Goal: Information Seeking & Learning: Learn about a topic

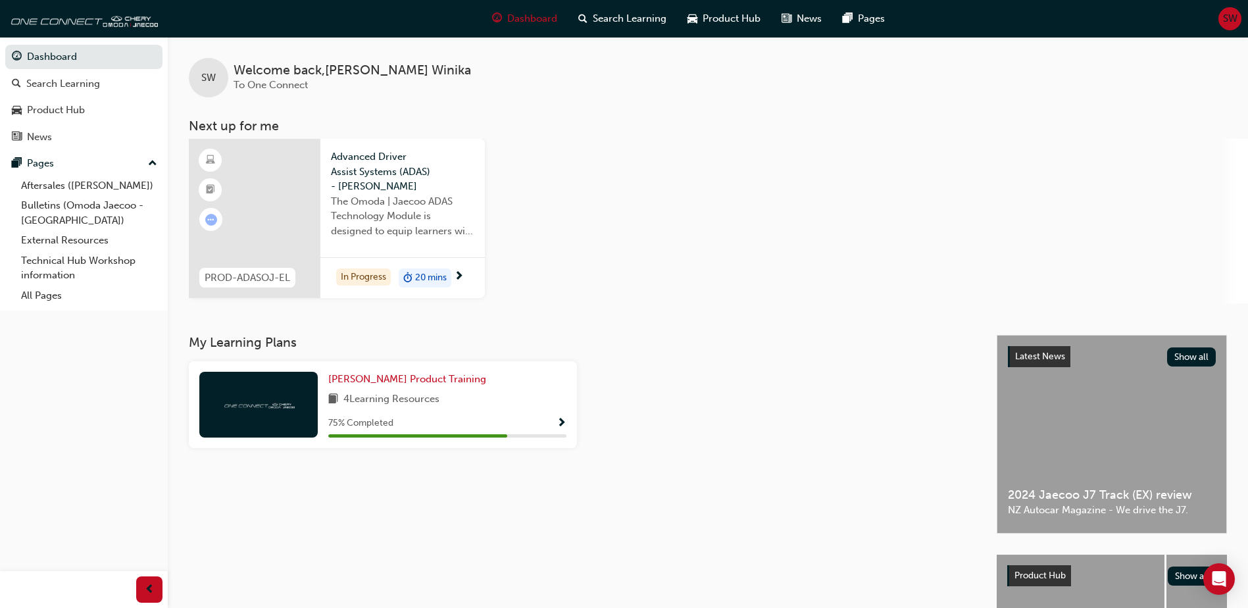
click at [267, 411] on div at bounding box center [258, 405] width 118 height 66
click at [360, 287] on div "In Progress 20 mins" at bounding box center [402, 277] width 164 height 41
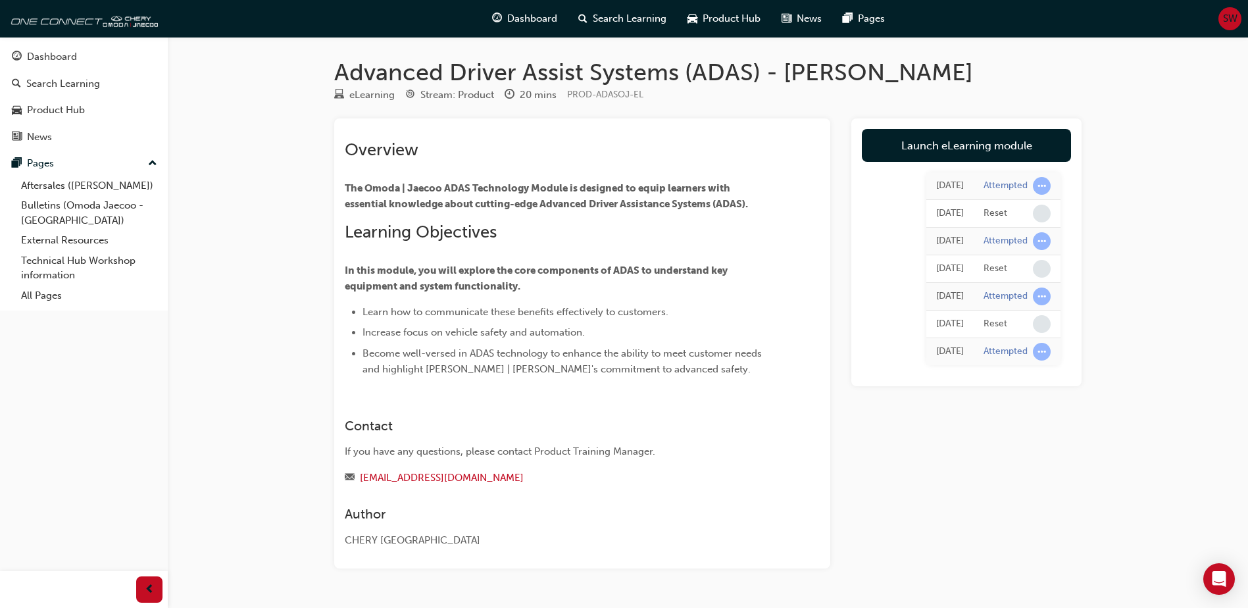
click at [1016, 183] on div "Attempted" at bounding box center [1005, 186] width 44 height 12
click at [525, 18] on span "Dashboard" at bounding box center [532, 18] width 50 height 15
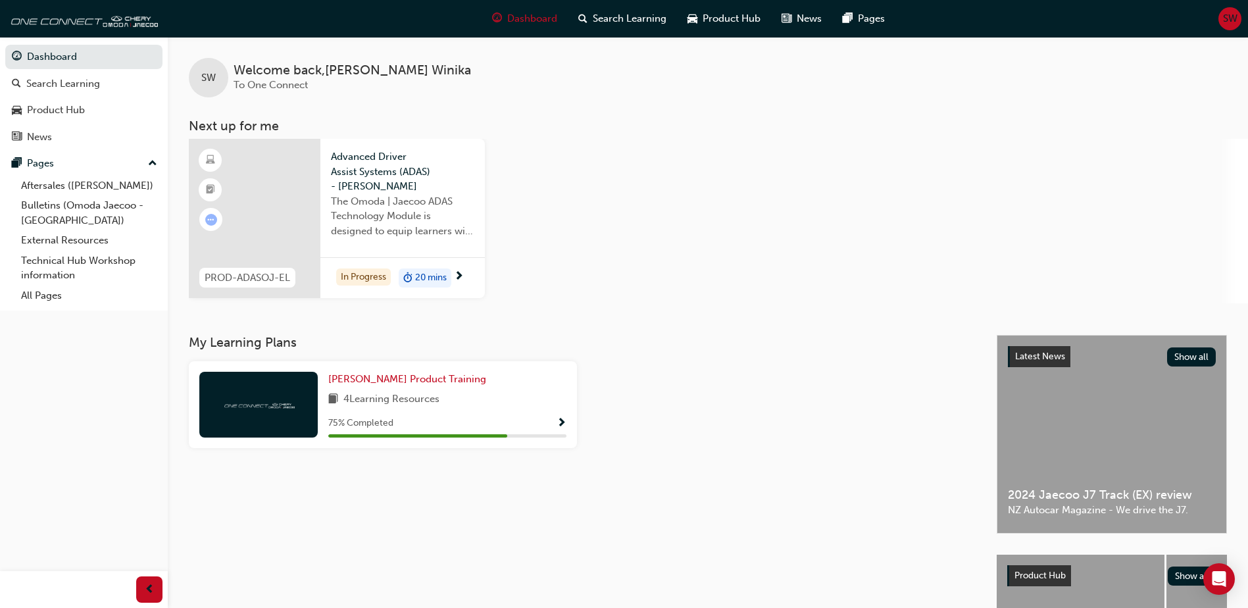
click at [256, 402] on img at bounding box center [258, 404] width 72 height 12
click at [244, 250] on div at bounding box center [255, 218] width 132 height 159
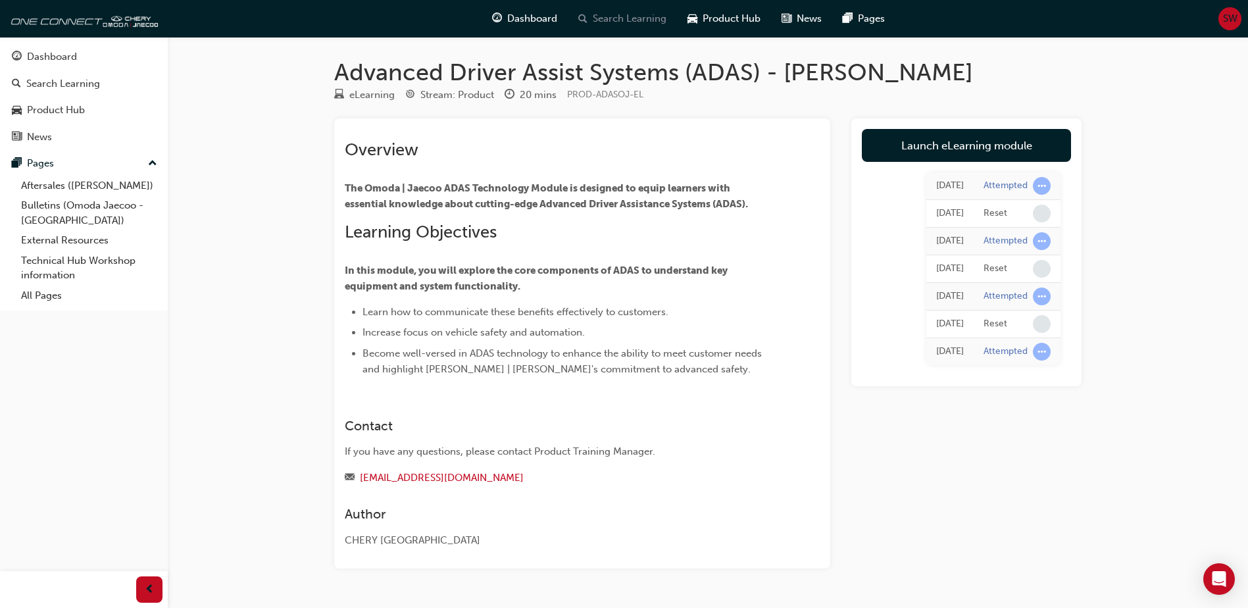
click at [626, 22] on span "Search Learning" at bounding box center [630, 18] width 74 height 15
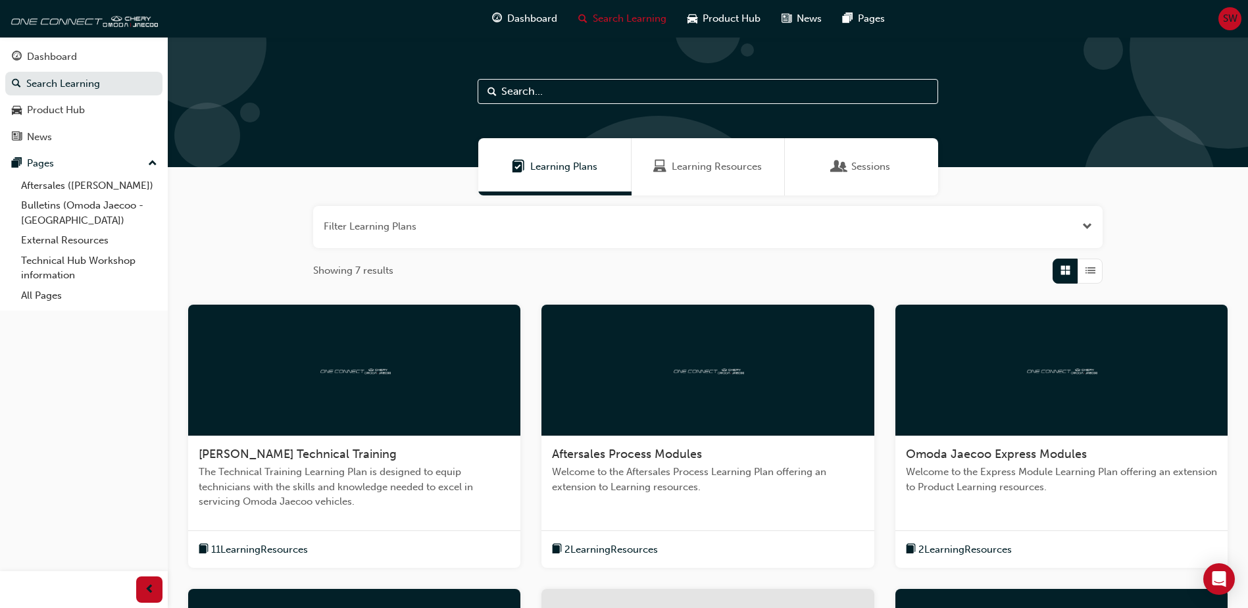
click at [302, 382] on div at bounding box center [354, 371] width 332 height 132
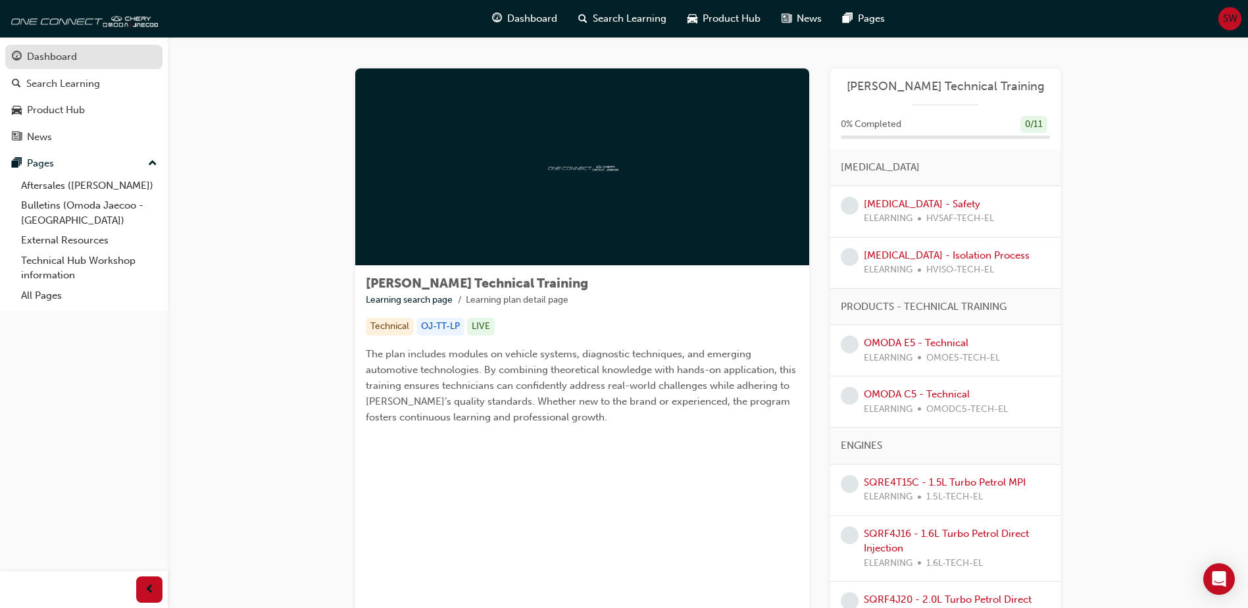
click at [53, 57] on div "Dashboard" at bounding box center [52, 56] width 50 height 15
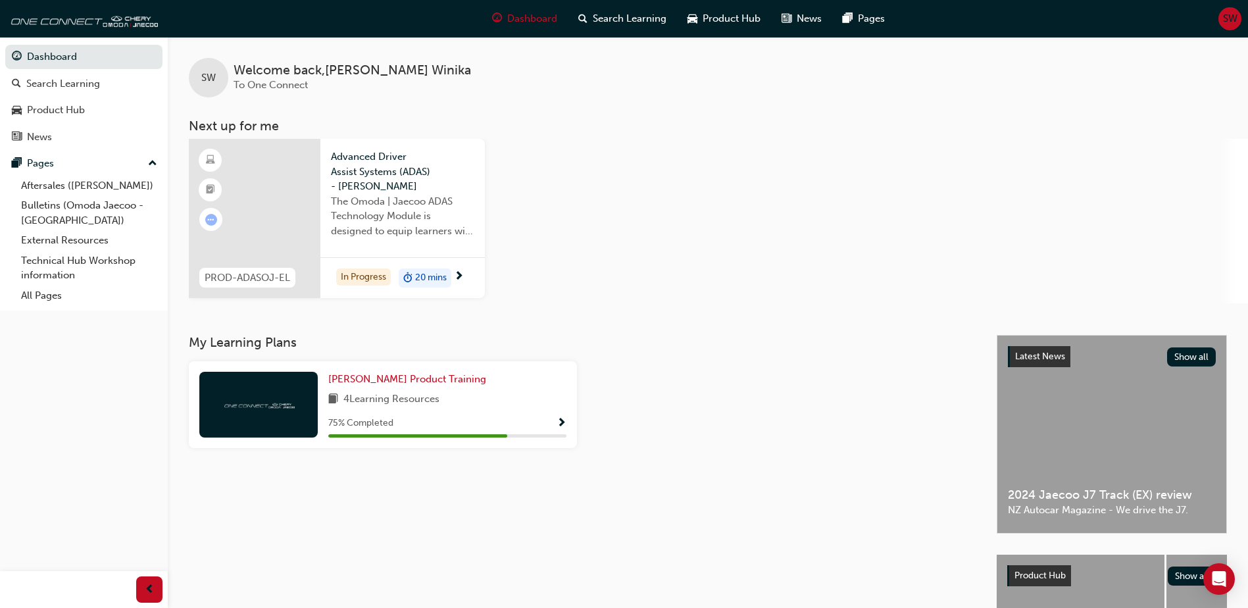
click at [278, 80] on span "To One Connect" at bounding box center [270, 85] width 74 height 12
click at [264, 390] on div at bounding box center [258, 405] width 118 height 66
click at [414, 431] on div "75 % Completed" at bounding box center [447, 426] width 238 height 22
click at [410, 384] on span "[PERSON_NAME] Product Training" at bounding box center [407, 379] width 158 height 12
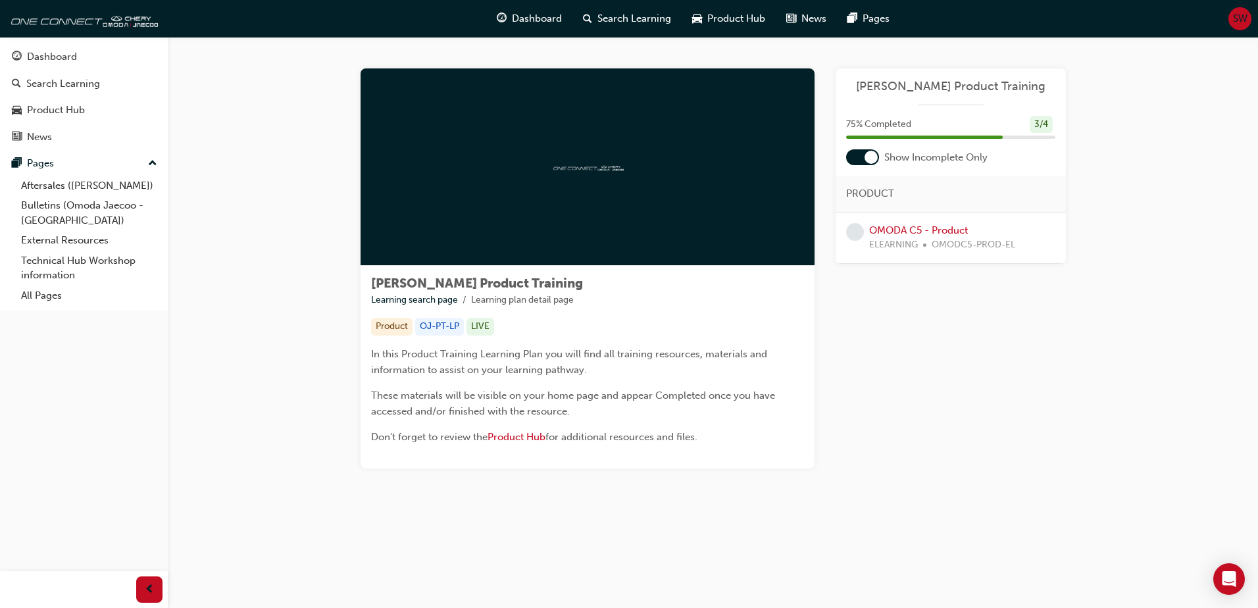
click at [393, 332] on div "Product" at bounding box center [391, 327] width 41 height 18
click at [490, 222] on div at bounding box center [587, 166] width 454 height 197
click at [631, 353] on span "In this Product Training Learning Plan you will find all training resources, ma…" at bounding box center [570, 362] width 399 height 28
click at [627, 187] on div at bounding box center [587, 166] width 454 height 197
click at [854, 160] on div at bounding box center [862, 157] width 33 height 16
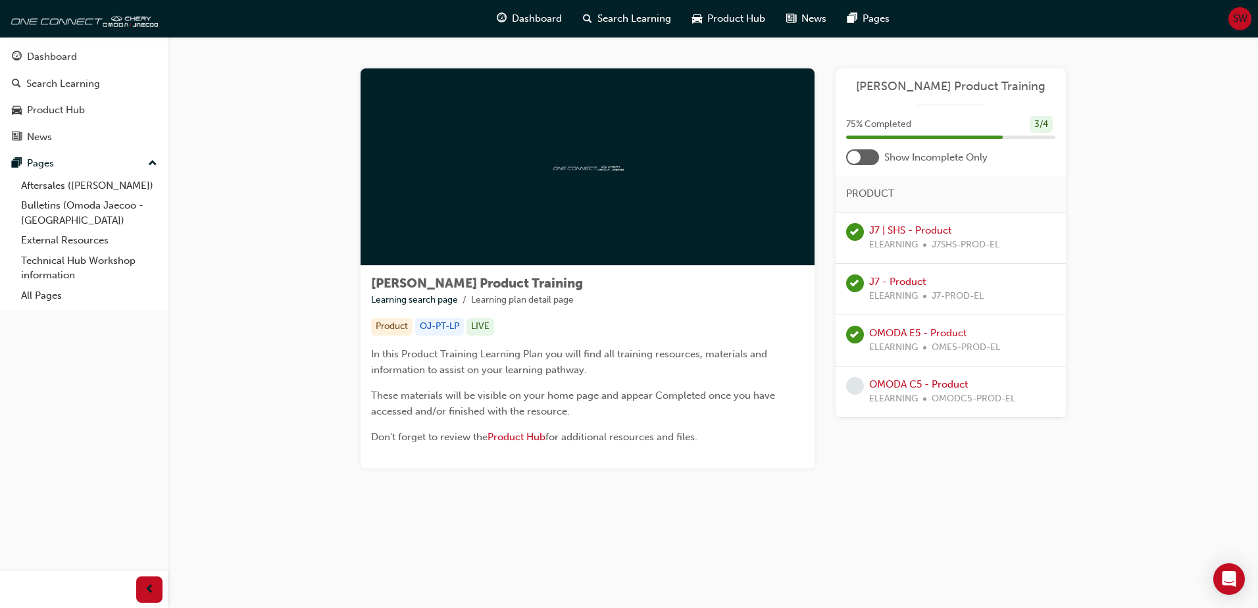
click at [867, 160] on div at bounding box center [862, 157] width 33 height 16
click at [850, 160] on div at bounding box center [862, 157] width 33 height 16
click at [885, 395] on span "ELEARNING" at bounding box center [893, 398] width 49 height 15
click at [887, 381] on link "OMODA C5 - Product" at bounding box center [918, 384] width 99 height 12
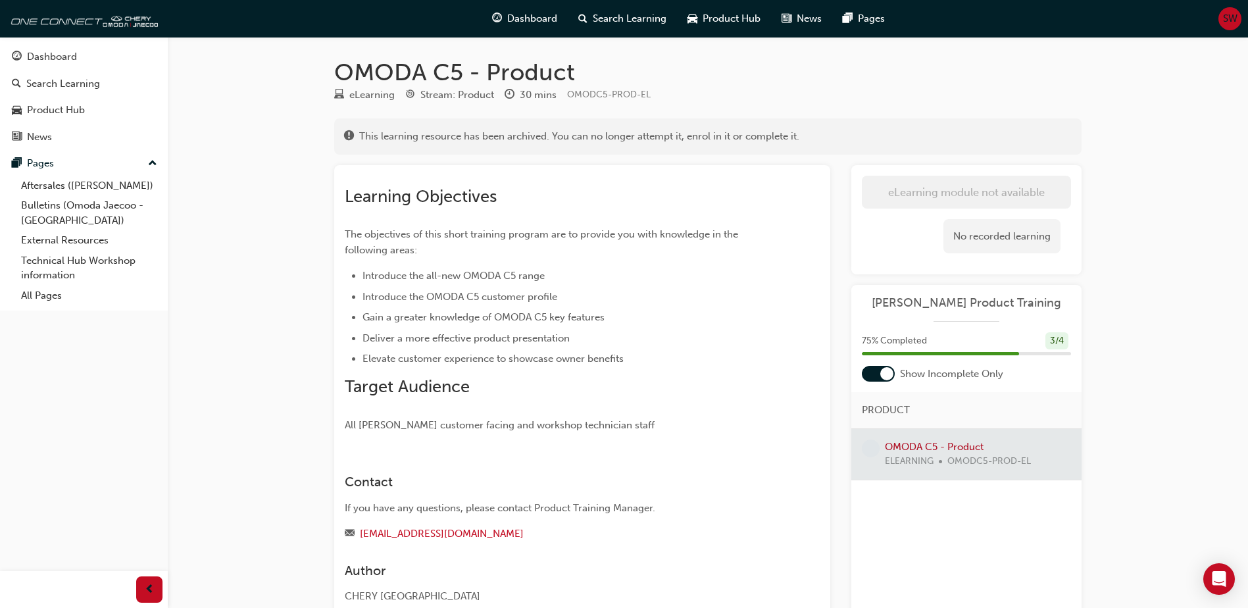
click at [942, 458] on div at bounding box center [966, 454] width 230 height 51
click at [938, 448] on div at bounding box center [966, 454] width 230 height 51
click at [1006, 237] on div "No recorded learning" at bounding box center [1001, 236] width 117 height 35
click at [942, 454] on div at bounding box center [966, 454] width 230 height 51
click at [387, 193] on span "Learning Objectives" at bounding box center [421, 196] width 152 height 20
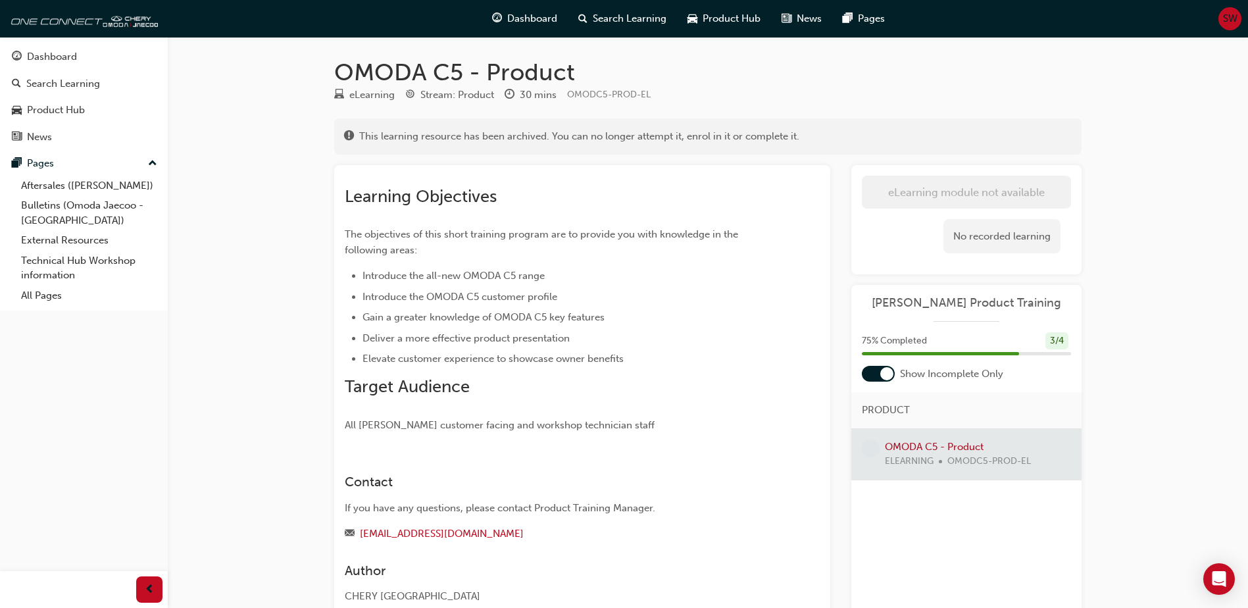
click at [502, 93] on div "eLearning Stream: Product 30 mins OMODC5-PROD-EL" at bounding box center [707, 98] width 747 height 22
click at [541, 18] on span "Dashboard" at bounding box center [532, 18] width 50 height 15
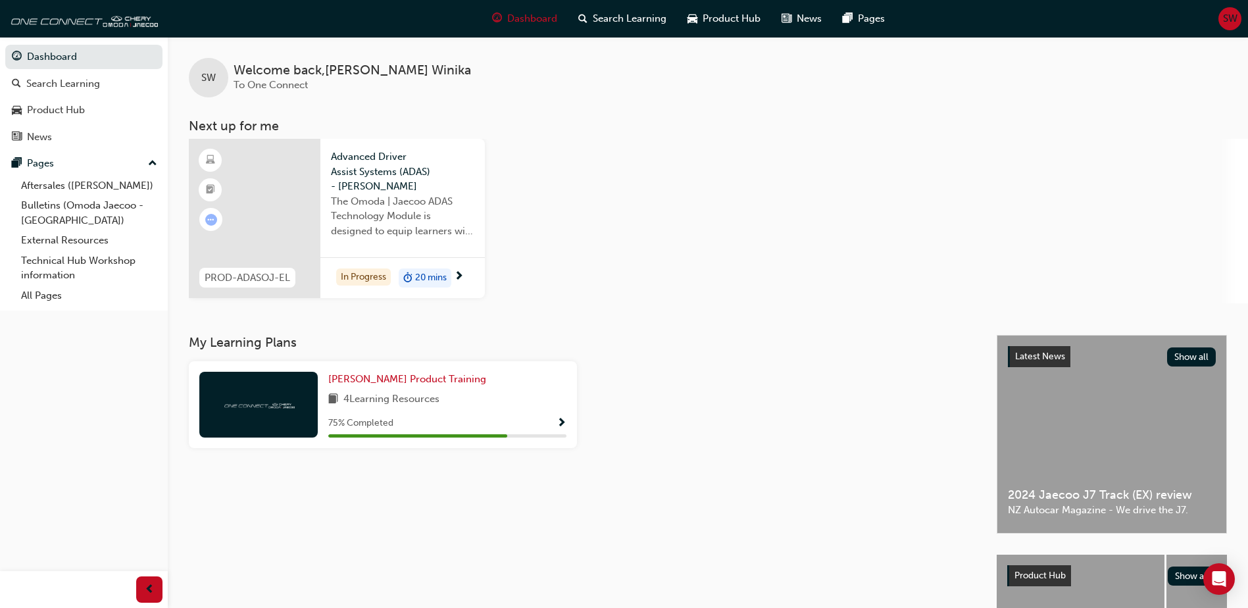
click at [226, 162] on div at bounding box center [255, 218] width 132 height 159
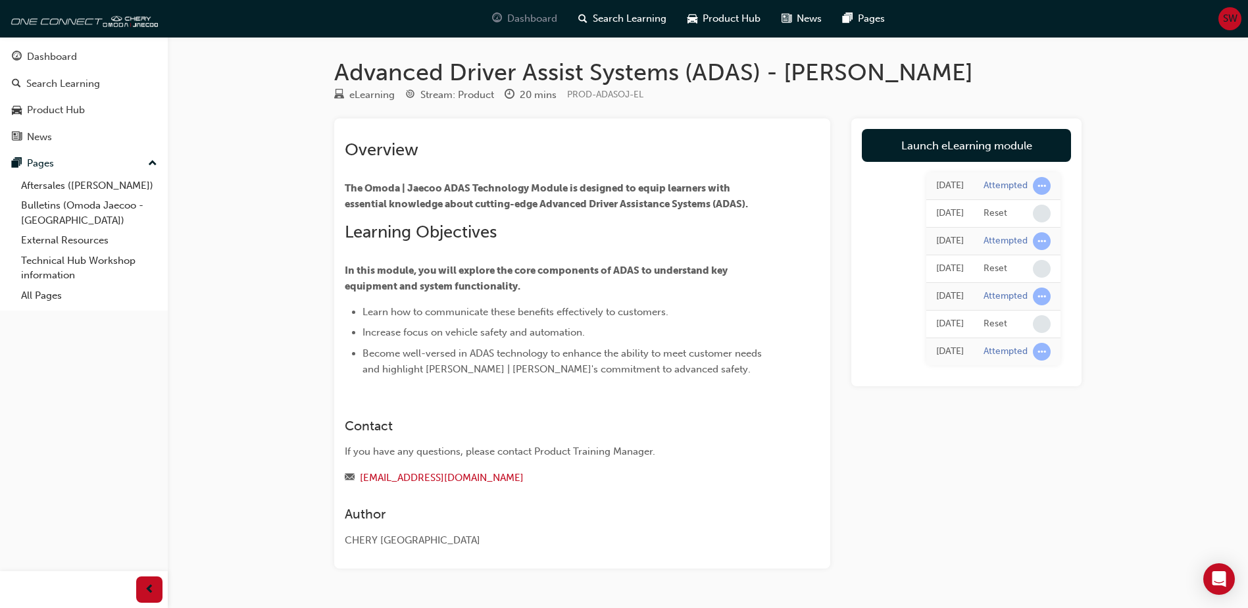
click at [547, 20] on span "Dashboard" at bounding box center [532, 18] width 50 height 15
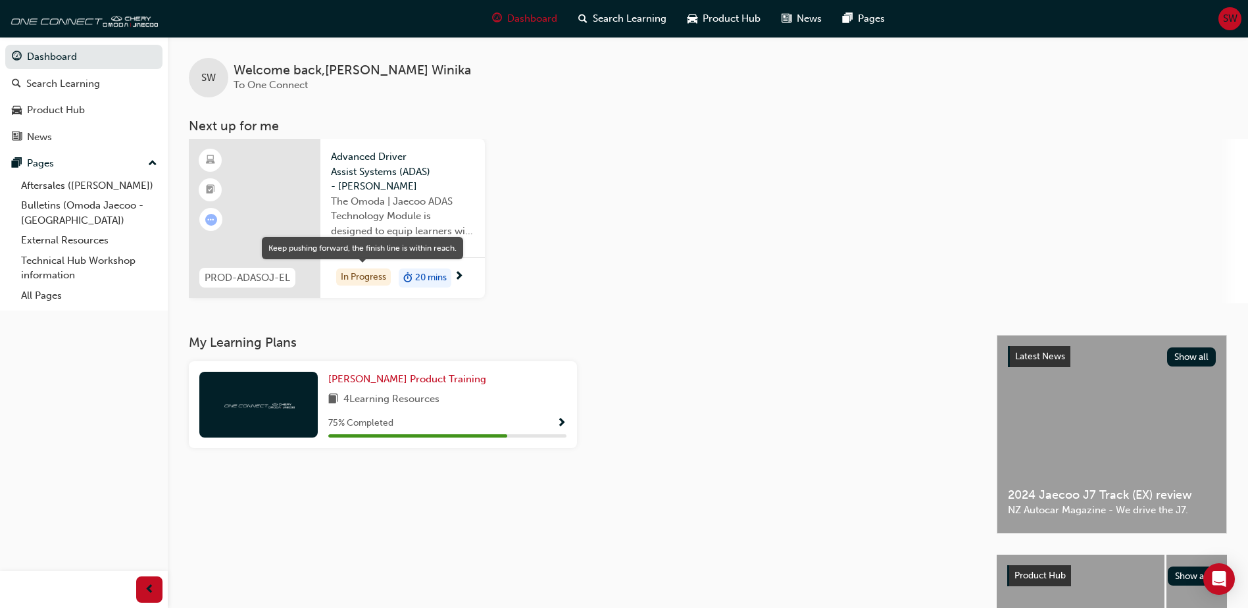
click at [353, 280] on div "In Progress" at bounding box center [363, 277] width 55 height 18
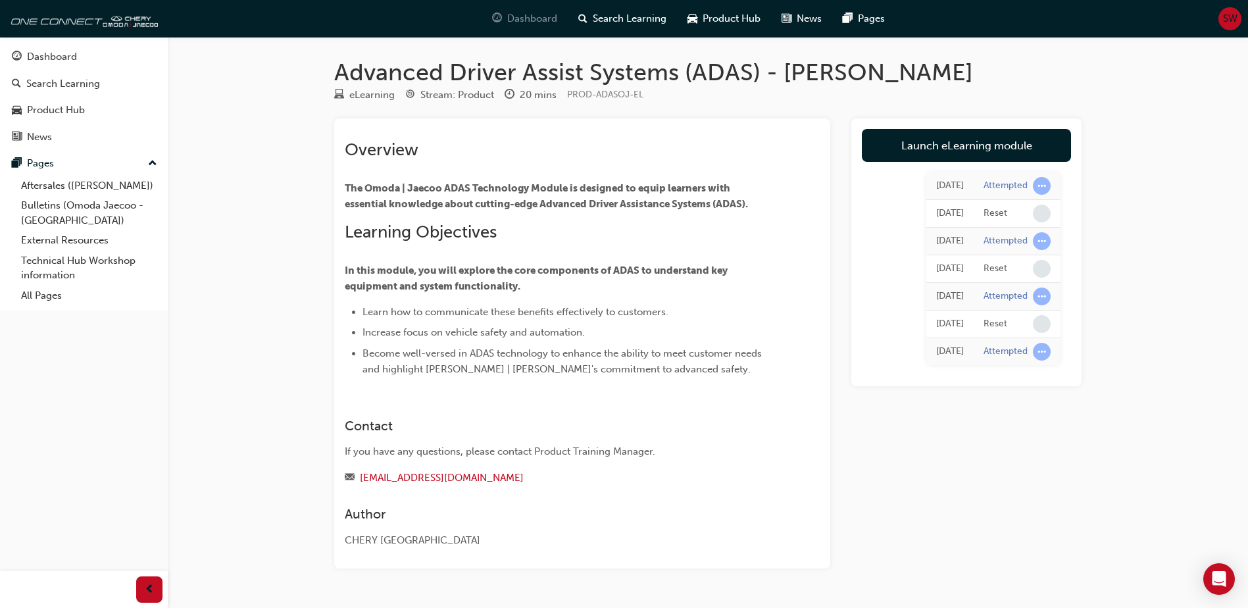
click at [539, 21] on span "Dashboard" at bounding box center [532, 18] width 50 height 15
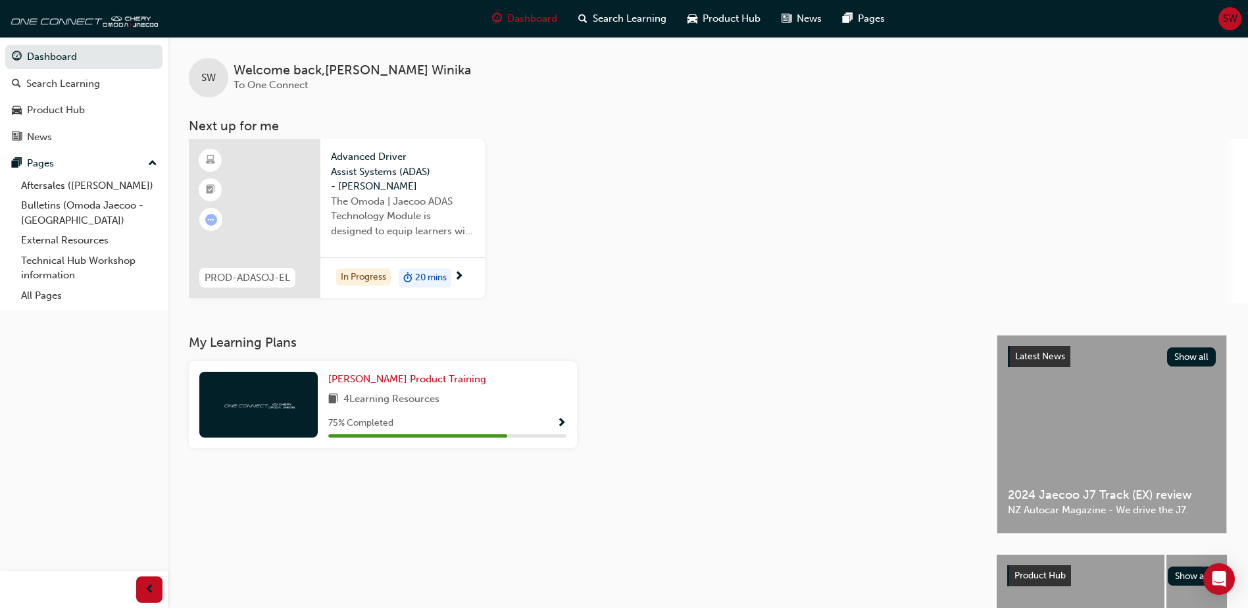
click at [443, 276] on span "20 mins" at bounding box center [431, 277] width 32 height 15
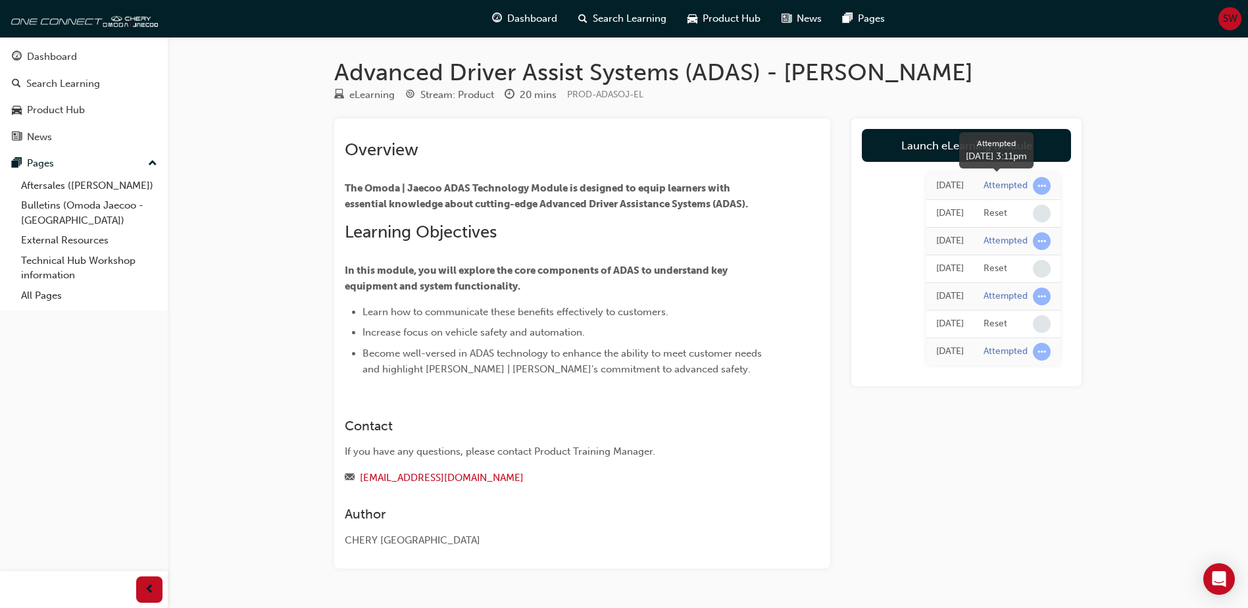
click at [1002, 185] on div "Attempted" at bounding box center [1005, 186] width 44 height 12
click at [932, 152] on link "Launch eLearning module" at bounding box center [966, 145] width 209 height 33
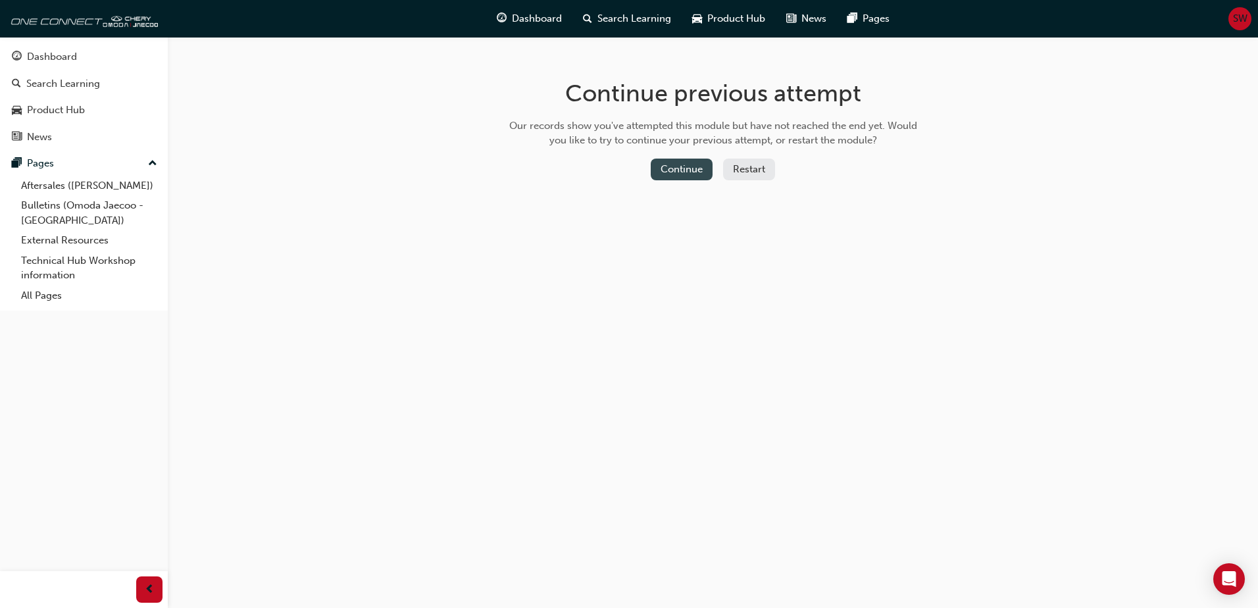
click at [665, 167] on button "Continue" at bounding box center [681, 170] width 62 height 22
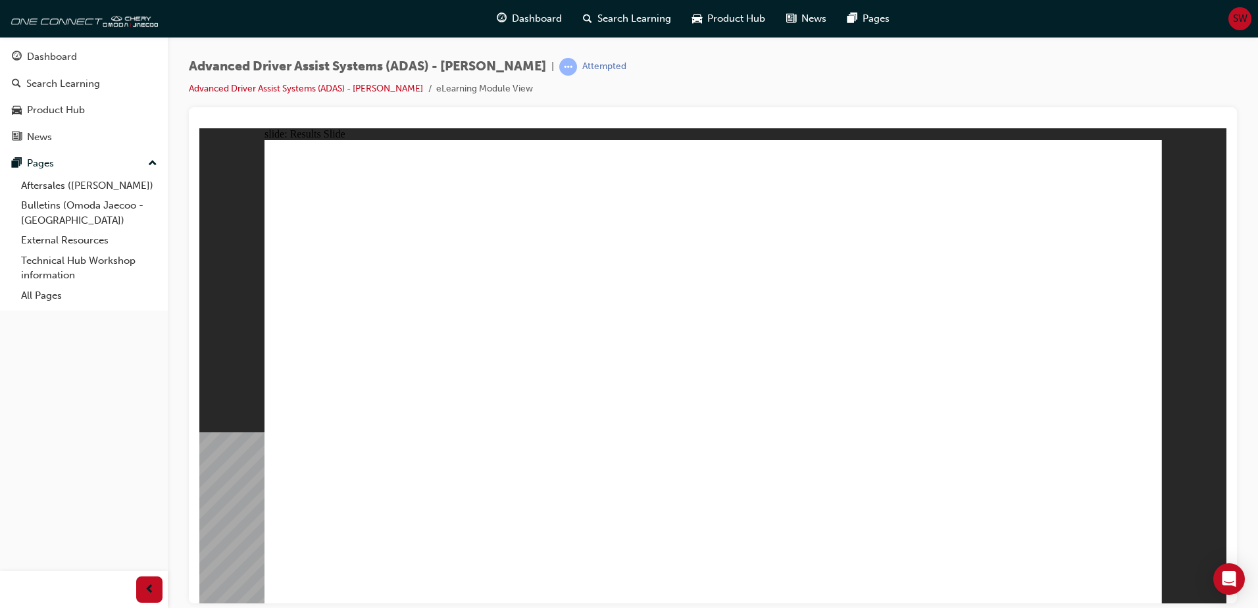
drag, startPoint x: 426, startPoint y: 506, endPoint x: 965, endPoint y: 198, distance: 621.0
drag, startPoint x: 607, startPoint y: 502, endPoint x: 690, endPoint y: 213, distance: 301.0
drag, startPoint x: 729, startPoint y: 492, endPoint x: 752, endPoint y: 203, distance: 290.4
drag, startPoint x: 879, startPoint y: 489, endPoint x: 764, endPoint y: 228, distance: 284.7
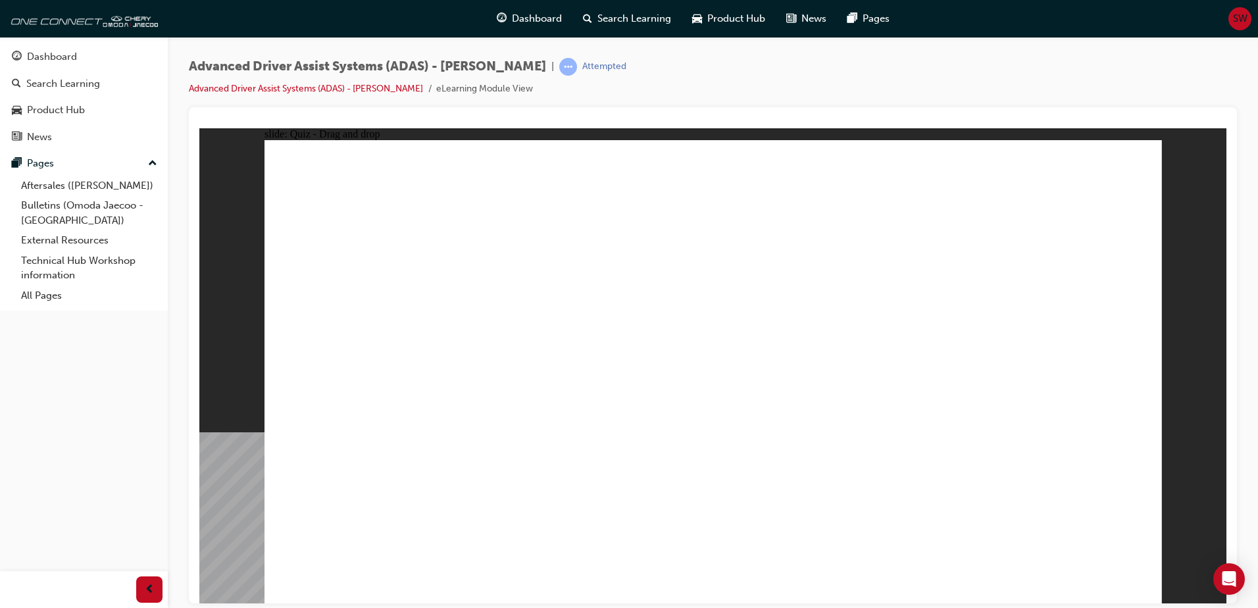
checkbox input "true"
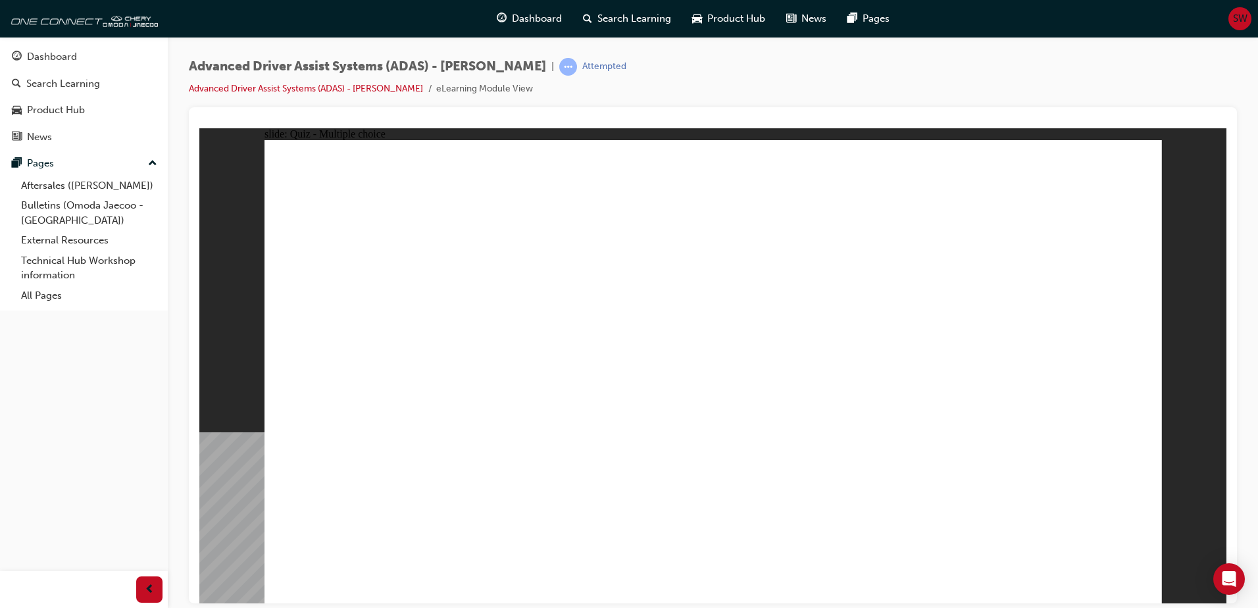
checkbox input "true"
drag, startPoint x: 923, startPoint y: 423, endPoint x: 925, endPoint y: 429, distance: 6.9
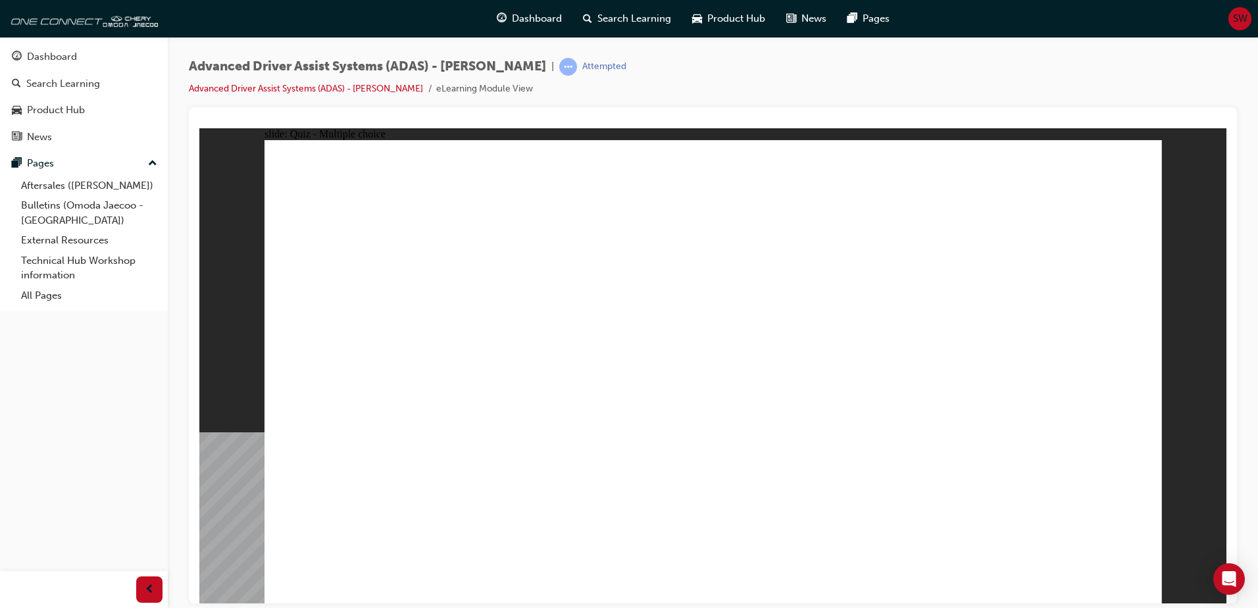
checkbox input "true"
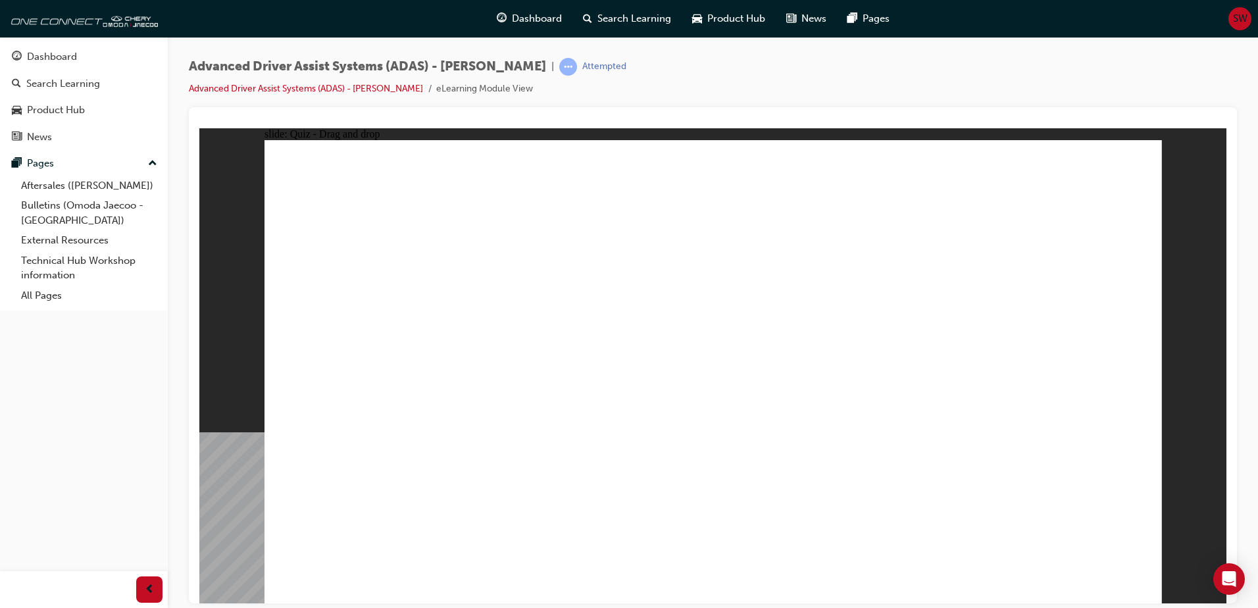
drag, startPoint x: 723, startPoint y: 188, endPoint x: 389, endPoint y: 449, distance: 423.6
drag, startPoint x: 705, startPoint y: 233, endPoint x: 387, endPoint y: 423, distance: 370.8
drag, startPoint x: 814, startPoint y: 185, endPoint x: 441, endPoint y: 438, distance: 450.8
drag, startPoint x: 816, startPoint y: 239, endPoint x: 558, endPoint y: 448, distance: 331.1
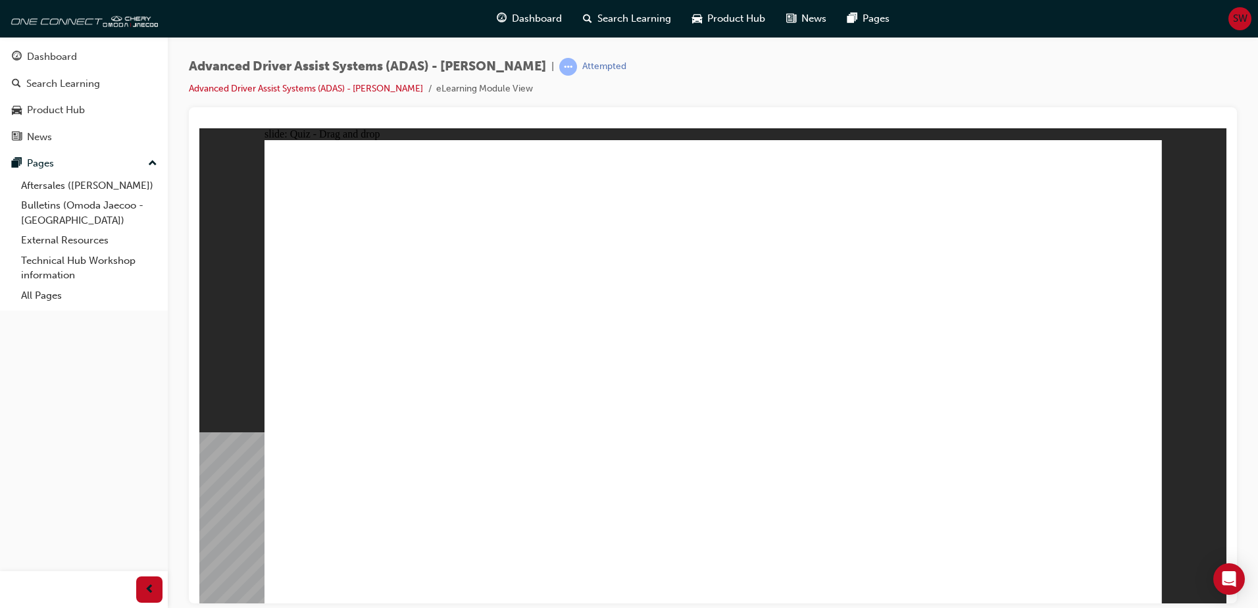
drag, startPoint x: 856, startPoint y: 229, endPoint x: 431, endPoint y: 482, distance: 494.0
drag, startPoint x: 917, startPoint y: 234, endPoint x: 477, endPoint y: 493, distance: 509.7
drag, startPoint x: 864, startPoint y: 283, endPoint x: 522, endPoint y: 453, distance: 382.1
drag, startPoint x: 952, startPoint y: 272, endPoint x: 589, endPoint y: 453, distance: 405.6
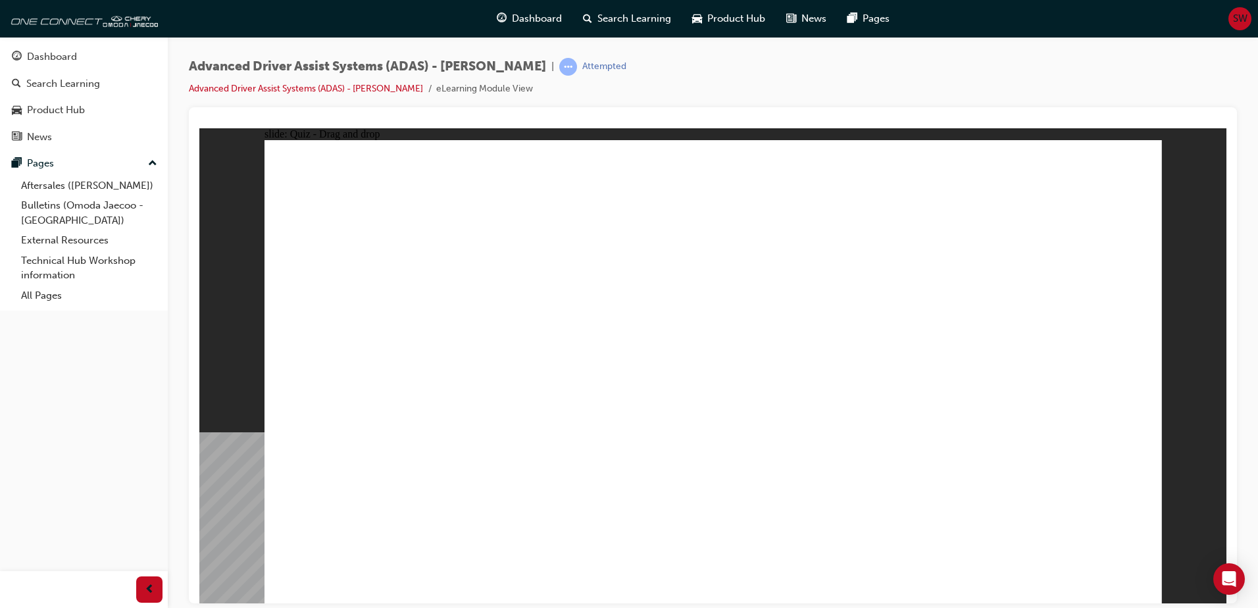
drag, startPoint x: 439, startPoint y: 502, endPoint x: 677, endPoint y: 237, distance: 356.3
drag, startPoint x: 607, startPoint y: 501, endPoint x: 944, endPoint y: 173, distance: 470.2
drag, startPoint x: 761, startPoint y: 491, endPoint x: 989, endPoint y: 178, distance: 386.5
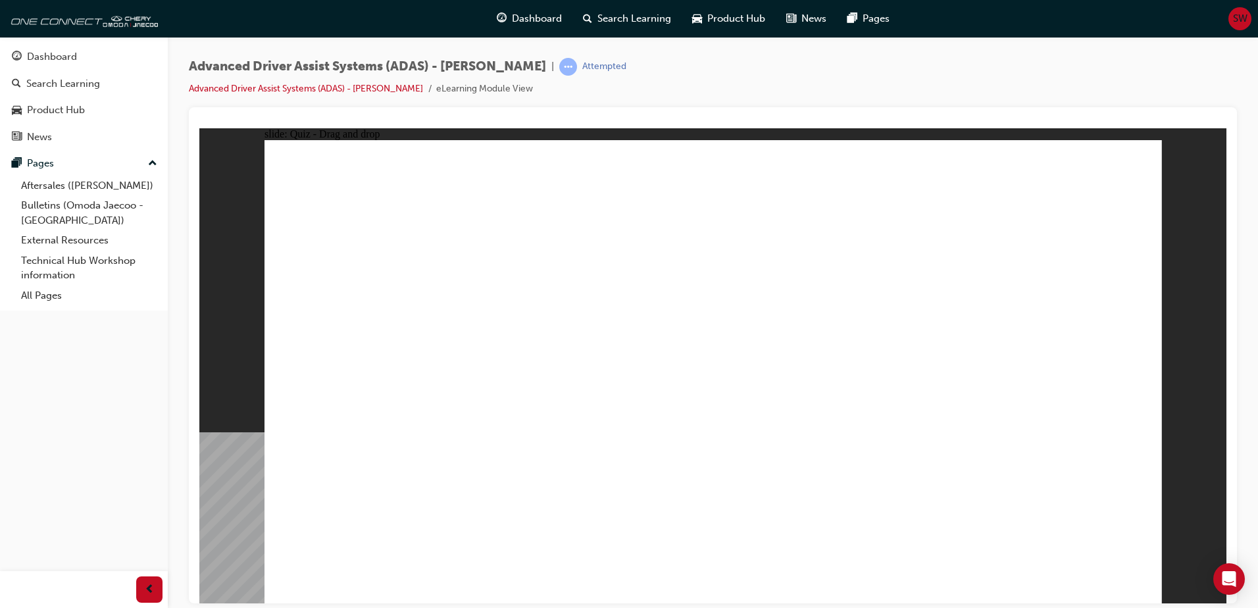
drag, startPoint x: 892, startPoint y: 504, endPoint x: 979, endPoint y: 233, distance: 284.7
checkbox input "true"
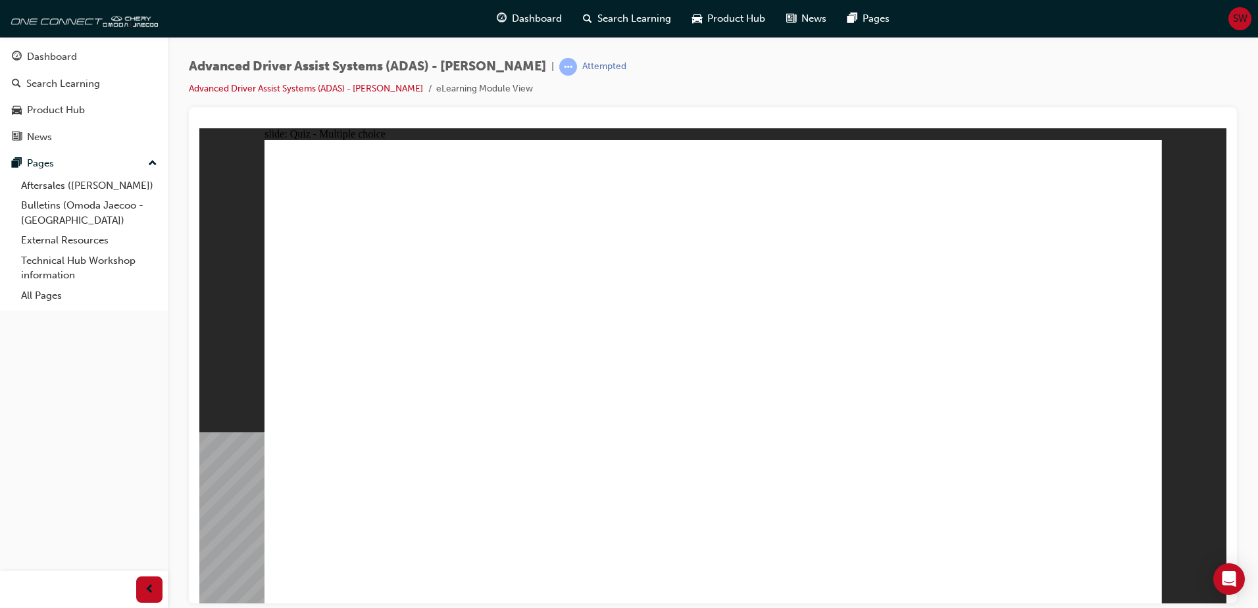
checkbox input "true"
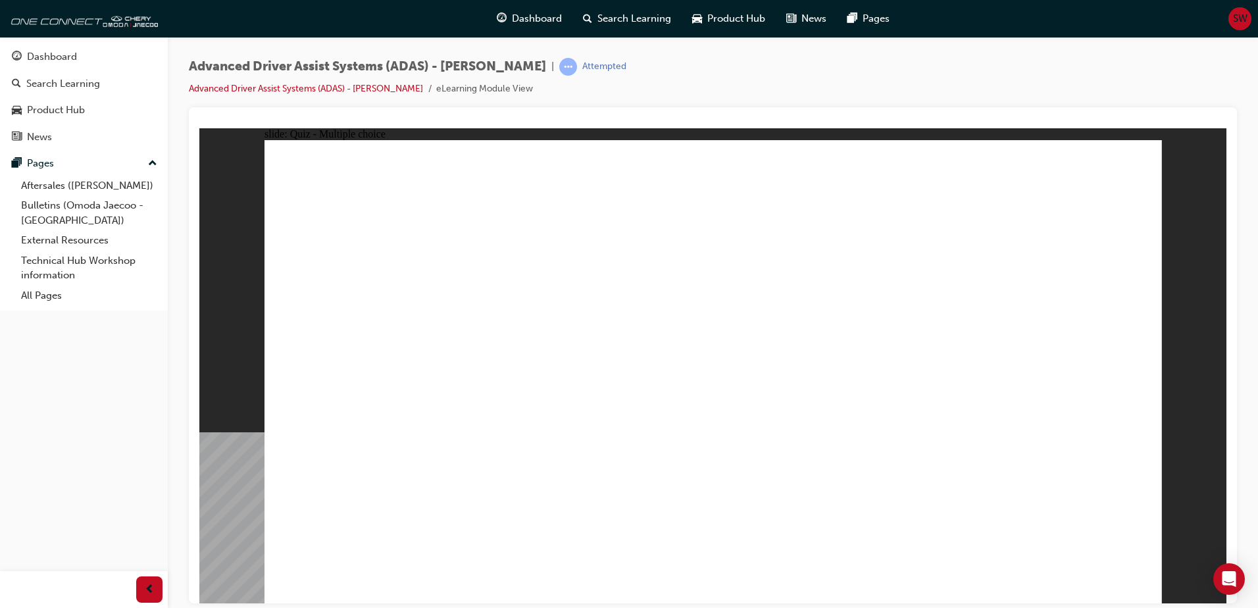
checkbox input "true"
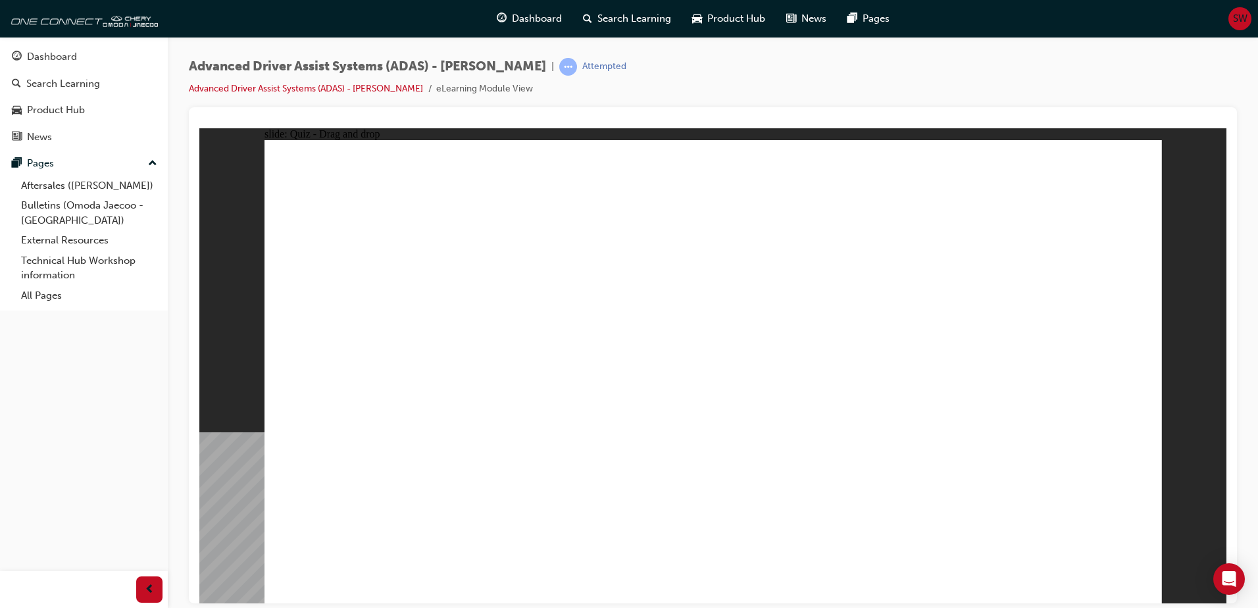
drag, startPoint x: 714, startPoint y: 238, endPoint x: 729, endPoint y: 454, distance: 216.3
drag, startPoint x: 721, startPoint y: 181, endPoint x: 727, endPoint y: 454, distance: 273.7
drag, startPoint x: 821, startPoint y: 232, endPoint x: 874, endPoint y: 447, distance: 222.0
drag, startPoint x: 816, startPoint y: 191, endPoint x: 932, endPoint y: 468, distance: 299.5
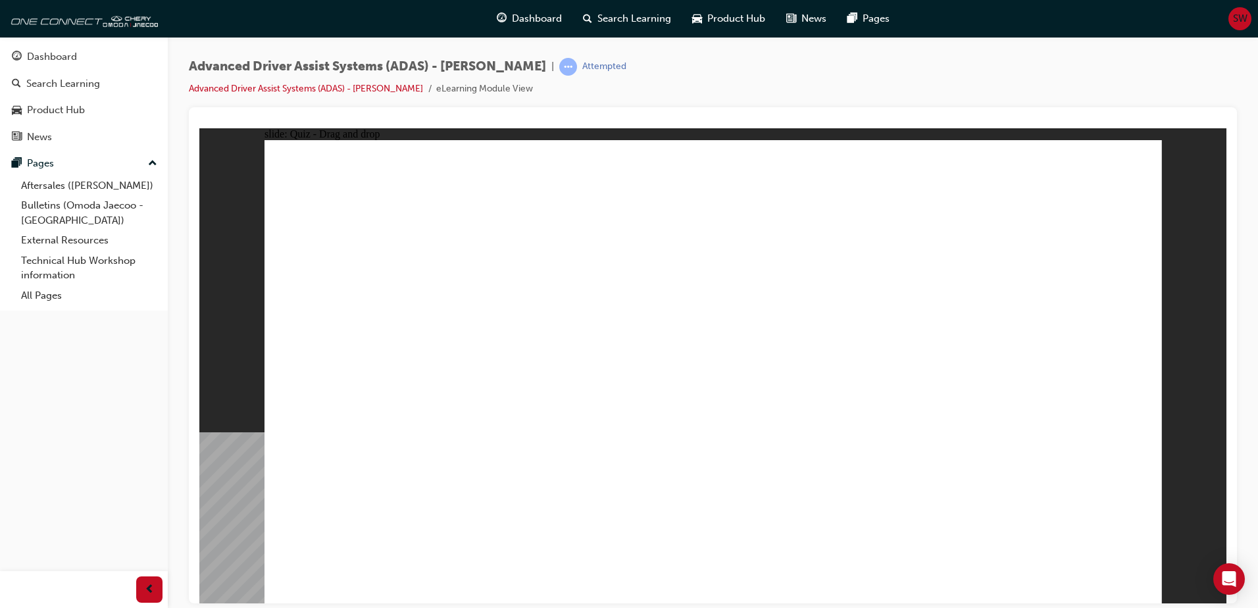
drag, startPoint x: 935, startPoint y: 299, endPoint x: 945, endPoint y: 456, distance: 156.8
drag, startPoint x: 931, startPoint y: 231, endPoint x: 965, endPoint y: 420, distance: 191.9
drag, startPoint x: 1010, startPoint y: 233, endPoint x: 902, endPoint y: 456, distance: 247.1
drag, startPoint x: 1009, startPoint y: 185, endPoint x: 962, endPoint y: 403, distance: 223.4
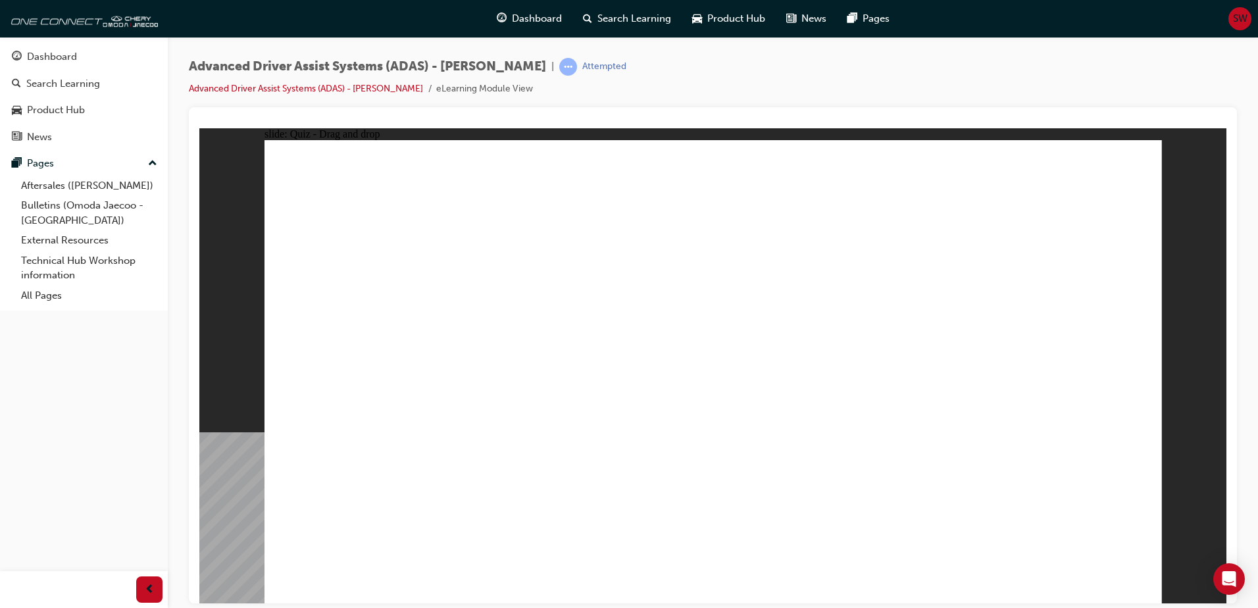
drag, startPoint x: 445, startPoint y: 508, endPoint x: 663, endPoint y: 222, distance: 360.4
drag, startPoint x: 606, startPoint y: 491, endPoint x: 932, endPoint y: 198, distance: 438.3
drag, startPoint x: 733, startPoint y: 497, endPoint x: 987, endPoint y: 189, distance: 398.5
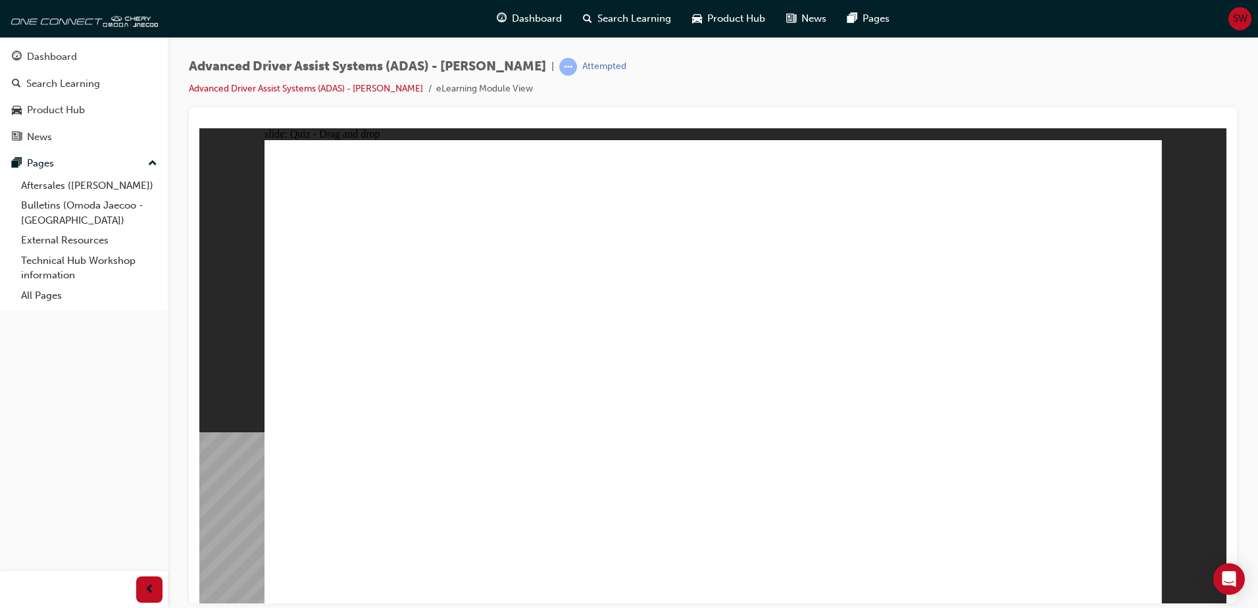
drag, startPoint x: 876, startPoint y: 504, endPoint x: 941, endPoint y: 247, distance: 264.6
checkbox input "true"
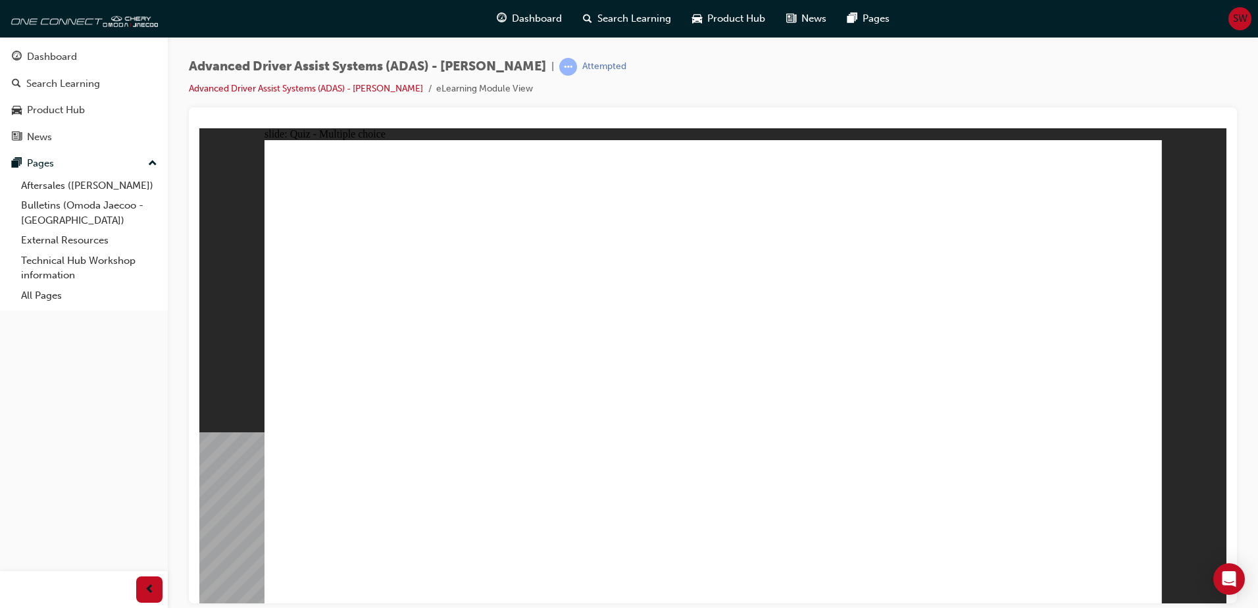
checkbox input "true"
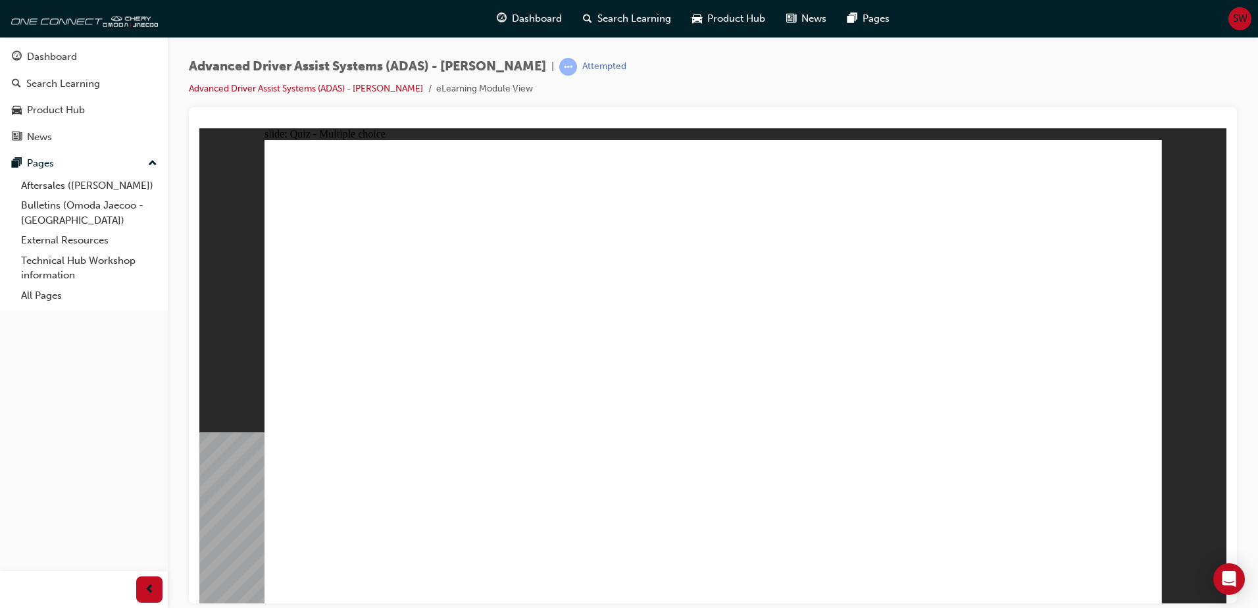
checkbox input "true"
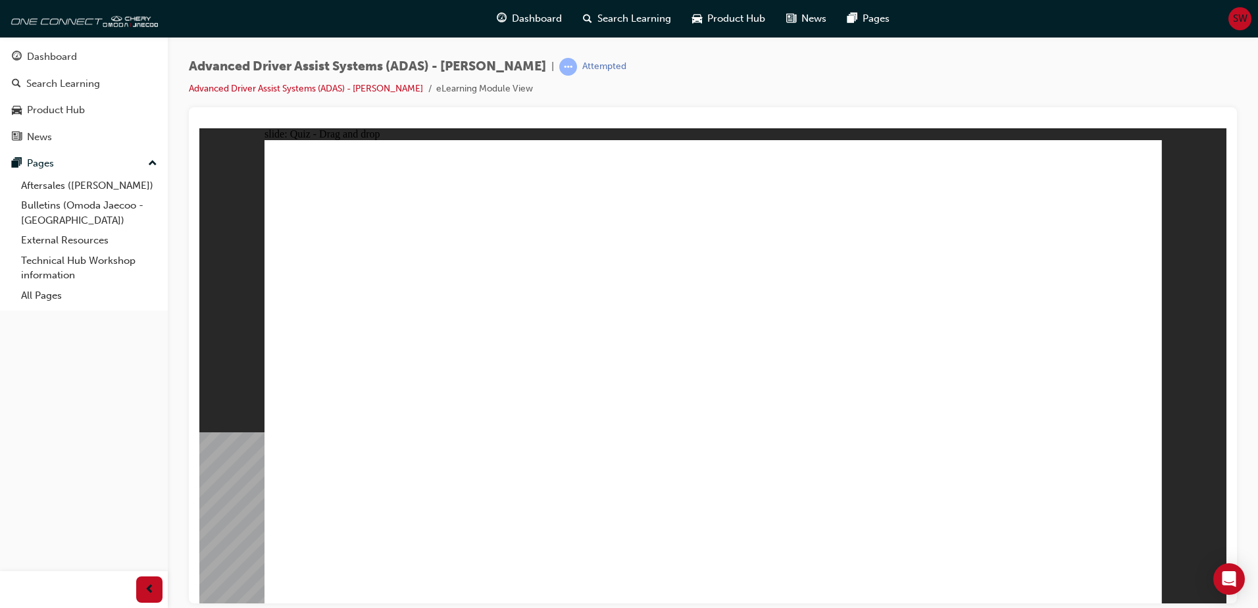
drag, startPoint x: 818, startPoint y: 227, endPoint x: 362, endPoint y: 427, distance: 498.0
drag, startPoint x: 724, startPoint y: 383, endPoint x: 713, endPoint y: 432, distance: 49.9
drag, startPoint x: 735, startPoint y: 232, endPoint x: 808, endPoint y: 434, distance: 215.5
drag, startPoint x: 829, startPoint y: 190, endPoint x: 879, endPoint y: 429, distance: 244.7
drag, startPoint x: 919, startPoint y: 195, endPoint x: 441, endPoint y: 430, distance: 533.0
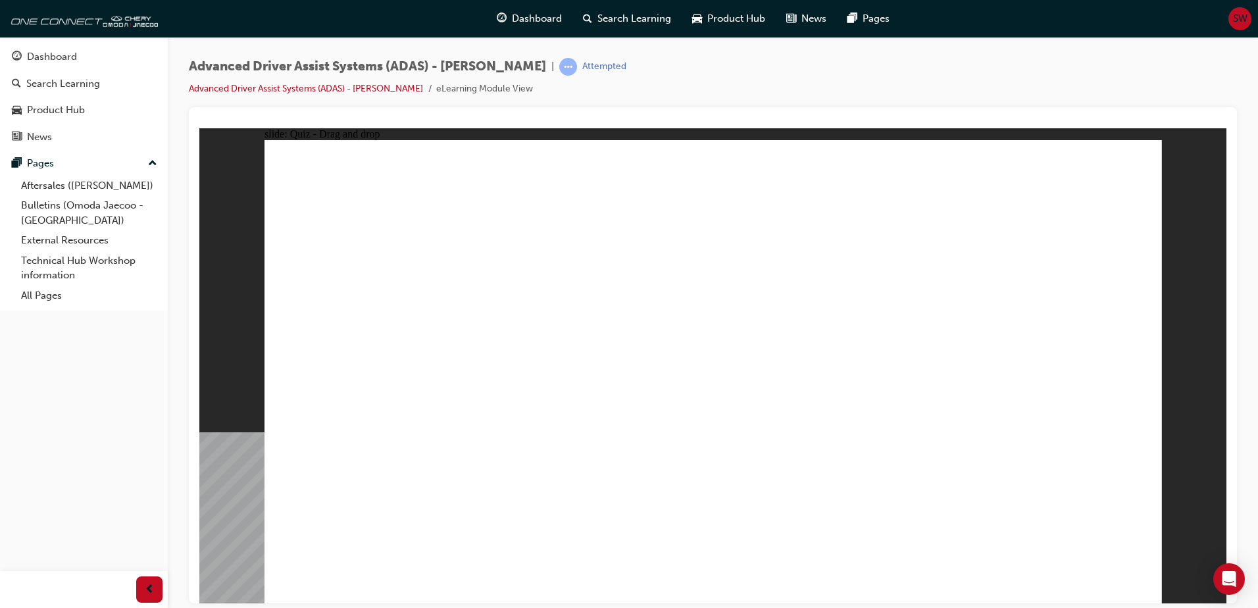
drag, startPoint x: 921, startPoint y: 229, endPoint x: 954, endPoint y: 439, distance: 212.4
drag, startPoint x: 1007, startPoint y: 190, endPoint x: 512, endPoint y: 430, distance: 550.4
drag, startPoint x: 1015, startPoint y: 227, endPoint x: 773, endPoint y: 481, distance: 350.3
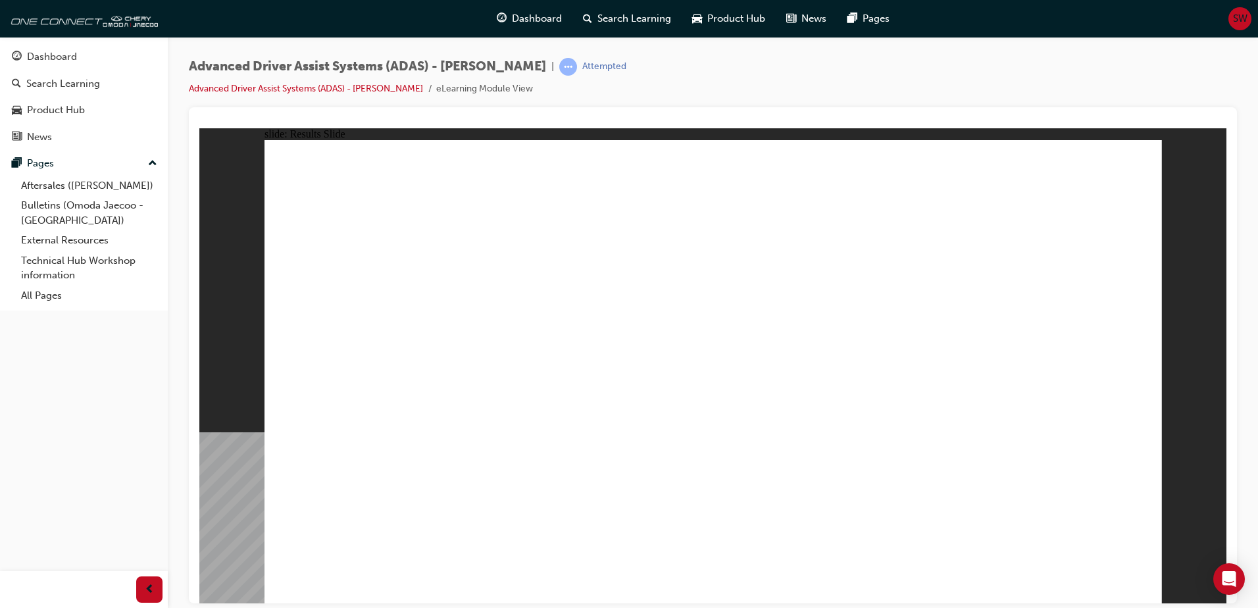
drag, startPoint x: 457, startPoint y: 506, endPoint x: 964, endPoint y: 230, distance: 577.2
drag, startPoint x: 719, startPoint y: 287, endPoint x: 729, endPoint y: 189, distance: 99.2
drag, startPoint x: 682, startPoint y: 163, endPoint x: 998, endPoint y: 221, distance: 321.0
drag, startPoint x: 965, startPoint y: 180, endPoint x: 737, endPoint y: 179, distance: 228.2
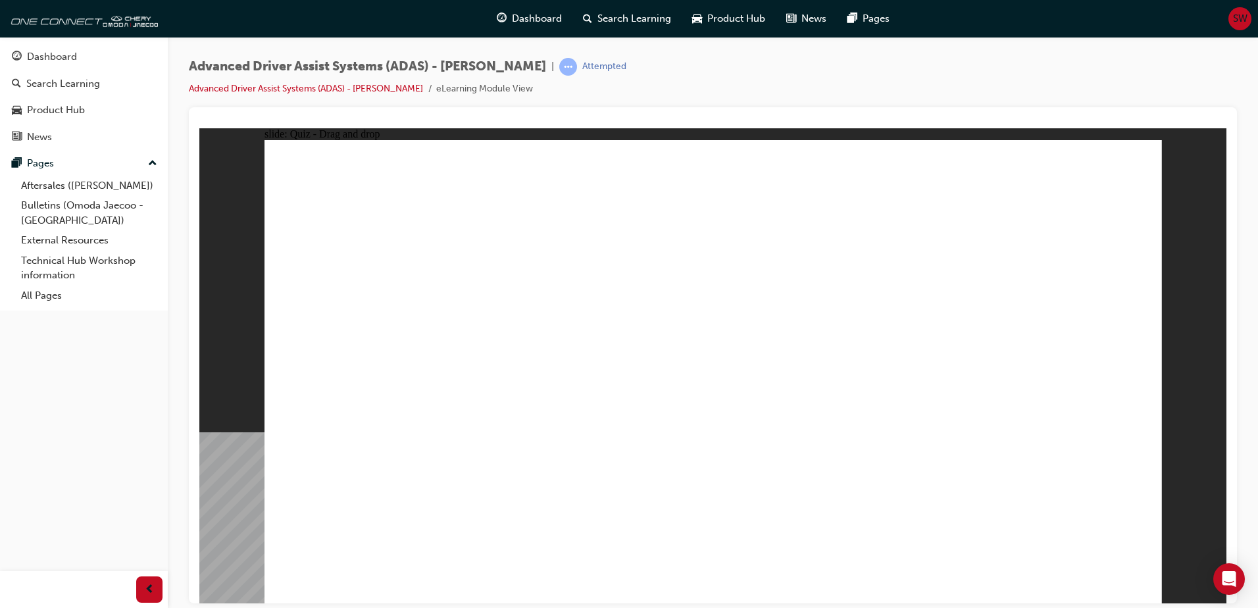
drag, startPoint x: 718, startPoint y: 498, endPoint x: 930, endPoint y: 244, distance: 330.6
drag, startPoint x: 756, startPoint y: 507, endPoint x: 914, endPoint y: 300, distance: 260.9
drag, startPoint x: 879, startPoint y: 498, endPoint x: 978, endPoint y: 191, distance: 322.2
drag, startPoint x: 800, startPoint y: 176, endPoint x: 975, endPoint y: 189, distance: 176.1
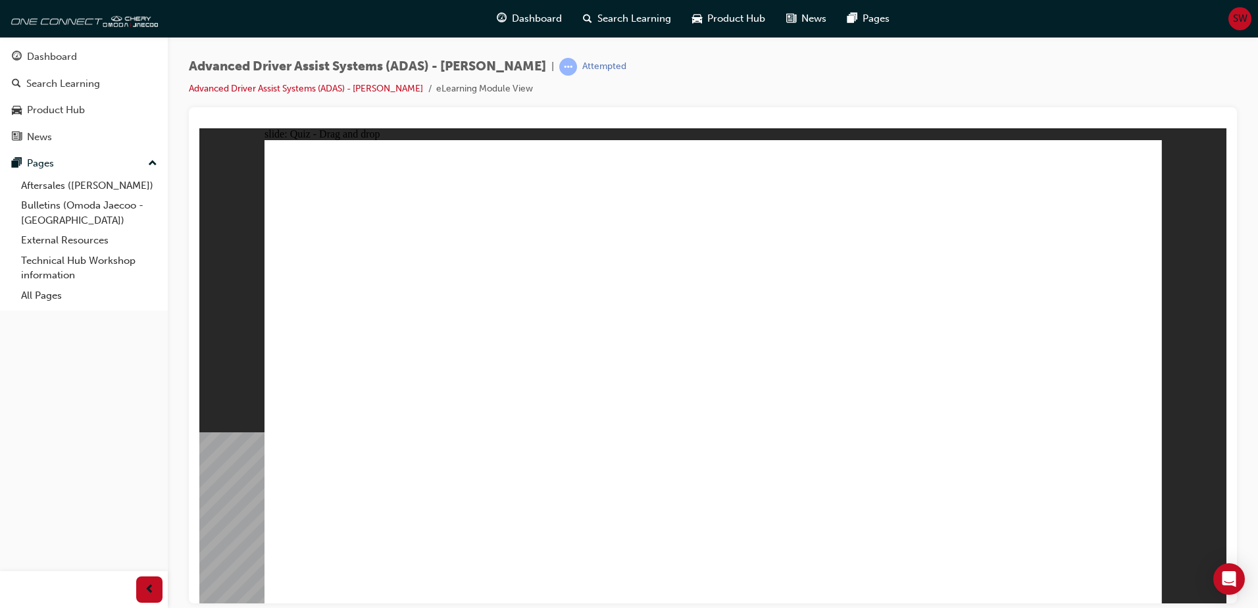
checkbox input "true"
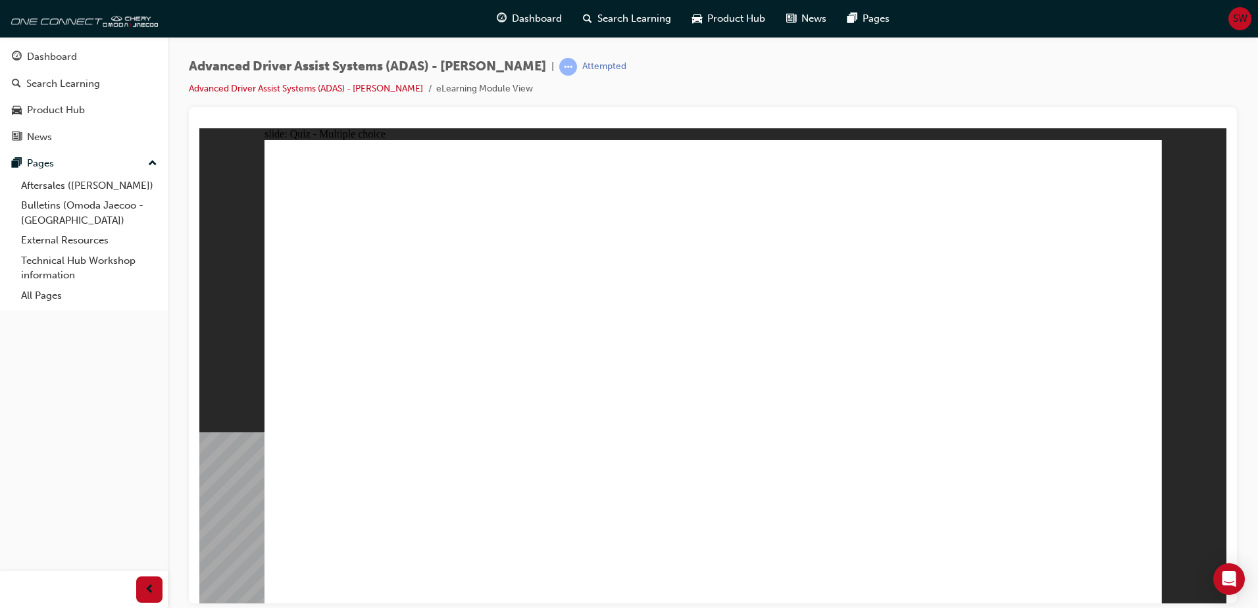
checkbox input "true"
drag, startPoint x: 881, startPoint y: 417, endPoint x: 883, endPoint y: 424, distance: 6.7
checkbox input "true"
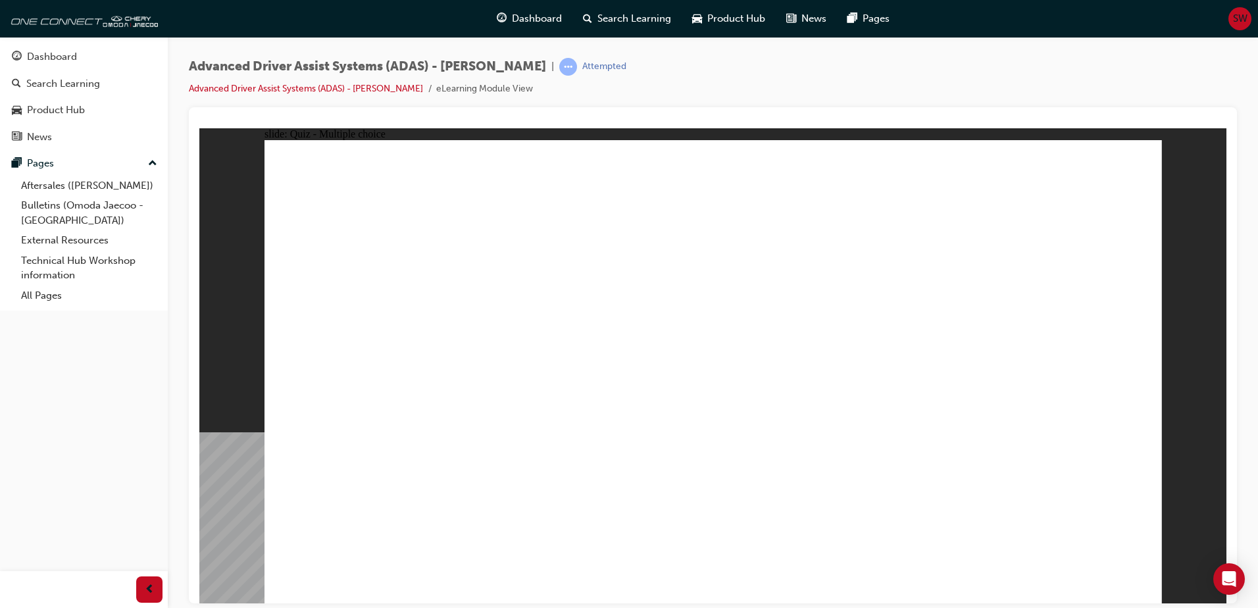
checkbox input "true"
drag, startPoint x: 825, startPoint y: 229, endPoint x: 380, endPoint y: 417, distance: 482.8
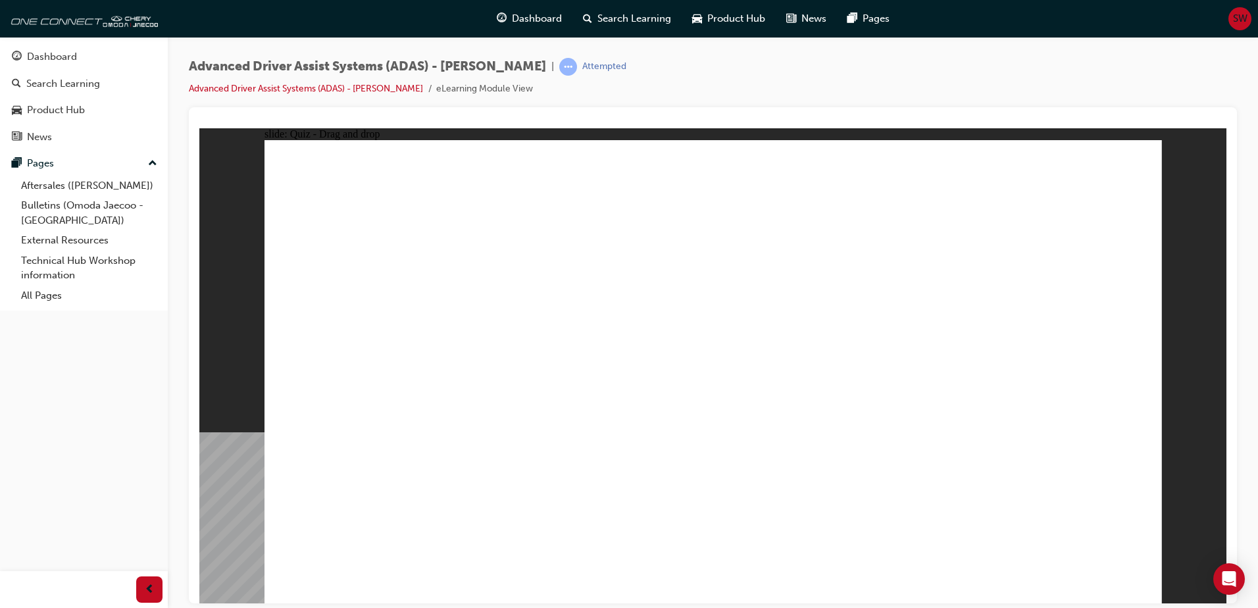
drag, startPoint x: 904, startPoint y: 189, endPoint x: 439, endPoint y: 423, distance: 521.2
drag, startPoint x: 438, startPoint y: 427, endPoint x: 731, endPoint y: 433, distance: 292.7
drag, startPoint x: 731, startPoint y: 433, endPoint x: 447, endPoint y: 434, distance: 283.5
drag, startPoint x: 997, startPoint y: 187, endPoint x: 502, endPoint y: 433, distance: 553.0
drag, startPoint x: 714, startPoint y: 187, endPoint x: 712, endPoint y: 429, distance: 241.4
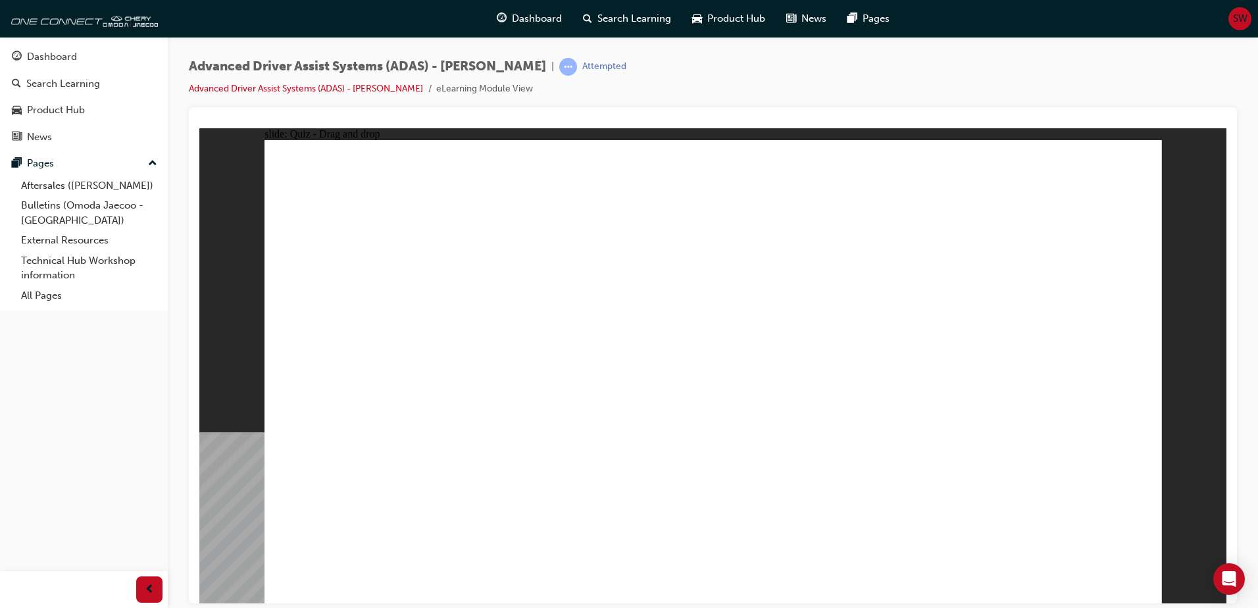
drag, startPoint x: 723, startPoint y: 226, endPoint x: 793, endPoint y: 427, distance: 212.6
drag, startPoint x: 808, startPoint y: 192, endPoint x: 583, endPoint y: 431, distance: 328.0
drag, startPoint x: 1015, startPoint y: 228, endPoint x: 888, endPoint y: 433, distance: 240.7
drag, startPoint x: 916, startPoint y: 228, endPoint x: 359, endPoint y: 449, distance: 599.1
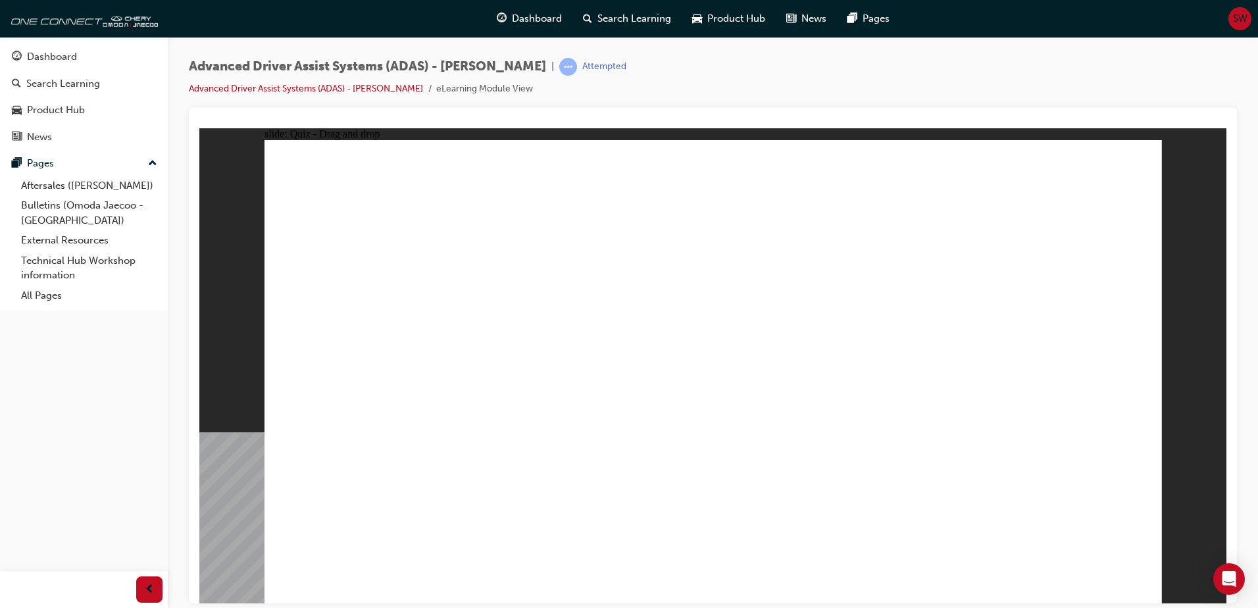
drag, startPoint x: 416, startPoint y: 506, endPoint x: 927, endPoint y: 174, distance: 609.7
drag, startPoint x: 731, startPoint y: 497, endPoint x: 798, endPoint y: 224, distance: 280.6
drag, startPoint x: 561, startPoint y: 515, endPoint x: 774, endPoint y: 193, distance: 386.3
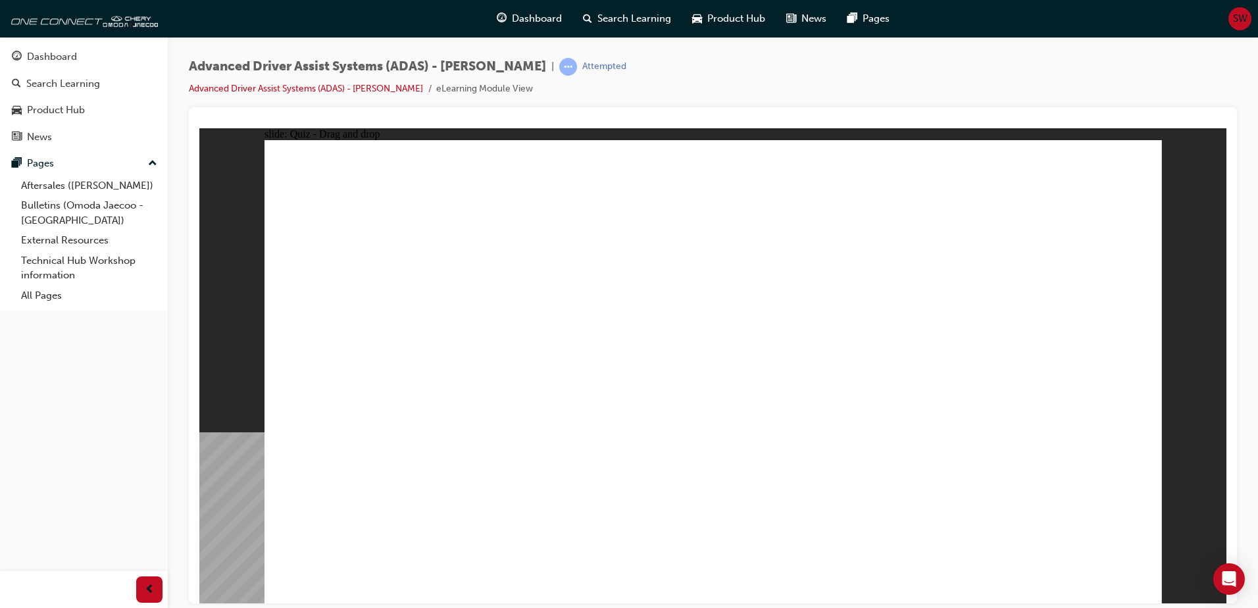
drag, startPoint x: 850, startPoint y: 472, endPoint x: 667, endPoint y: 221, distance: 311.1
checkbox input "true"
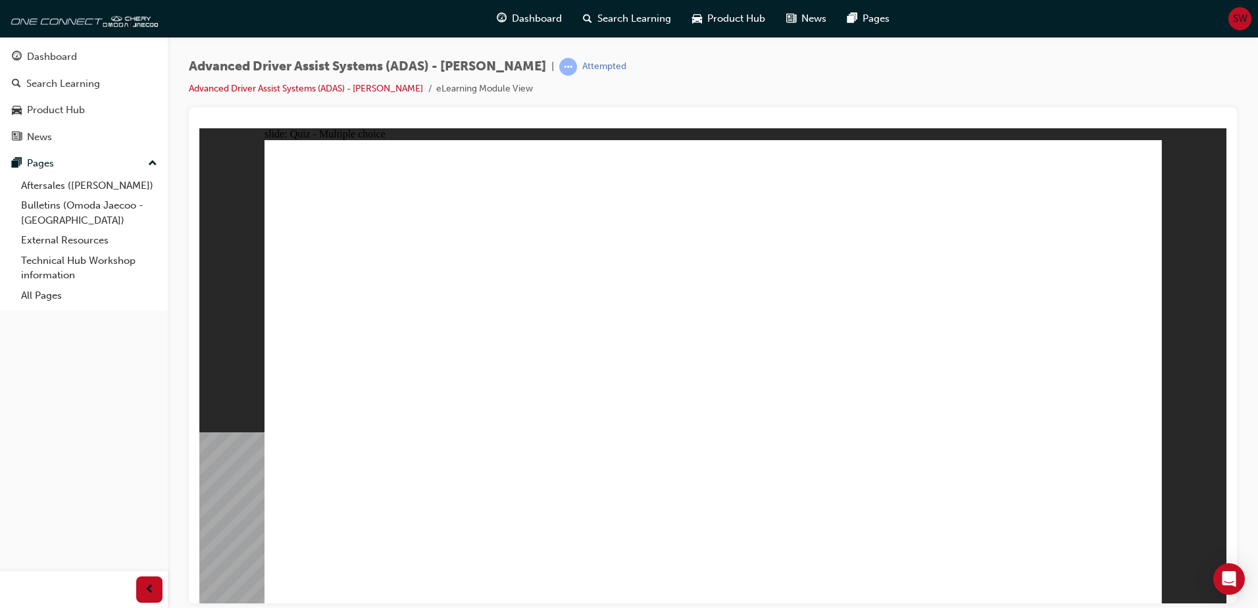
checkbox input "true"
drag, startPoint x: 853, startPoint y: 425, endPoint x: 861, endPoint y: 464, distance: 40.2
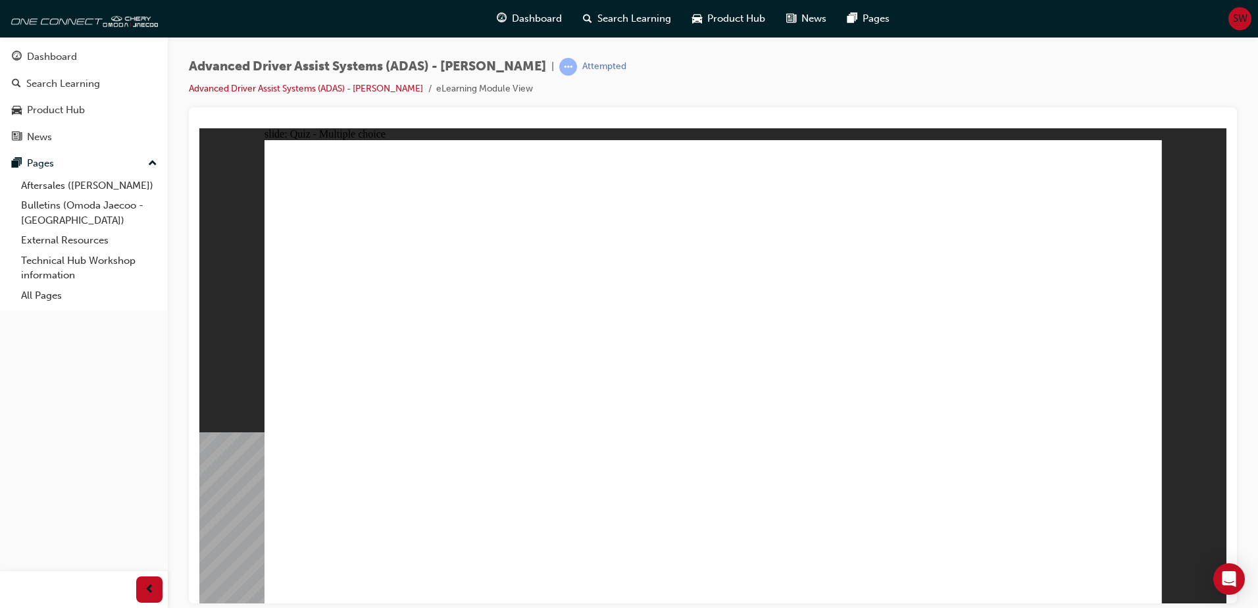
checkbox input "true"
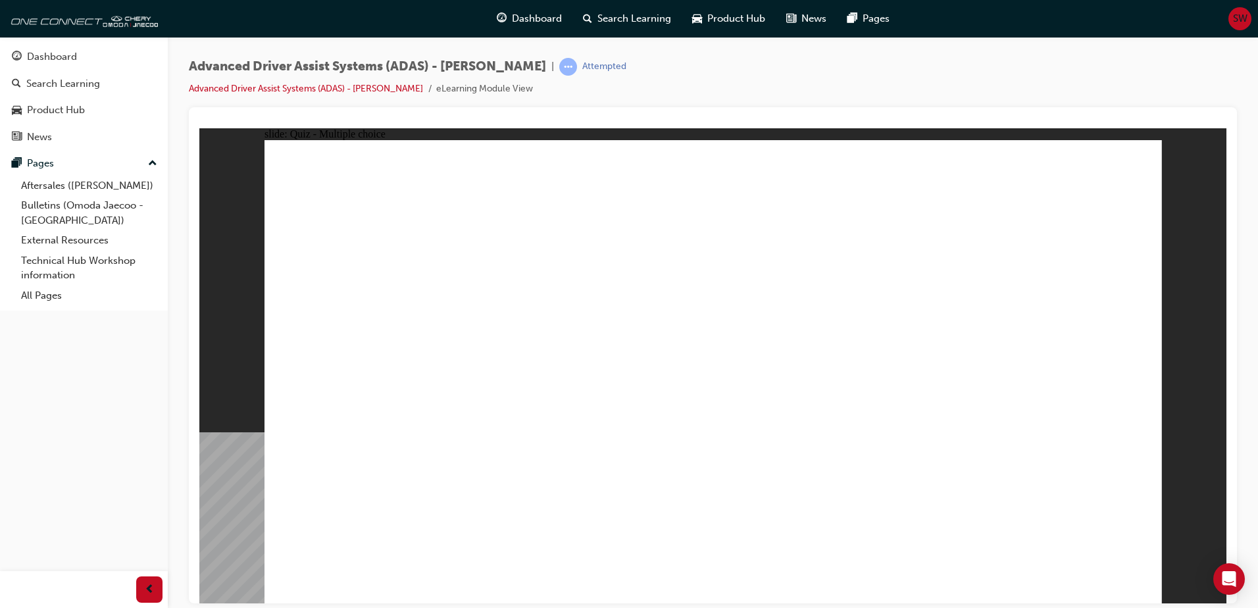
checkbox input "true"
drag, startPoint x: 739, startPoint y: 194, endPoint x: 366, endPoint y: 429, distance: 440.1
drag, startPoint x: 819, startPoint y: 207, endPoint x: 720, endPoint y: 430, distance: 244.4
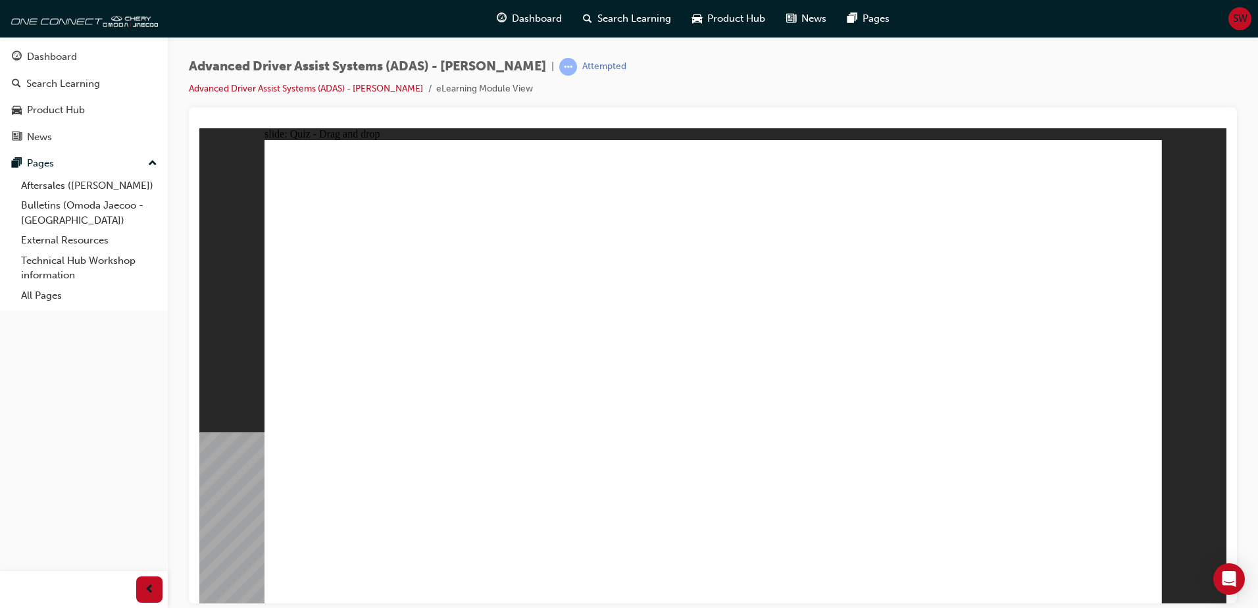
drag, startPoint x: 919, startPoint y: 187, endPoint x: 814, endPoint y: 423, distance: 258.2
drag, startPoint x: 1017, startPoint y: 199, endPoint x: 896, endPoint y: 427, distance: 258.3
drag, startPoint x: 709, startPoint y: 231, endPoint x: 941, endPoint y: 435, distance: 309.0
drag, startPoint x: 822, startPoint y: 232, endPoint x: 431, endPoint y: 443, distance: 444.3
drag, startPoint x: 916, startPoint y: 233, endPoint x: 535, endPoint y: 424, distance: 425.6
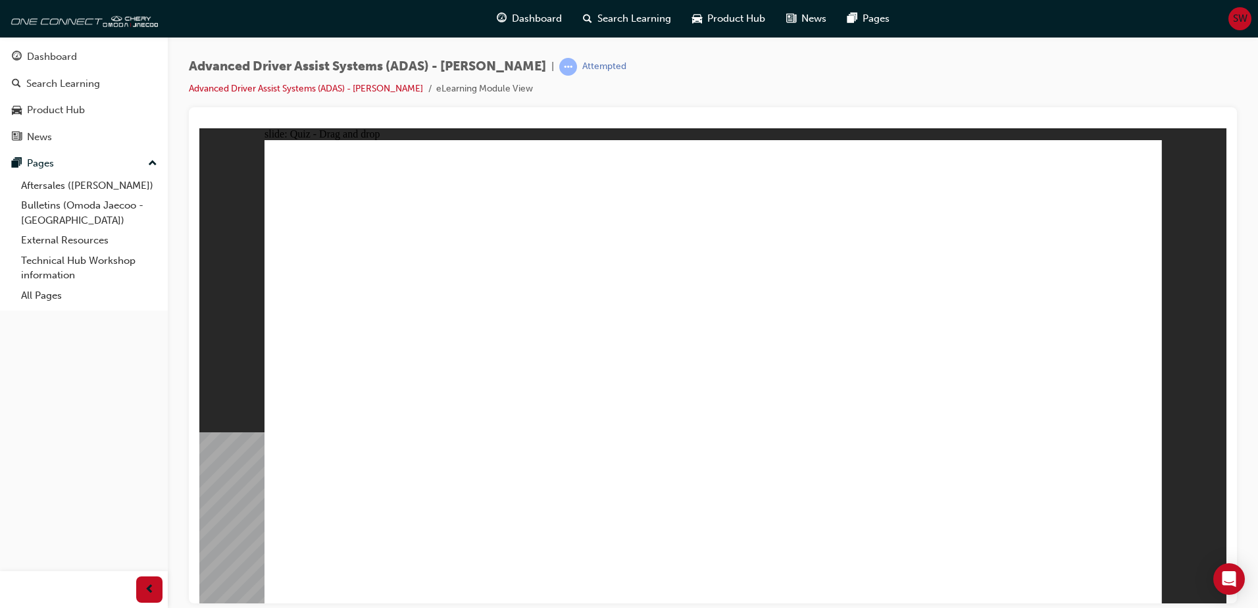
drag, startPoint x: 1012, startPoint y: 237, endPoint x: 591, endPoint y: 435, distance: 464.6
drag, startPoint x: 444, startPoint y: 502, endPoint x: 959, endPoint y: 273, distance: 563.5
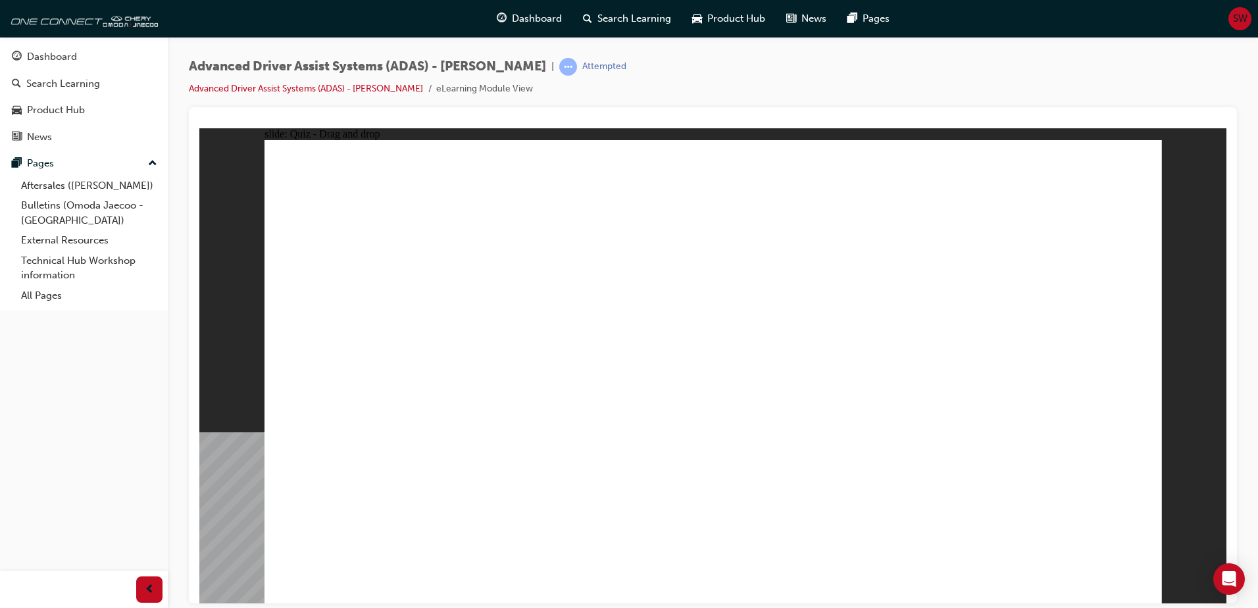
drag, startPoint x: 588, startPoint y: 504, endPoint x: 714, endPoint y: 178, distance: 349.6
drag, startPoint x: 762, startPoint y: 358, endPoint x: 754, endPoint y: 97, distance: 260.6
drag, startPoint x: 861, startPoint y: 489, endPoint x: 768, endPoint y: 207, distance: 296.6
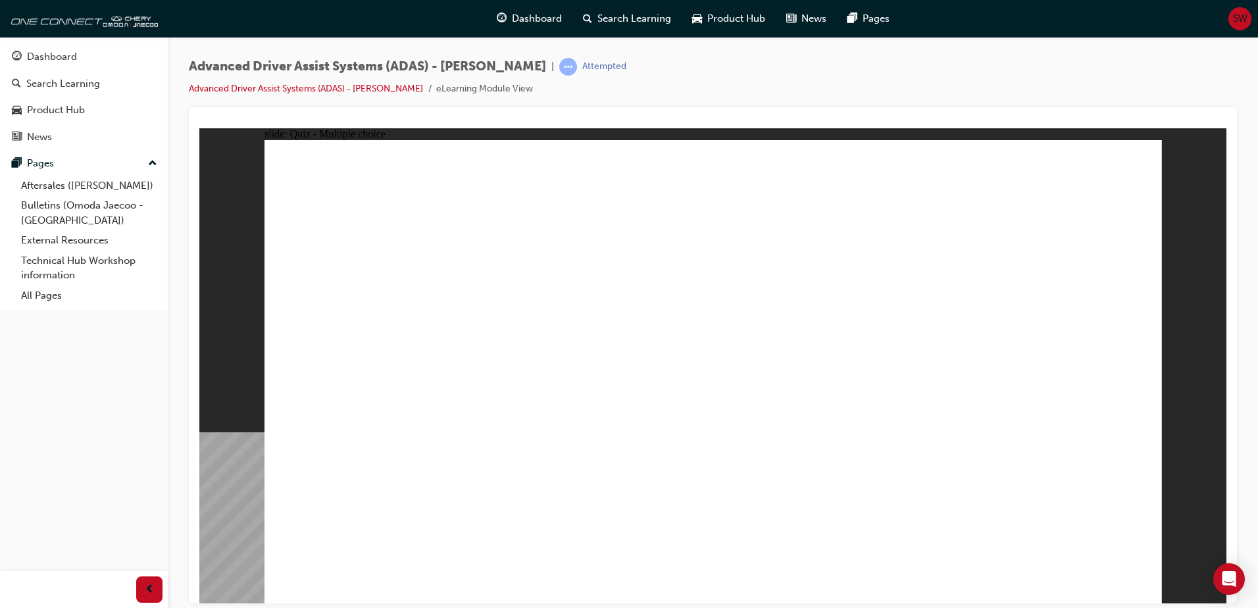
checkbox input "true"
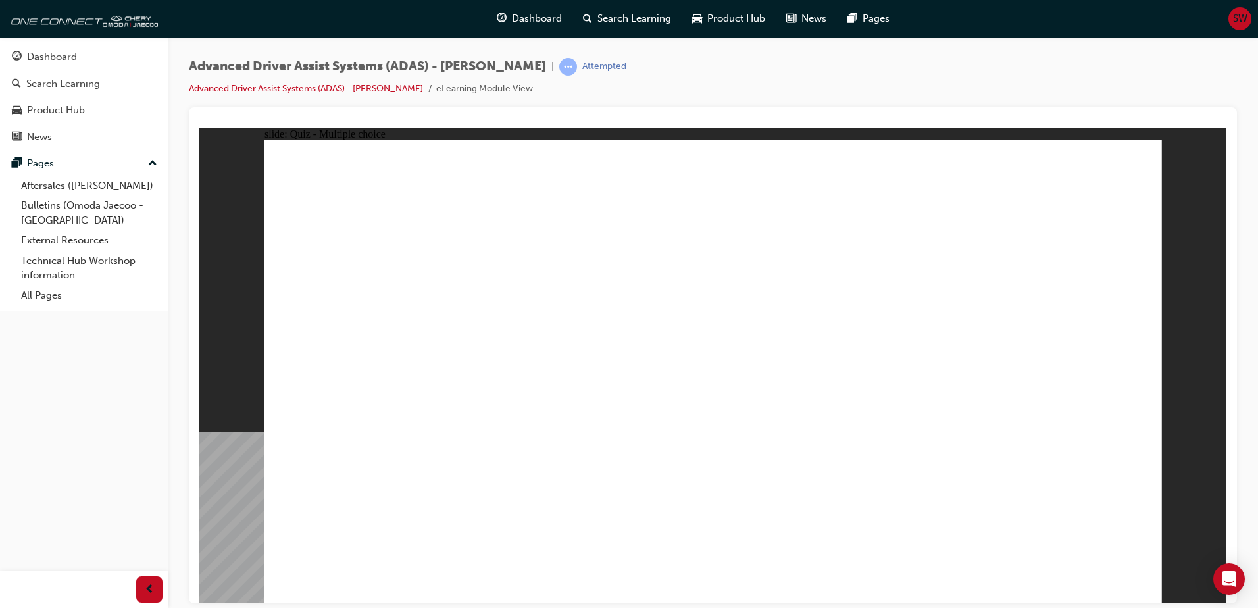
checkbox input "true"
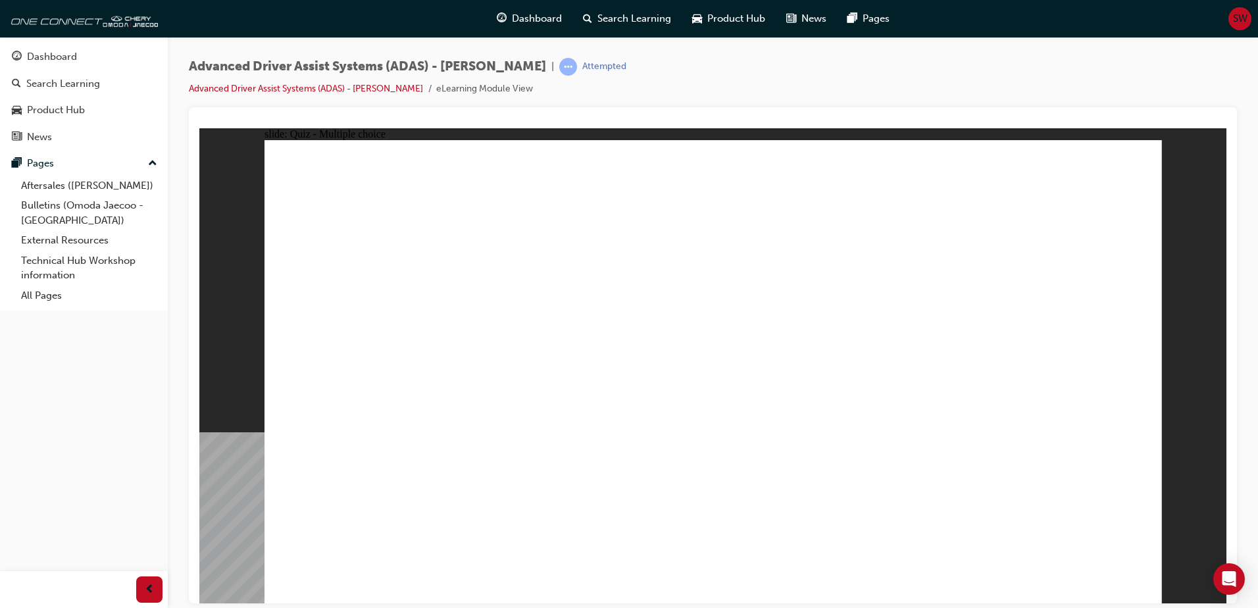
drag, startPoint x: 743, startPoint y: 187, endPoint x: 381, endPoint y: 422, distance: 431.3
drag, startPoint x: 824, startPoint y: 184, endPoint x: 444, endPoint y: 422, distance: 448.2
drag, startPoint x: 915, startPoint y: 193, endPoint x: 524, endPoint y: 430, distance: 457.2
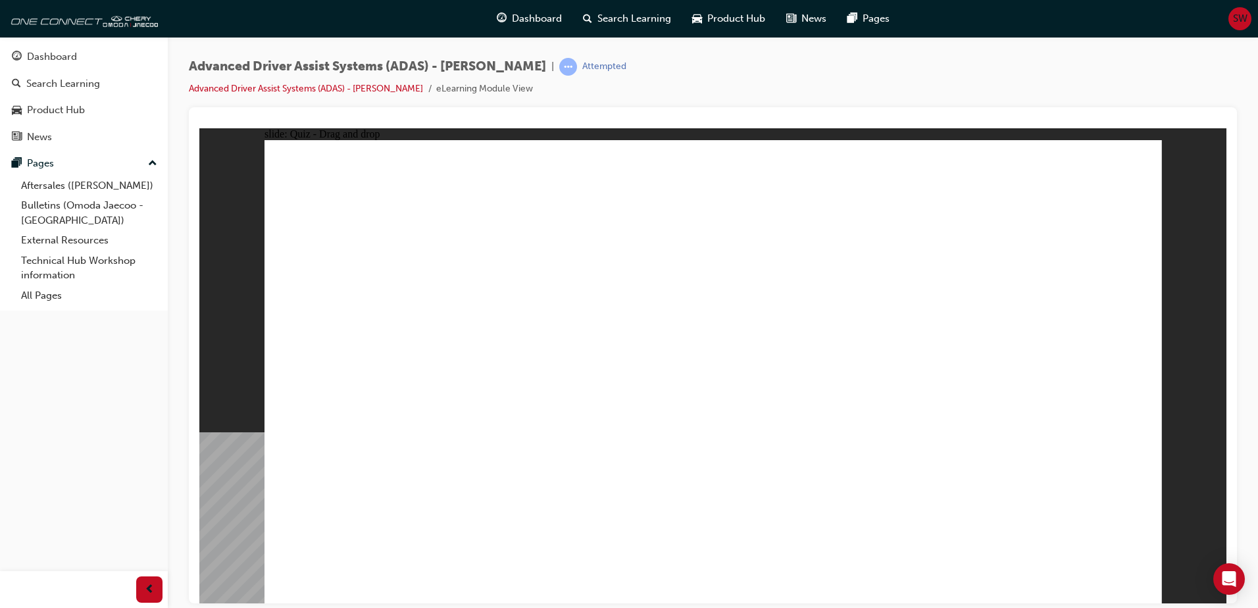
drag, startPoint x: 353, startPoint y: 428, endPoint x: 721, endPoint y: 188, distance: 439.1
drag, startPoint x: 441, startPoint y: 422, endPoint x: 776, endPoint y: 191, distance: 407.6
drag, startPoint x: 712, startPoint y: 230, endPoint x: 426, endPoint y: 431, distance: 349.8
drag, startPoint x: 353, startPoint y: 424, endPoint x: 700, endPoint y: 224, distance: 400.7
drag, startPoint x: 814, startPoint y: 228, endPoint x: 434, endPoint y: 427, distance: 429.2
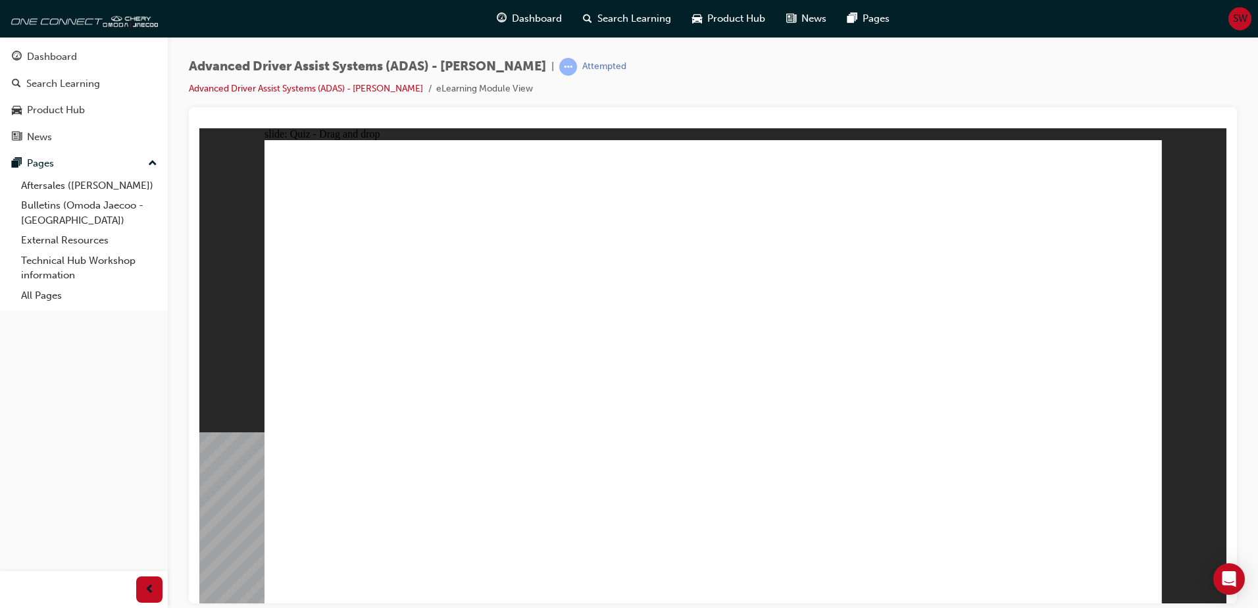
drag, startPoint x: 366, startPoint y: 428, endPoint x: 481, endPoint y: 432, distance: 115.2
drag, startPoint x: 921, startPoint y: 190, endPoint x: 510, endPoint y: 424, distance: 472.5
drag, startPoint x: 816, startPoint y: 197, endPoint x: 600, endPoint y: 431, distance: 318.4
drag, startPoint x: 745, startPoint y: 192, endPoint x: 385, endPoint y: 454, distance: 445.4
drag, startPoint x: 426, startPoint y: 427, endPoint x: 711, endPoint y: 427, distance: 285.4
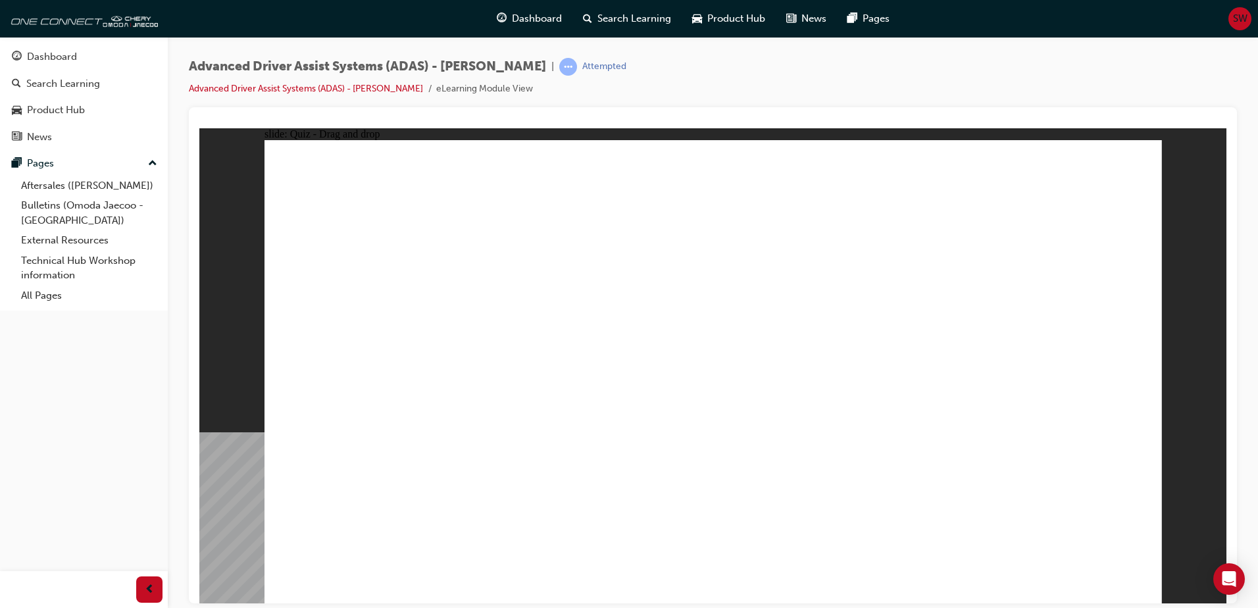
drag, startPoint x: 509, startPoint y: 423, endPoint x: 788, endPoint y: 426, distance: 278.9
drag, startPoint x: 1014, startPoint y: 190, endPoint x: 604, endPoint y: 426, distance: 472.6
drag, startPoint x: 927, startPoint y: 226, endPoint x: 897, endPoint y: 426, distance: 202.1
drag, startPoint x: 994, startPoint y: 230, endPoint x: 349, endPoint y: 452, distance: 681.6
drag, startPoint x: 349, startPoint y: 452, endPoint x: 747, endPoint y: 449, distance: 398.6
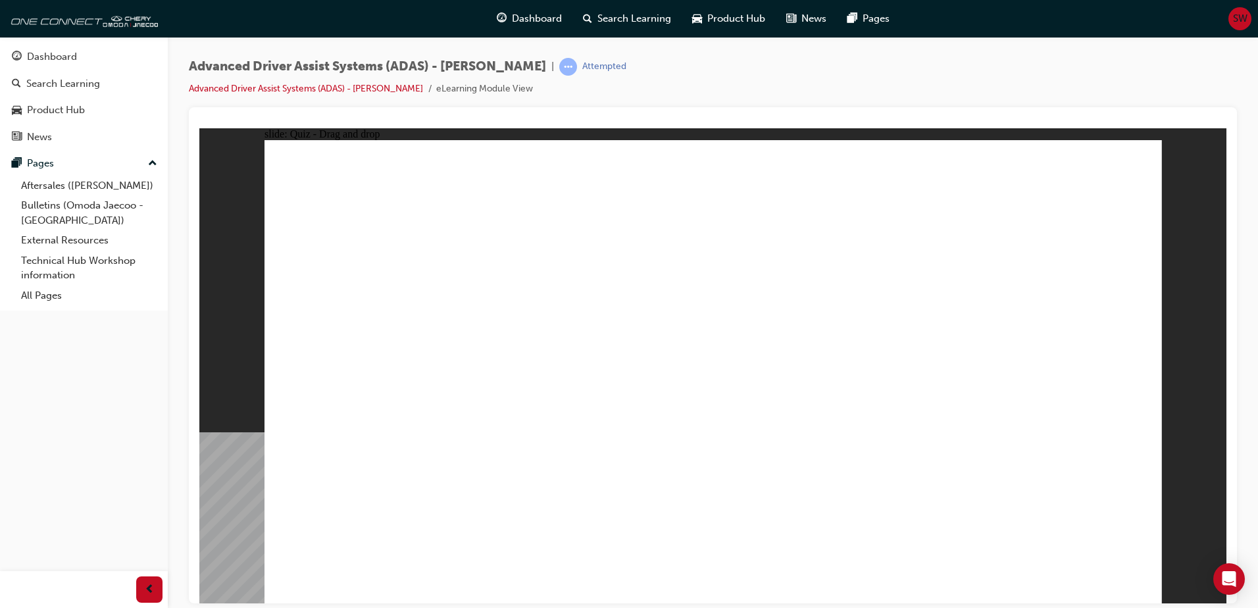
drag, startPoint x: 596, startPoint y: 427, endPoint x: 915, endPoint y: 182, distance: 402.4
drag, startPoint x: 589, startPoint y: 503, endPoint x: 689, endPoint y: 197, distance: 322.4
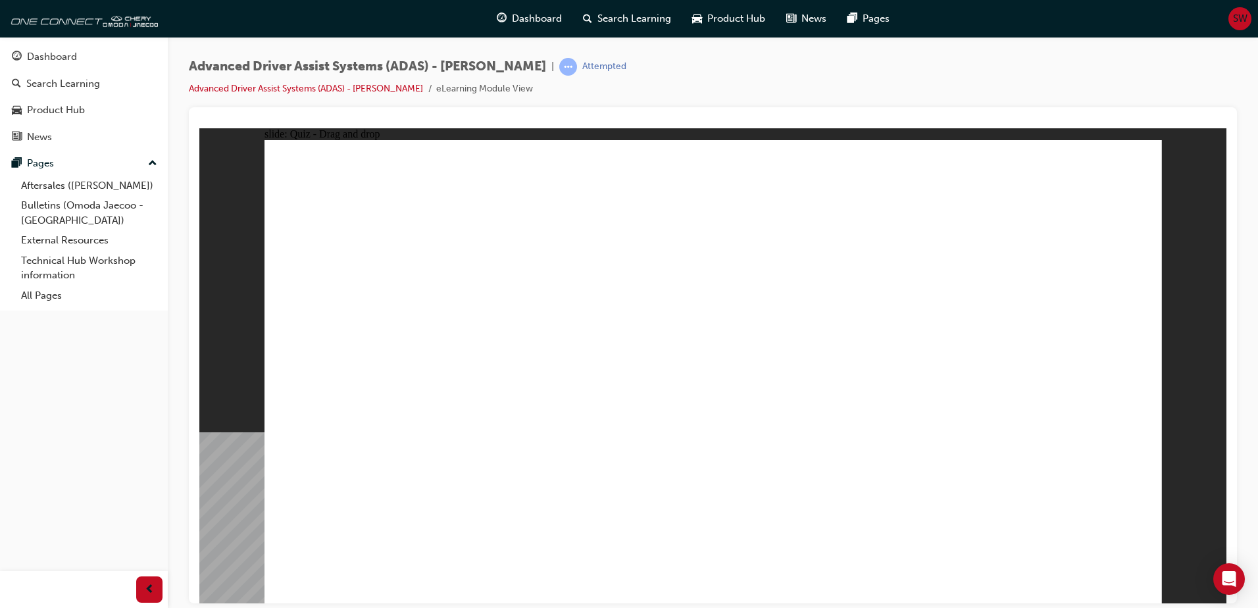
drag, startPoint x: 745, startPoint y: 497, endPoint x: 800, endPoint y: 166, distance: 336.2
drag, startPoint x: 743, startPoint y: 493, endPoint x: 757, endPoint y: 180, distance: 313.4
drag, startPoint x: 887, startPoint y: 505, endPoint x: 764, endPoint y: 216, distance: 314.2
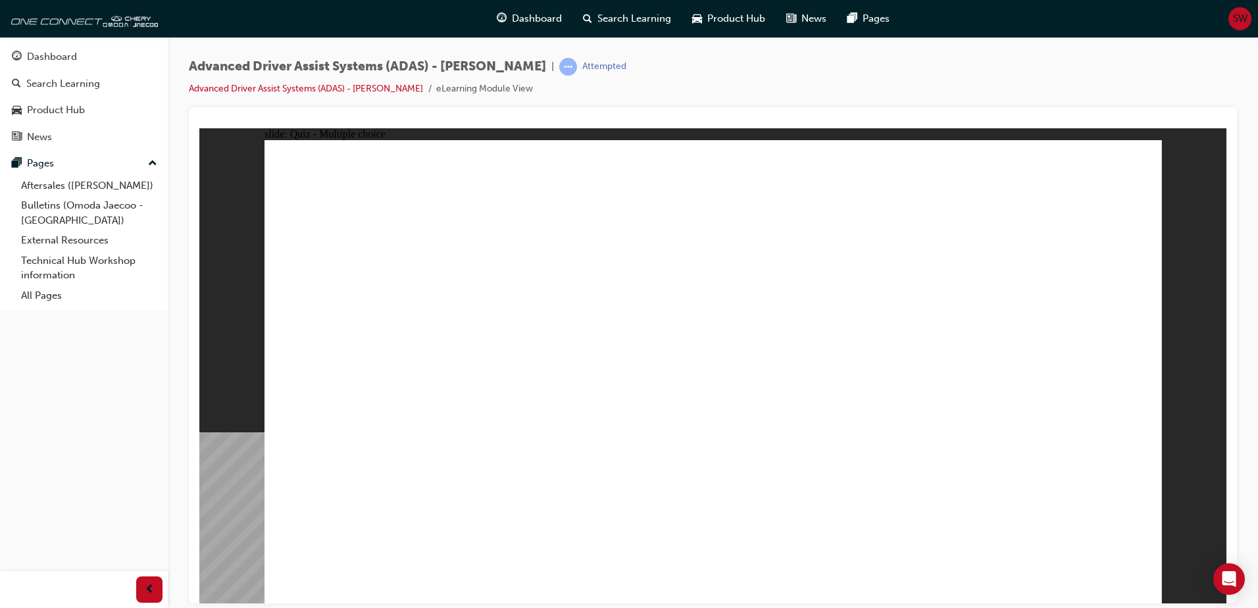
checkbox input "true"
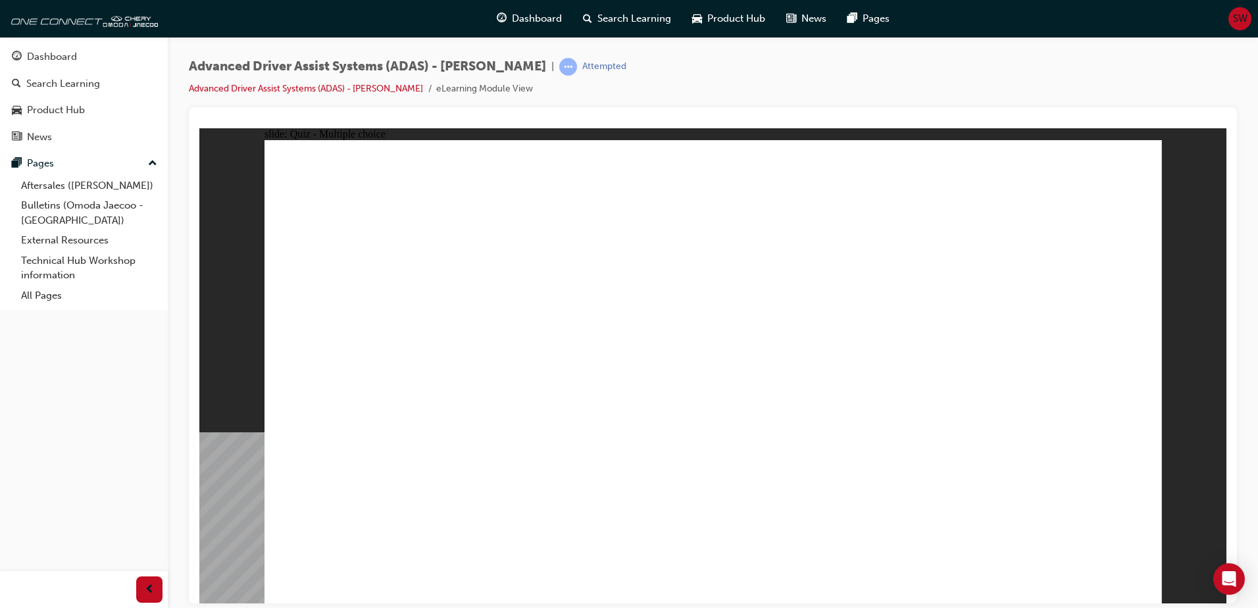
checkbox input "true"
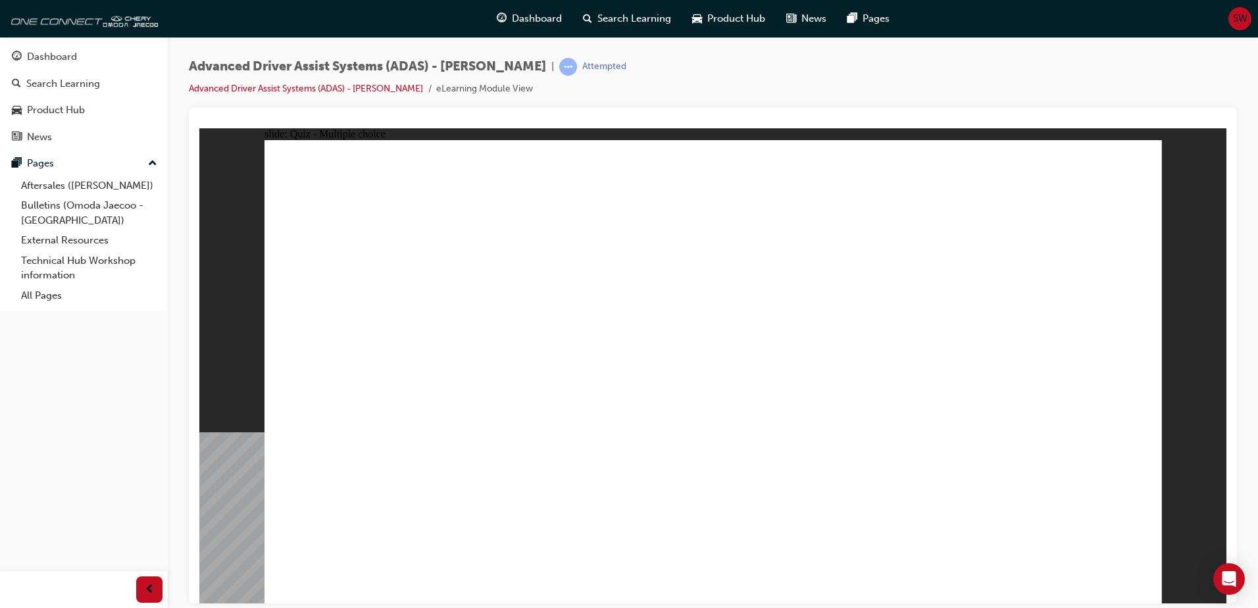
drag, startPoint x: 698, startPoint y: 185, endPoint x: 720, endPoint y: 422, distance: 237.7
drag, startPoint x: 819, startPoint y: 193, endPoint x: 724, endPoint y: 456, distance: 279.6
drag, startPoint x: 909, startPoint y: 189, endPoint x: 353, endPoint y: 433, distance: 607.6
drag, startPoint x: 1011, startPoint y: 185, endPoint x: 441, endPoint y: 426, distance: 618.3
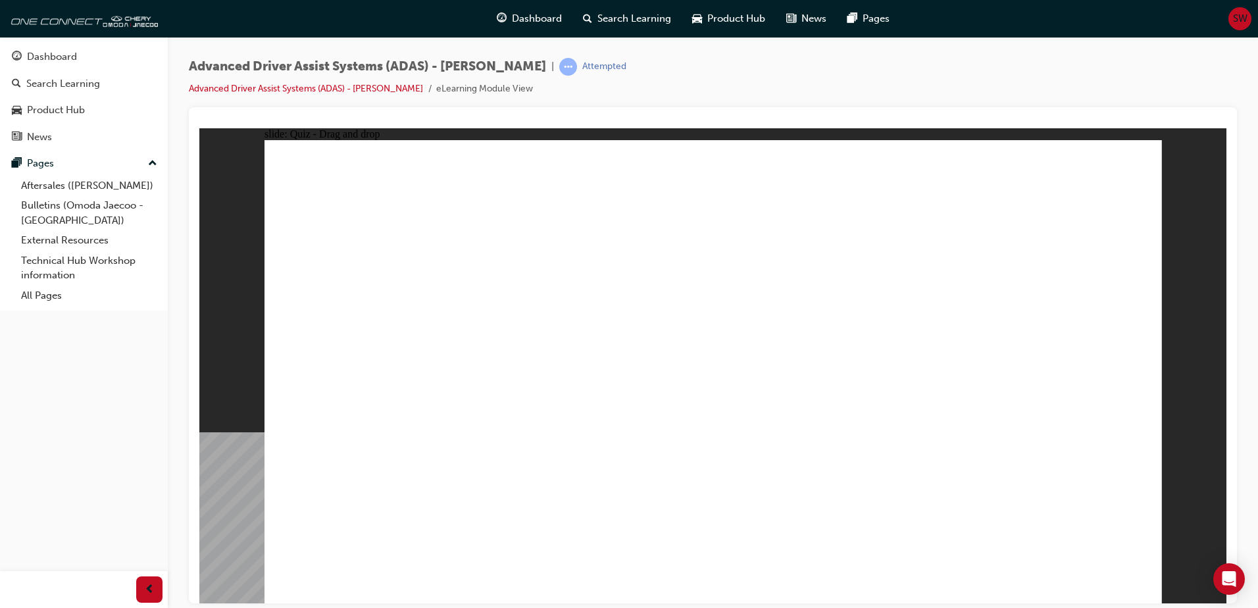
drag, startPoint x: 720, startPoint y: 226, endPoint x: 712, endPoint y: 455, distance: 229.0
drag, startPoint x: 818, startPoint y: 222, endPoint x: 522, endPoint y: 414, distance: 352.3
drag, startPoint x: 916, startPoint y: 230, endPoint x: 725, endPoint y: 452, distance: 293.3
drag, startPoint x: 995, startPoint y: 230, endPoint x: 715, endPoint y: 466, distance: 366.4
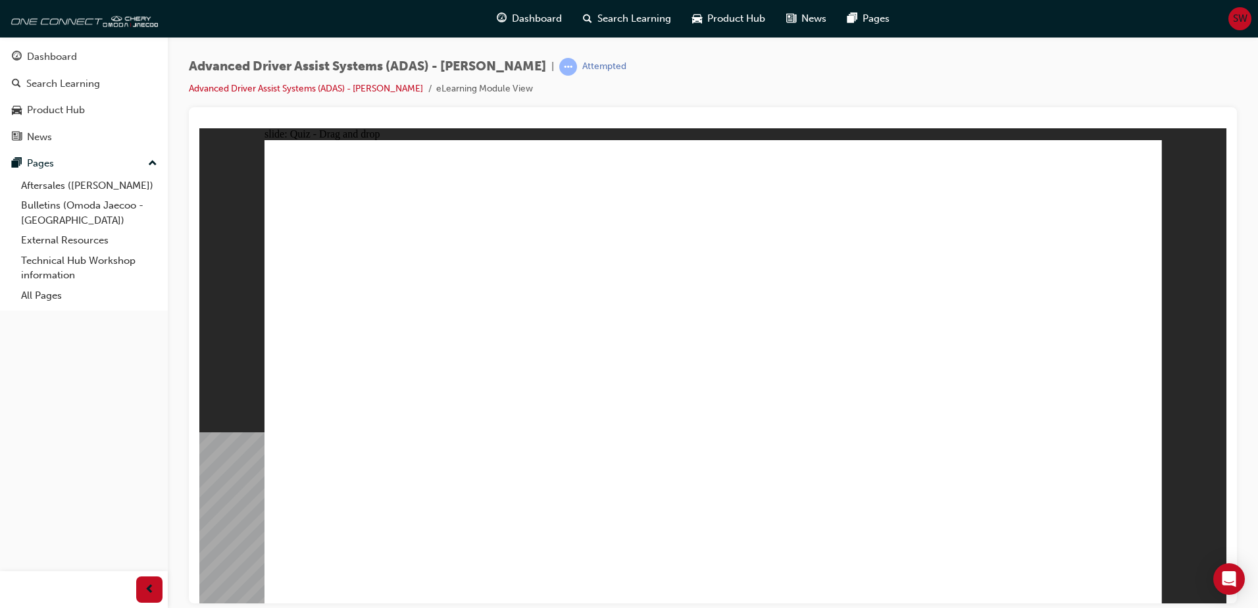
drag, startPoint x: 441, startPoint y: 512, endPoint x: 726, endPoint y: 214, distance: 412.6
drag, startPoint x: 861, startPoint y: 381, endPoint x: 1000, endPoint y: 233, distance: 202.9
drag, startPoint x: 712, startPoint y: 504, endPoint x: 954, endPoint y: 220, distance: 373.7
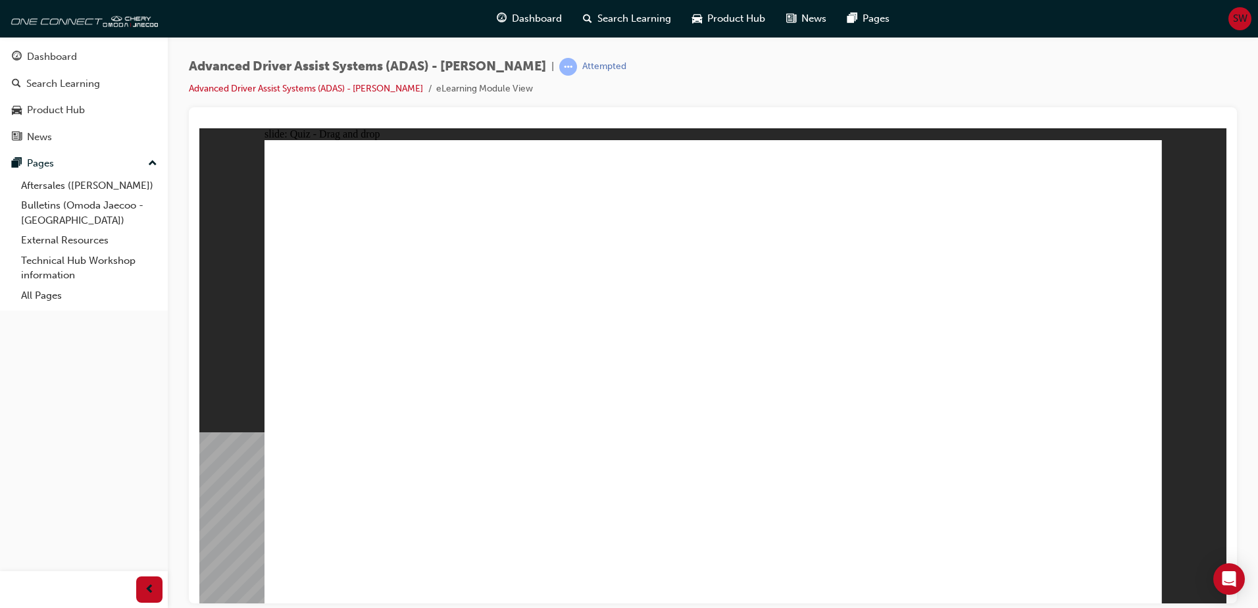
drag, startPoint x: 825, startPoint y: 470, endPoint x: 837, endPoint y: 475, distance: 13.6
drag, startPoint x: 850, startPoint y: 490, endPoint x: 1078, endPoint y: 183, distance: 381.7
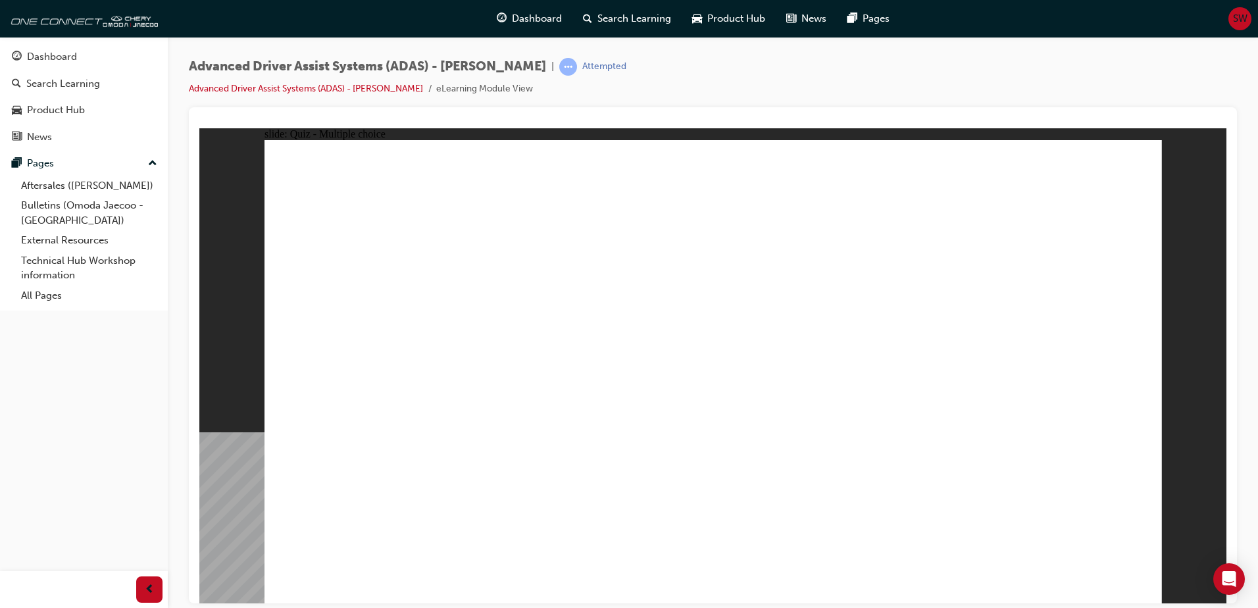
checkbox input "true"
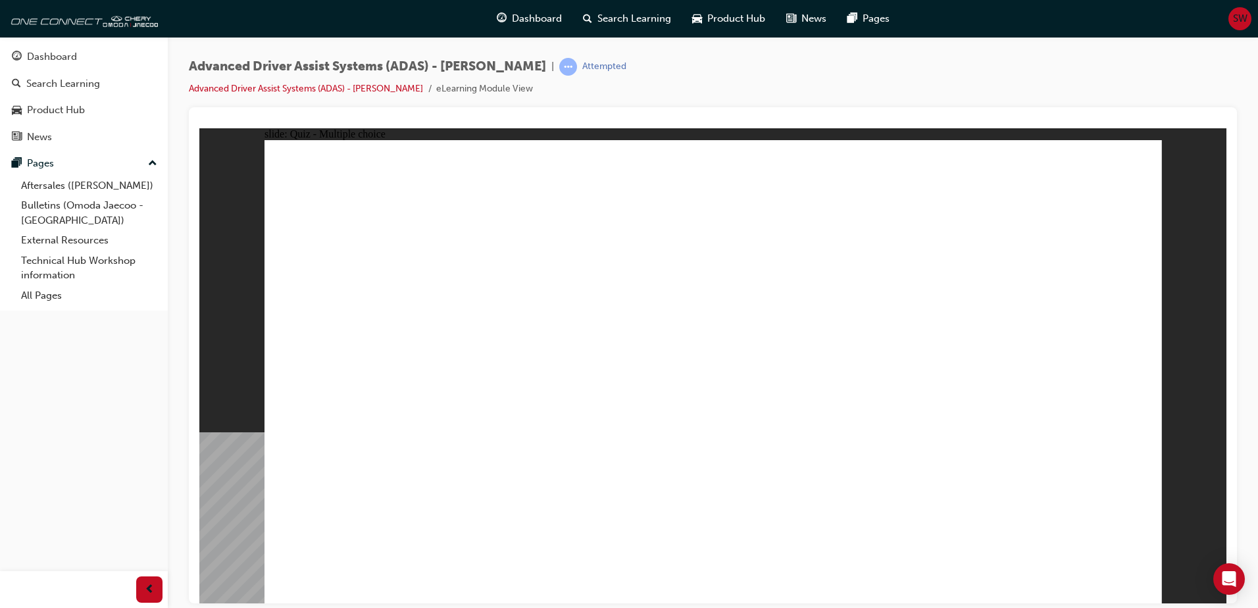
checkbox input "true"
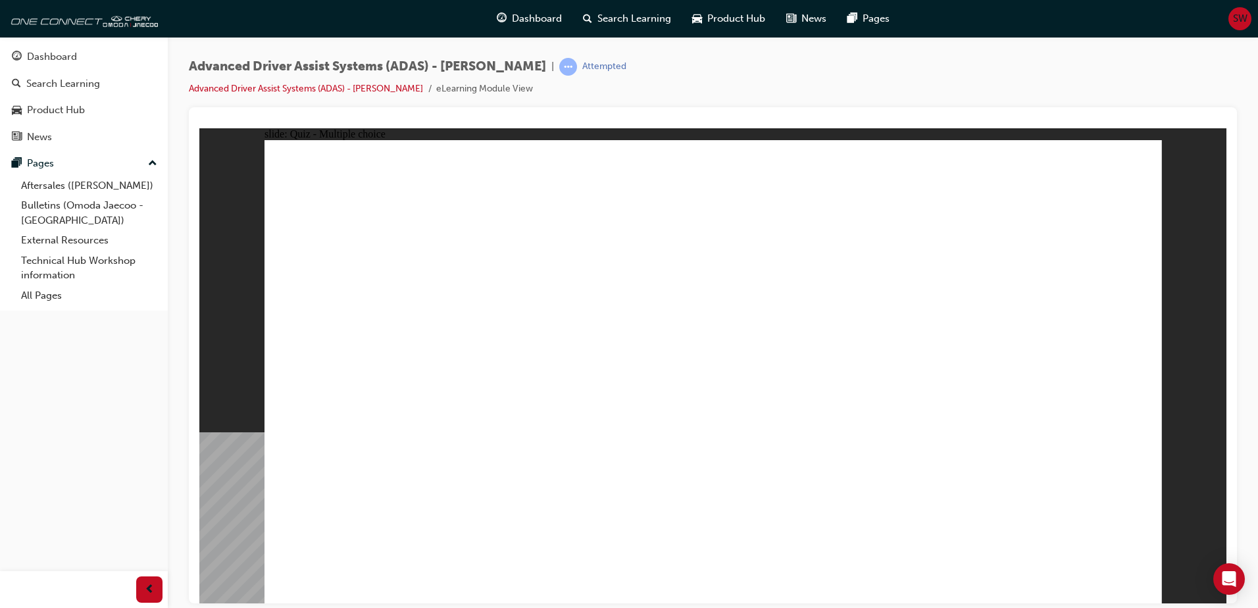
checkbox input "true"
drag, startPoint x: 814, startPoint y: 232, endPoint x: 340, endPoint y: 431, distance: 514.0
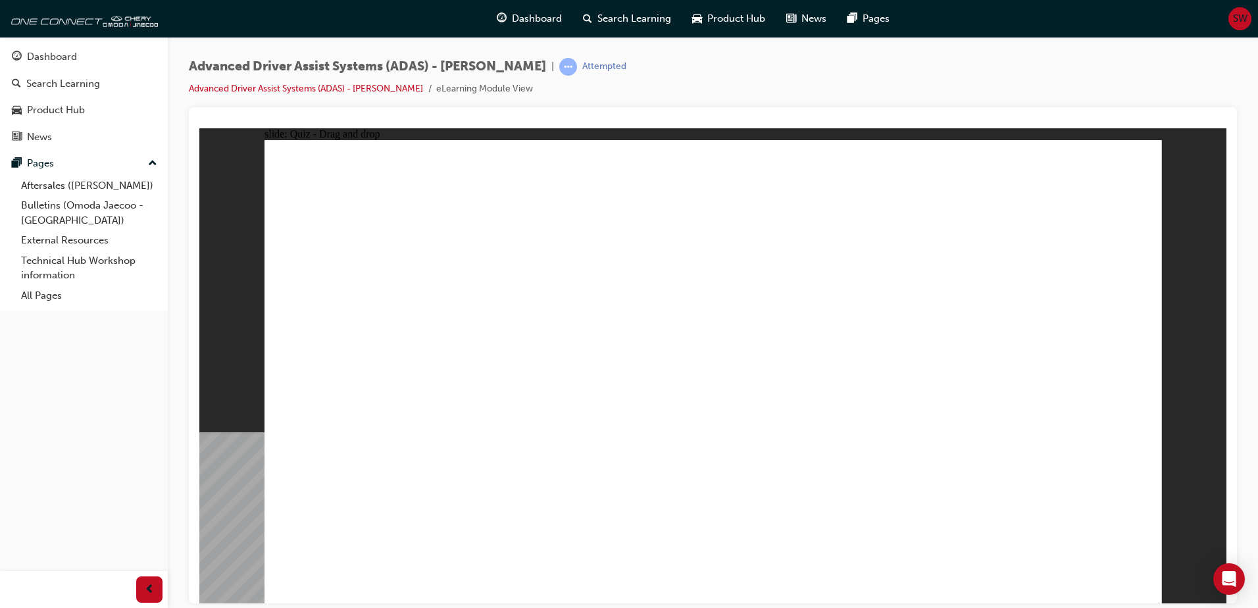
drag, startPoint x: 741, startPoint y: 234, endPoint x: 730, endPoint y: 450, distance: 216.0
drag, startPoint x: 1022, startPoint y: 191, endPoint x: 819, endPoint y: 431, distance: 314.5
drag, startPoint x: 727, startPoint y: 205, endPoint x: 800, endPoint y: 449, distance: 255.5
drag, startPoint x: 814, startPoint y: 320, endPoint x: 818, endPoint y: 228, distance: 91.5
drag, startPoint x: 807, startPoint y: 414, endPoint x: 825, endPoint y: 246, distance: 168.6
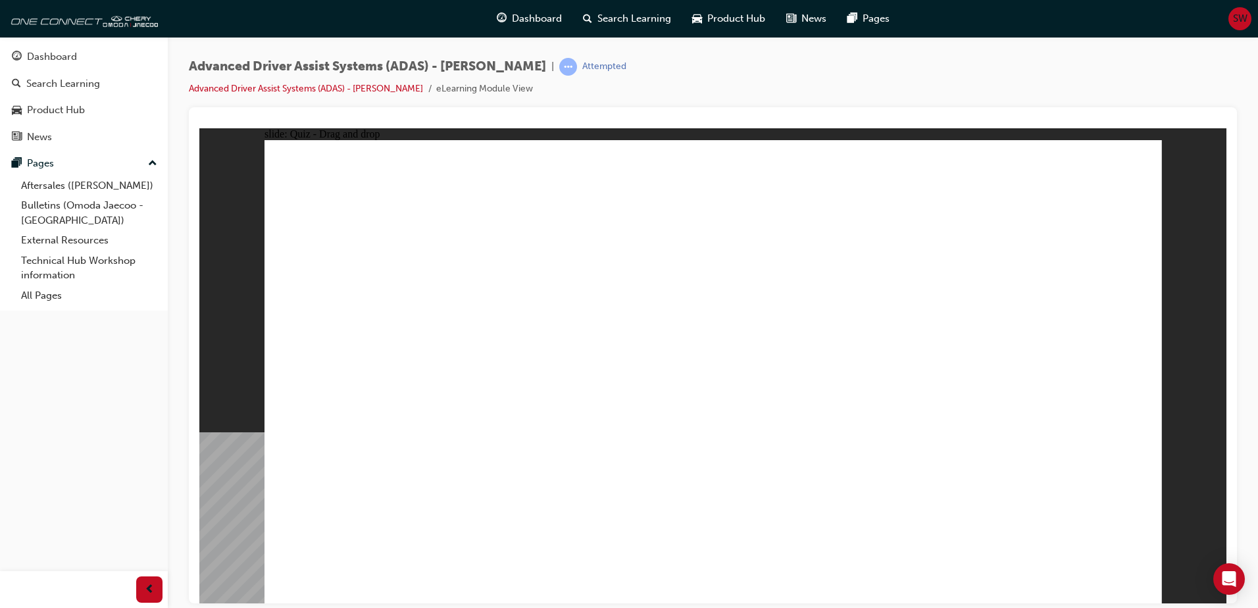
drag, startPoint x: 807, startPoint y: 430, endPoint x: 802, endPoint y: 247, distance: 183.6
drag, startPoint x: 731, startPoint y: 429, endPoint x: 729, endPoint y: 285, distance: 144.7
drag, startPoint x: 730, startPoint y: 233, endPoint x: 828, endPoint y: 228, distance: 98.1
drag, startPoint x: 732, startPoint y: 224, endPoint x: 799, endPoint y: 231, distance: 67.5
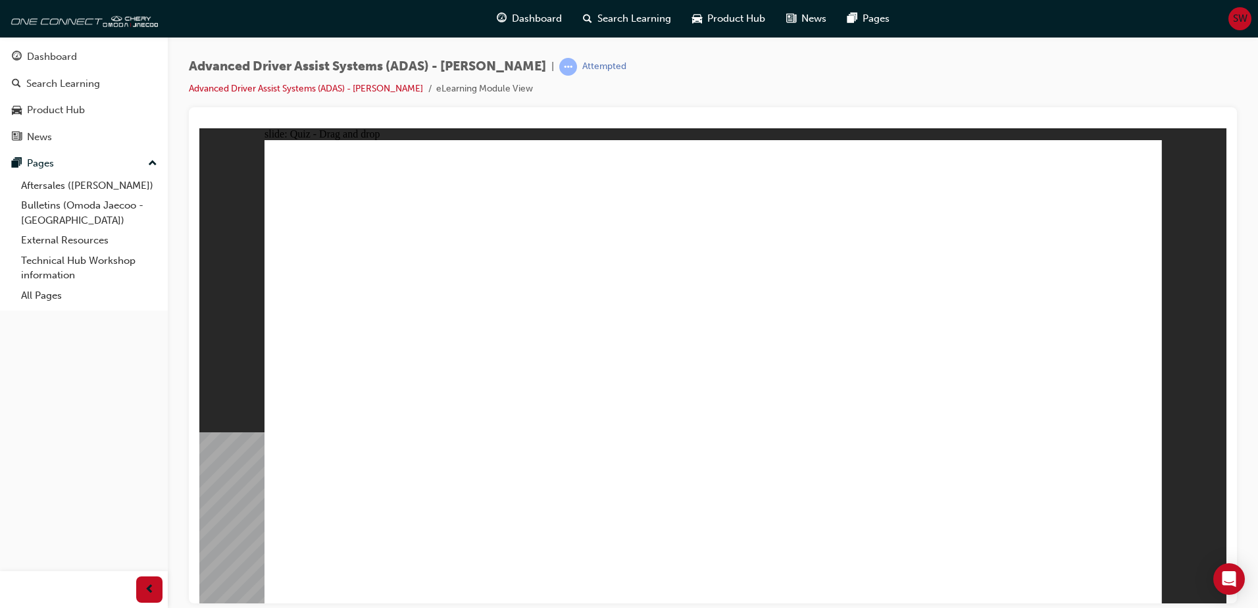
drag, startPoint x: 446, startPoint y: 410, endPoint x: 814, endPoint y: 287, distance: 387.7
drag, startPoint x: 735, startPoint y: 188, endPoint x: 376, endPoint y: 432, distance: 434.2
drag, startPoint x: 815, startPoint y: 187, endPoint x: 720, endPoint y: 424, distance: 255.3
drag, startPoint x: 892, startPoint y: 192, endPoint x: 418, endPoint y: 427, distance: 528.8
drag, startPoint x: 1012, startPoint y: 190, endPoint x: 527, endPoint y: 427, distance: 539.5
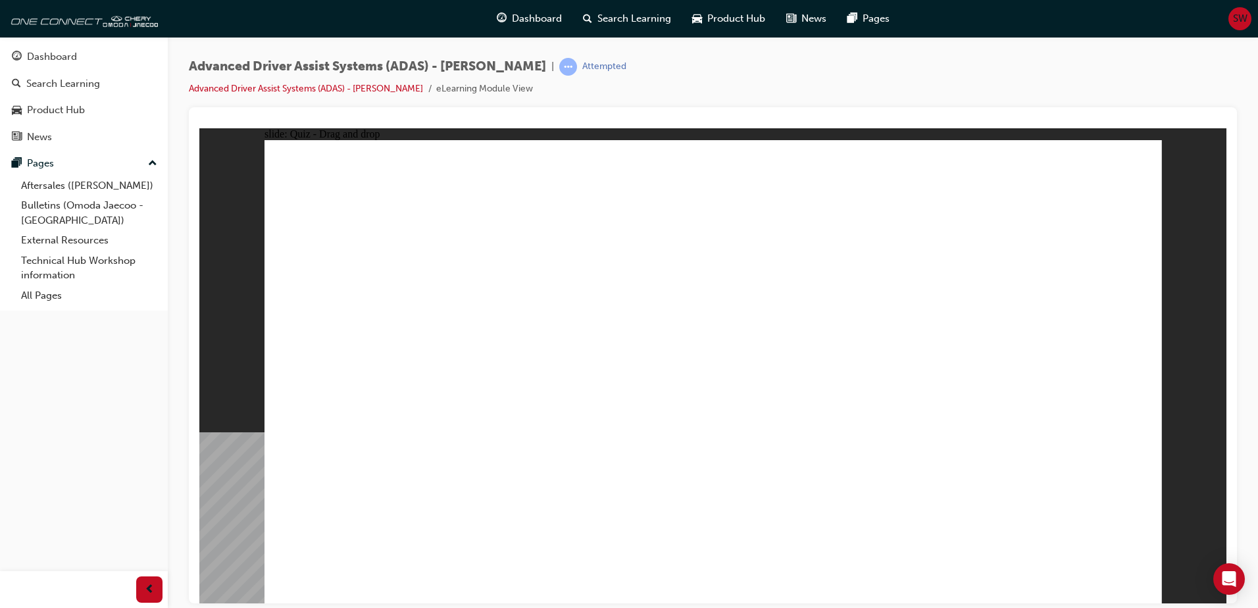
drag, startPoint x: 726, startPoint y: 229, endPoint x: 802, endPoint y: 433, distance: 217.5
drag, startPoint x: 832, startPoint y: 236, endPoint x: 605, endPoint y: 435, distance: 302.0
drag, startPoint x: 1022, startPoint y: 228, endPoint x: 885, endPoint y: 426, distance: 241.0
drag, startPoint x: 926, startPoint y: 229, endPoint x: 976, endPoint y: 431, distance: 208.0
drag, startPoint x: 962, startPoint y: 426, endPoint x: 359, endPoint y: 445, distance: 602.8
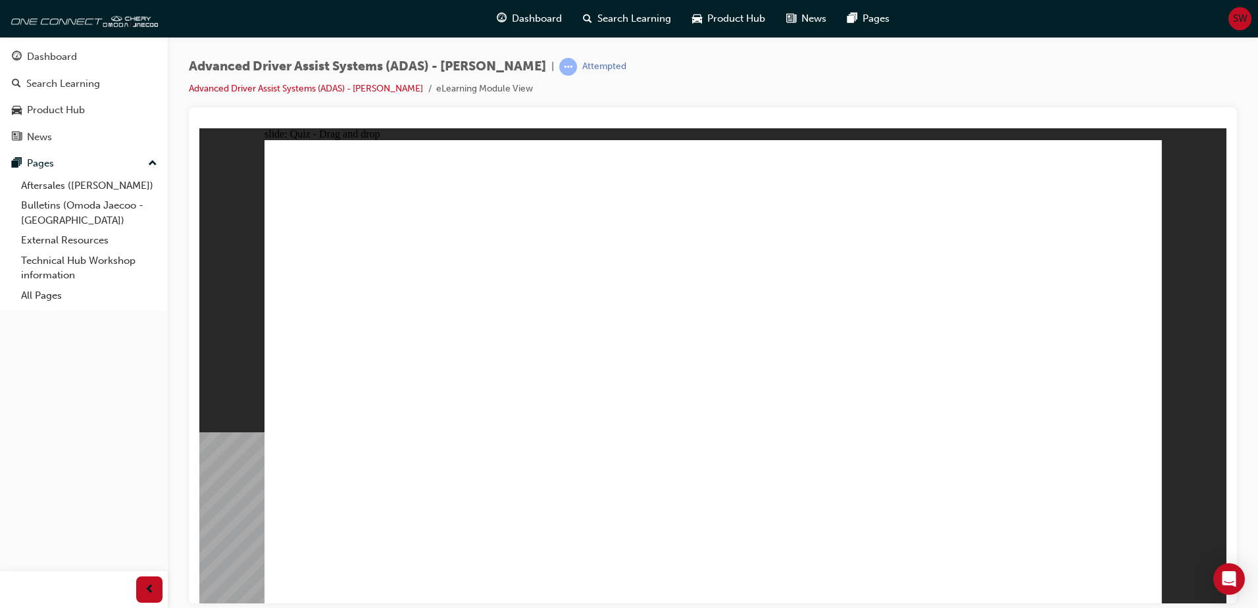
drag, startPoint x: 345, startPoint y: 425, endPoint x: 691, endPoint y: 436, distance: 345.5
drag, startPoint x: 356, startPoint y: 418, endPoint x: 697, endPoint y: 200, distance: 404.9
drag, startPoint x: 375, startPoint y: 427, endPoint x: 797, endPoint y: 207, distance: 476.6
drag, startPoint x: 613, startPoint y: 350, endPoint x: 855, endPoint y: 243, distance: 264.7
drag, startPoint x: 362, startPoint y: 425, endPoint x: 760, endPoint y: 246, distance: 435.7
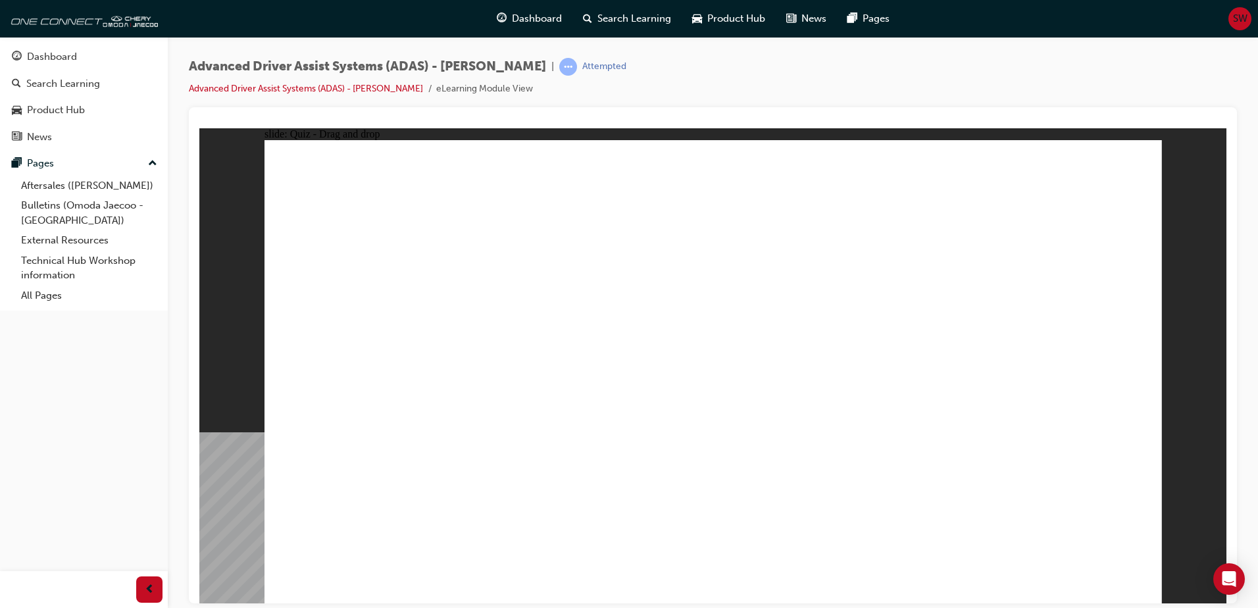
drag, startPoint x: 812, startPoint y: 414, endPoint x: 825, endPoint y: 360, distance: 55.5
drag, startPoint x: 725, startPoint y: 406, endPoint x: 808, endPoint y: 305, distance: 130.8
drag, startPoint x: 860, startPoint y: 368, endPoint x: 875, endPoint y: 314, distance: 55.8
drag, startPoint x: 727, startPoint y: 421, endPoint x: 773, endPoint y: 256, distance: 171.2
drag, startPoint x: 718, startPoint y: 225, endPoint x: 712, endPoint y: 422, distance: 197.4
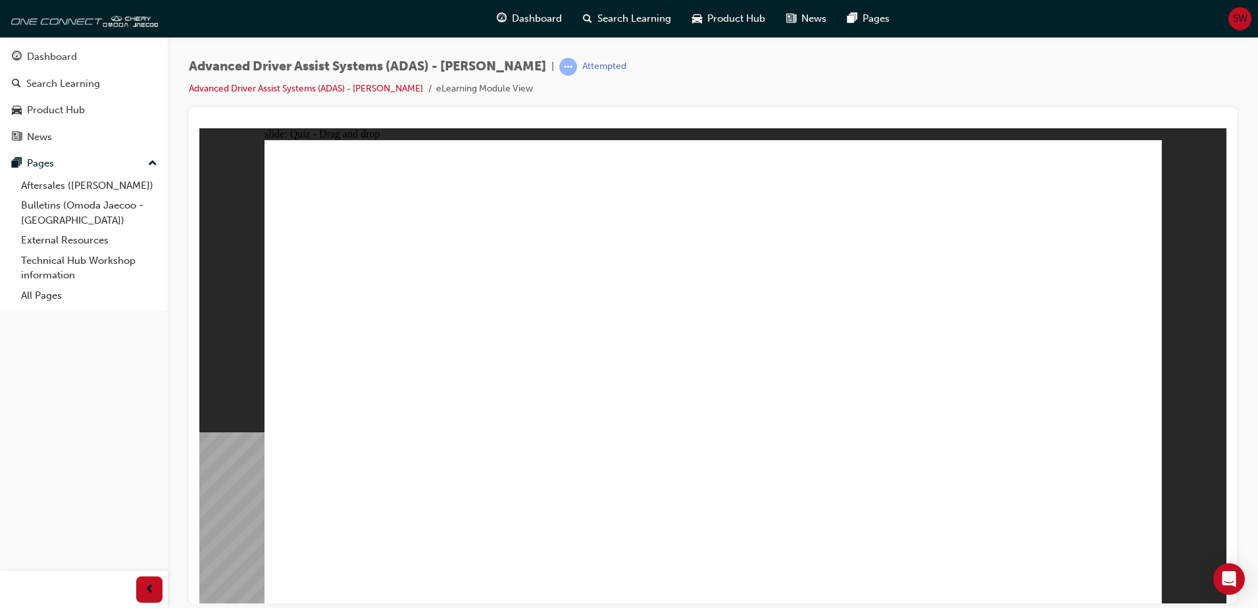
drag, startPoint x: 726, startPoint y: 211, endPoint x: 789, endPoint y: 427, distance: 224.8
drag, startPoint x: 827, startPoint y: 188, endPoint x: 891, endPoint y: 423, distance: 243.3
drag, startPoint x: 830, startPoint y: 231, endPoint x: 371, endPoint y: 429, distance: 500.2
drag, startPoint x: 1012, startPoint y: 187, endPoint x: 446, endPoint y: 423, distance: 613.3
drag, startPoint x: 789, startPoint y: 433, endPoint x: 731, endPoint y: 437, distance: 57.4
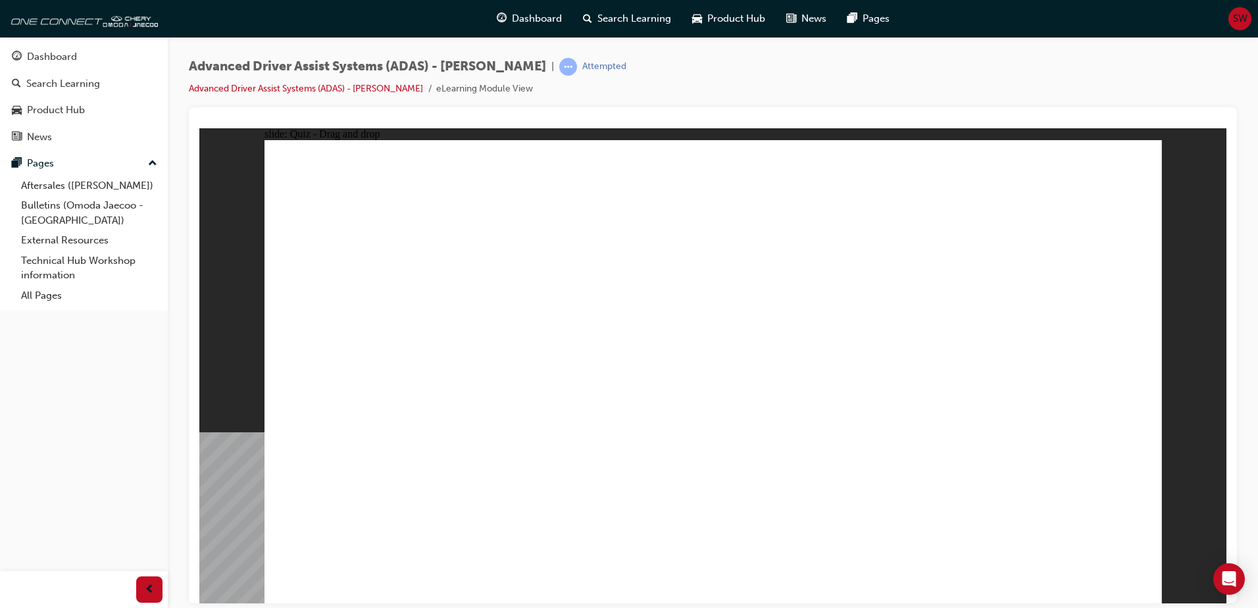
drag, startPoint x: 910, startPoint y: 189, endPoint x: 516, endPoint y: 425, distance: 458.4
drag, startPoint x: 913, startPoint y: 236, endPoint x: 374, endPoint y: 456, distance: 582.0
drag, startPoint x: 1000, startPoint y: 263, endPoint x: 951, endPoint y: 436, distance: 179.9
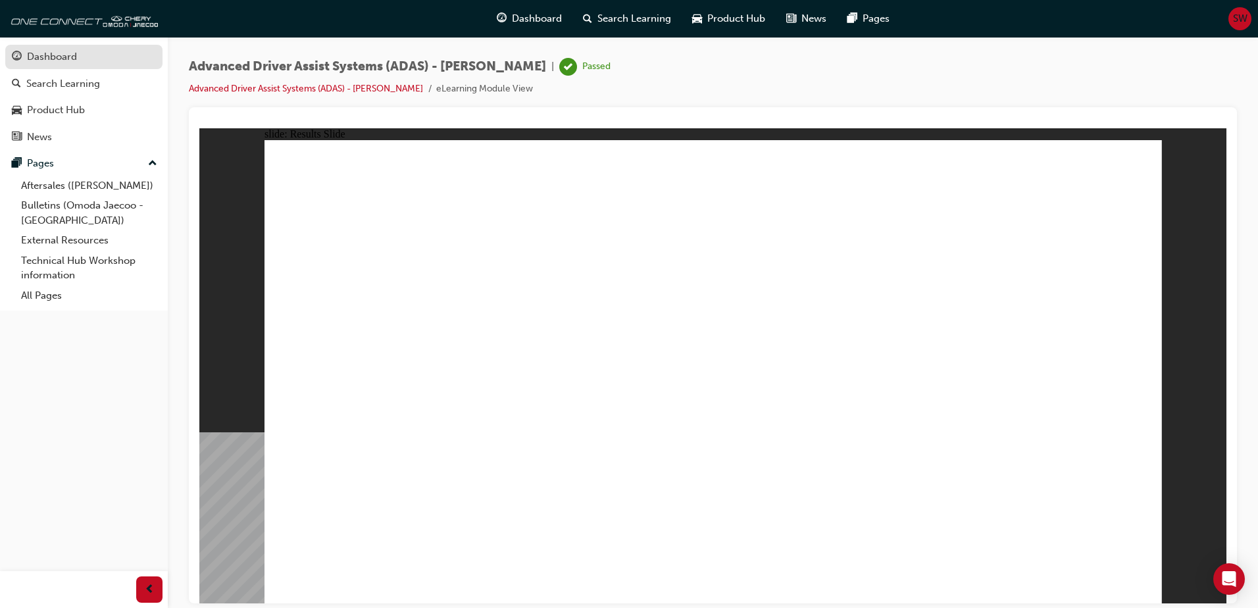
click at [33, 61] on div "Dashboard" at bounding box center [52, 56] width 50 height 15
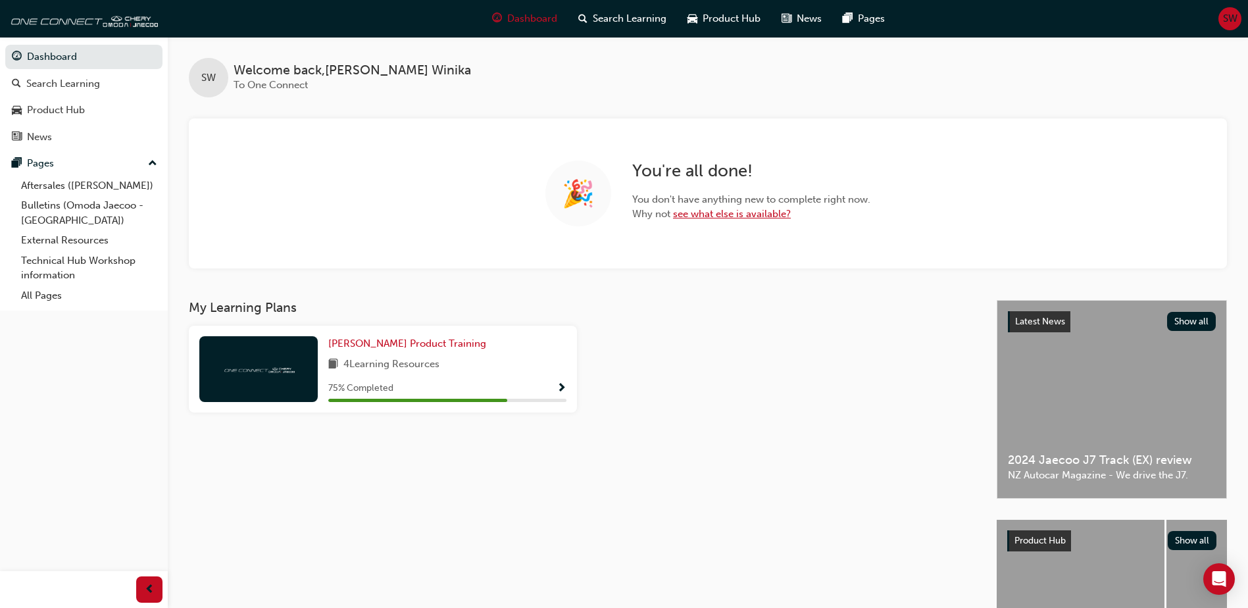
click at [723, 214] on link "see what else is available?" at bounding box center [732, 214] width 118 height 12
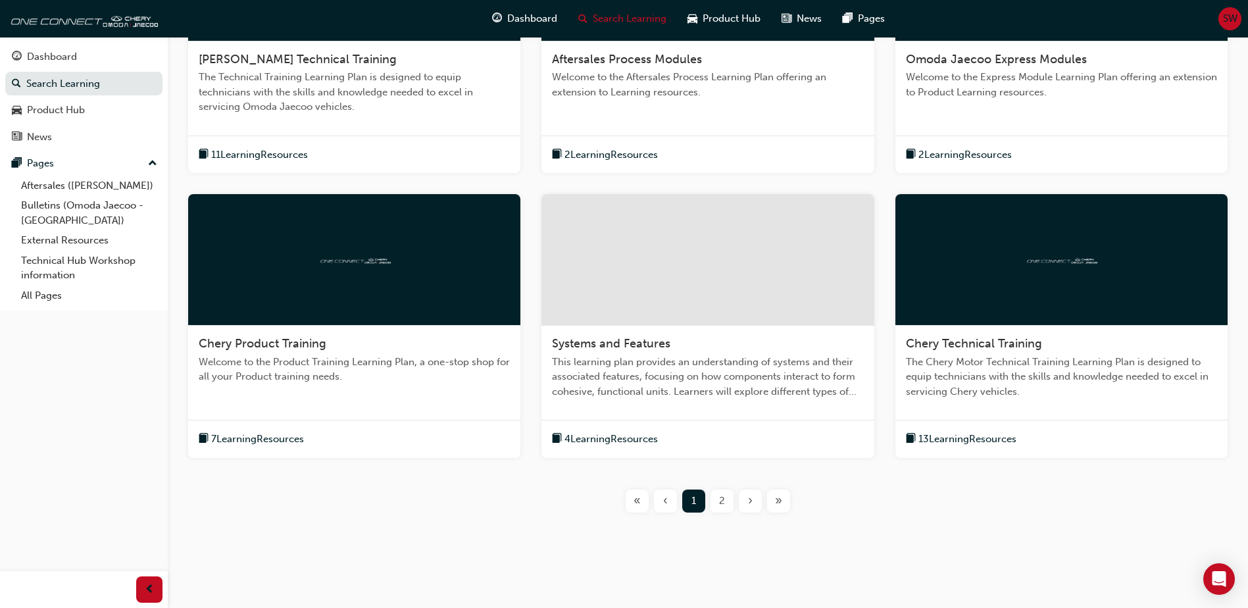
scroll to position [406, 0]
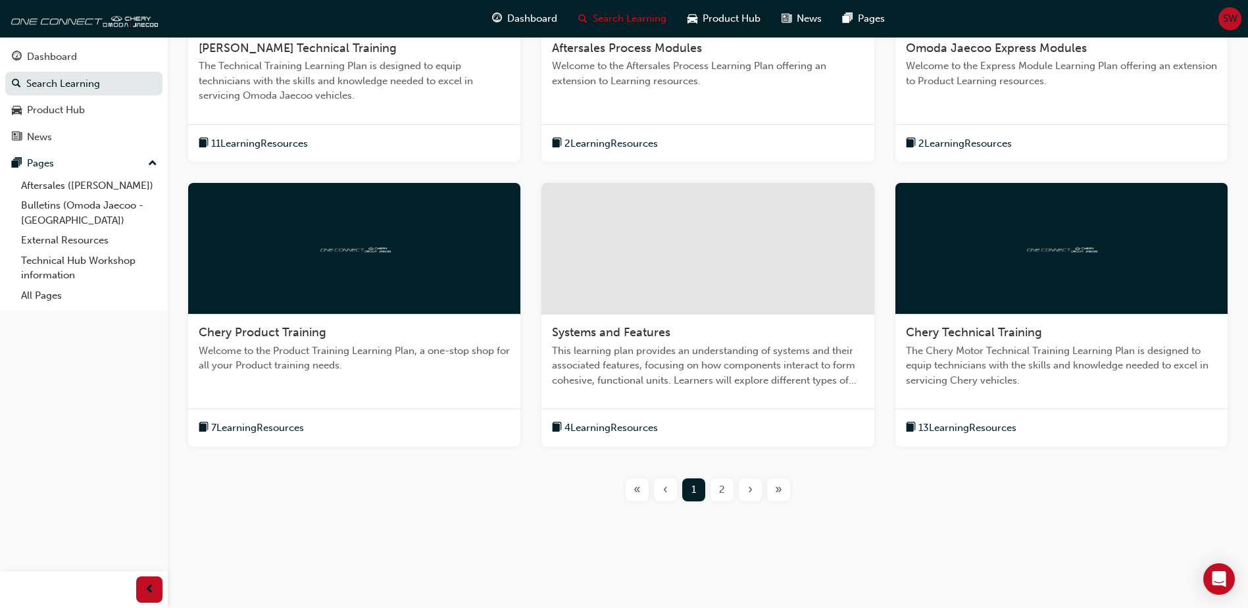
click at [722, 489] on span "2" at bounding box center [722, 489] width 6 height 15
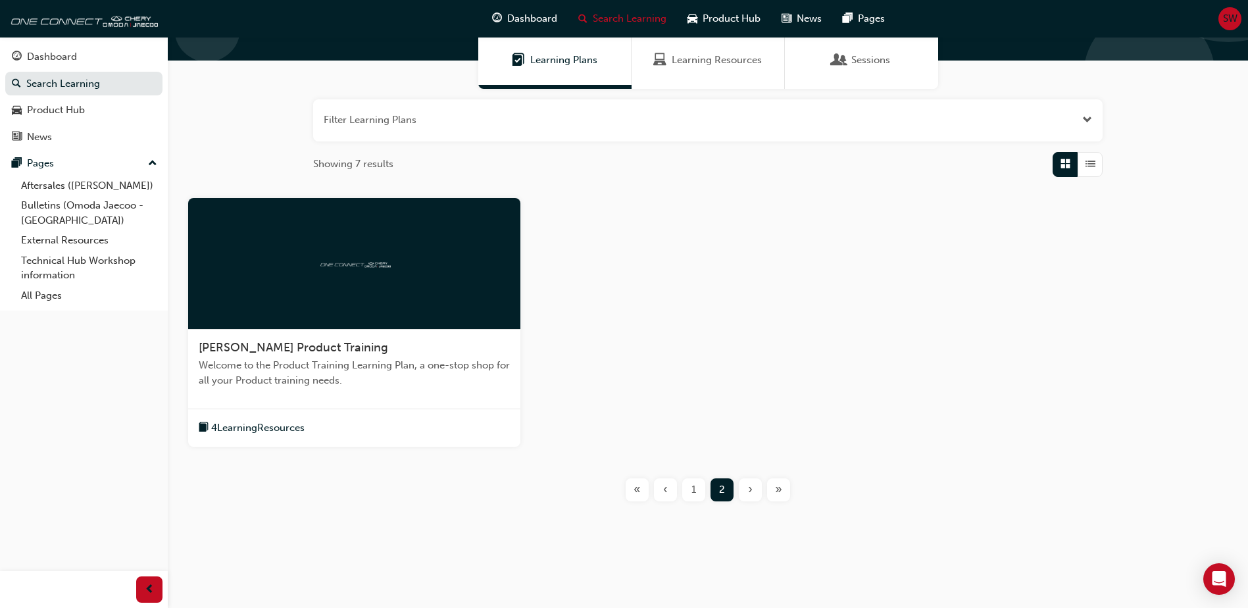
click at [266, 373] on span "Welcome to the Product Training Learning Plan, a one-stop shop for all your Pro…" at bounding box center [354, 373] width 311 height 30
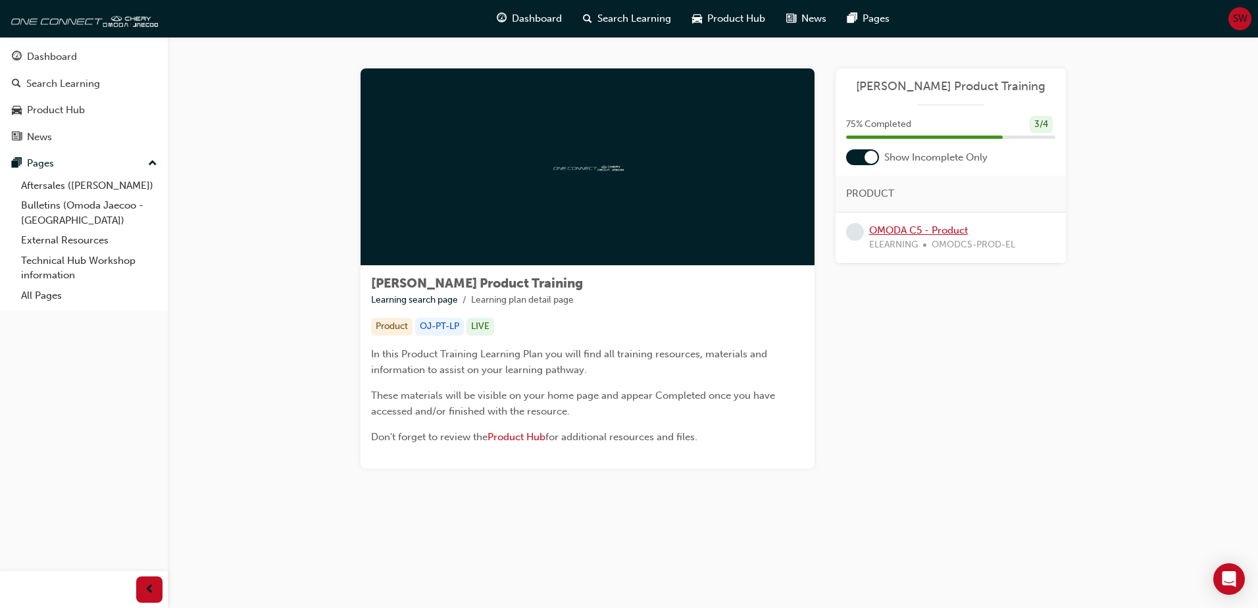
click at [901, 232] on link "OMODA C5 - Product" at bounding box center [918, 230] width 99 height 12
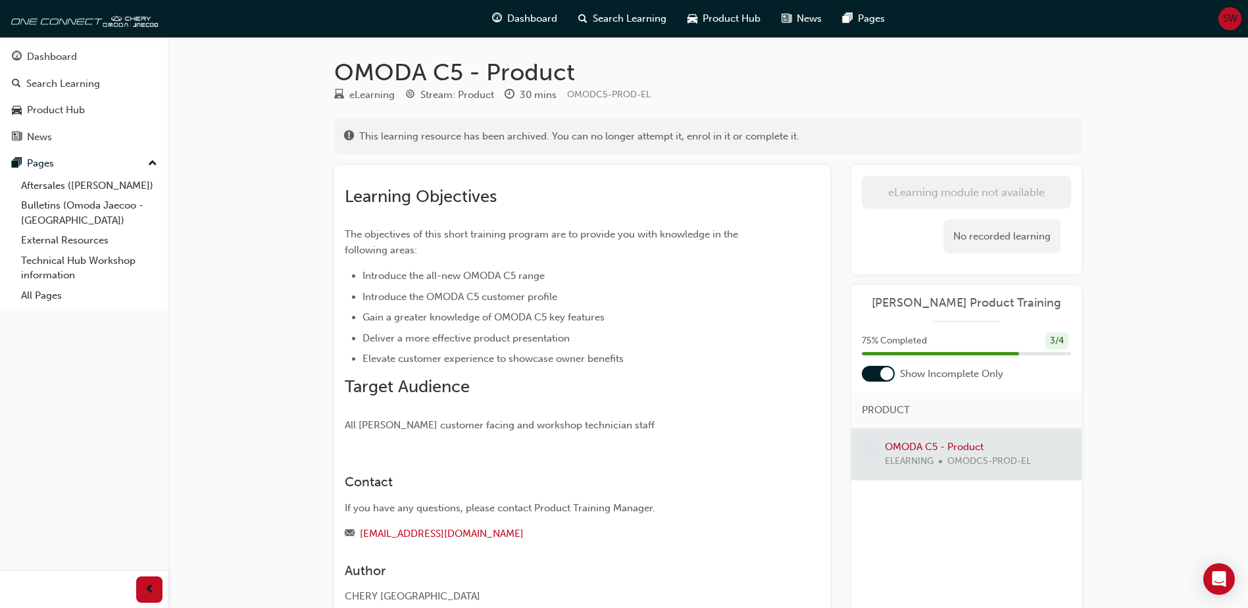
click at [897, 447] on div at bounding box center [966, 454] width 230 height 51
click at [927, 443] on div at bounding box center [966, 454] width 230 height 51
click at [422, 502] on div "If you have any questions, please contact Product Training Manager." at bounding box center [558, 508] width 427 height 15
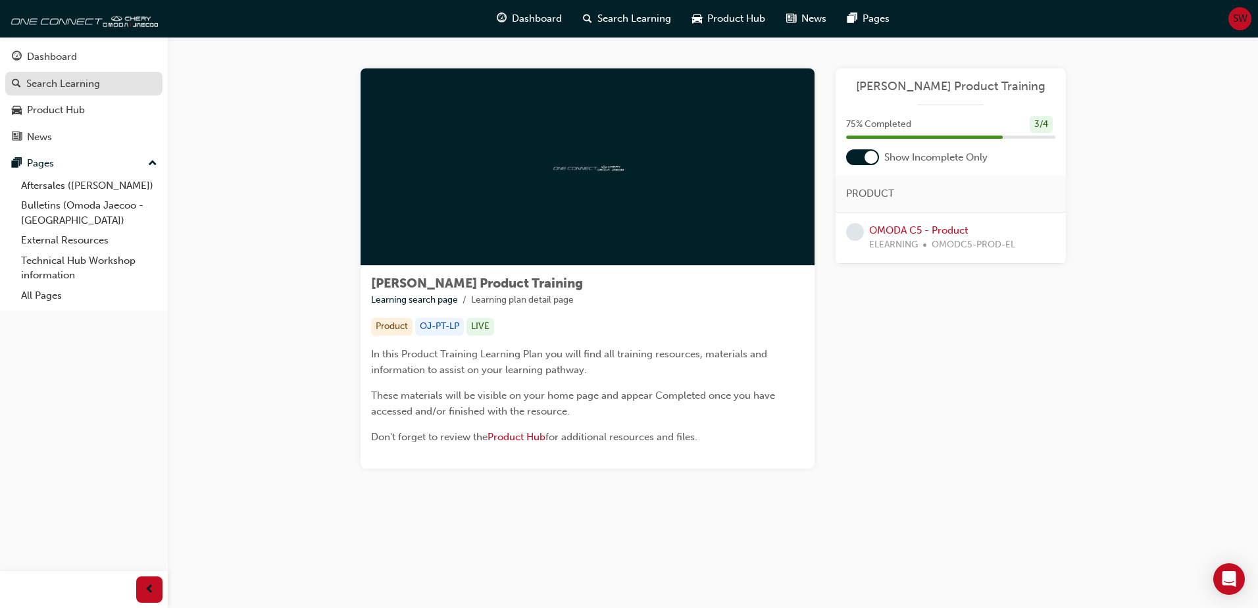
click at [43, 85] on div "Search Learning" at bounding box center [63, 83] width 74 height 15
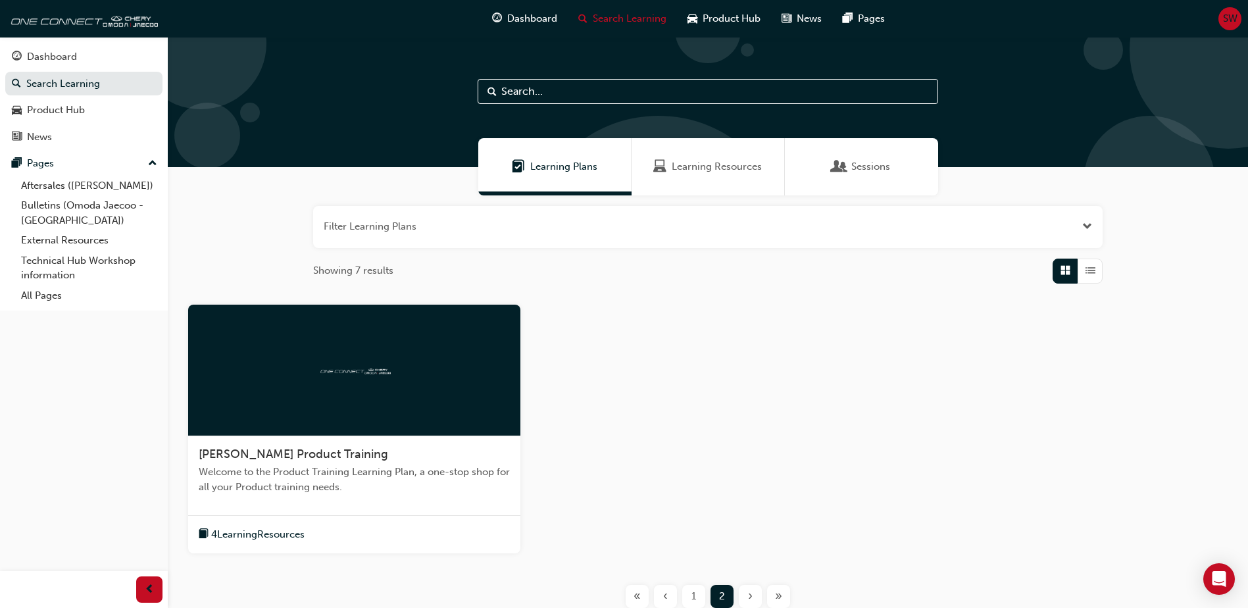
click at [723, 163] on span "Learning Resources" at bounding box center [717, 166] width 90 height 15
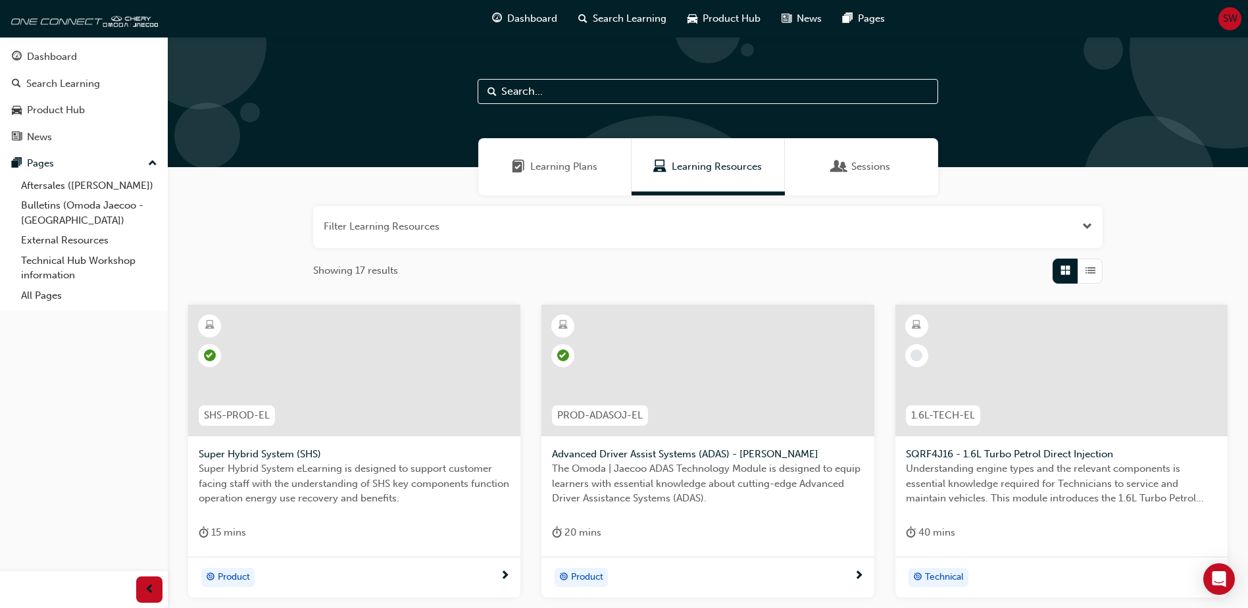
click at [1091, 224] on span "Open the filter" at bounding box center [1087, 226] width 10 height 15
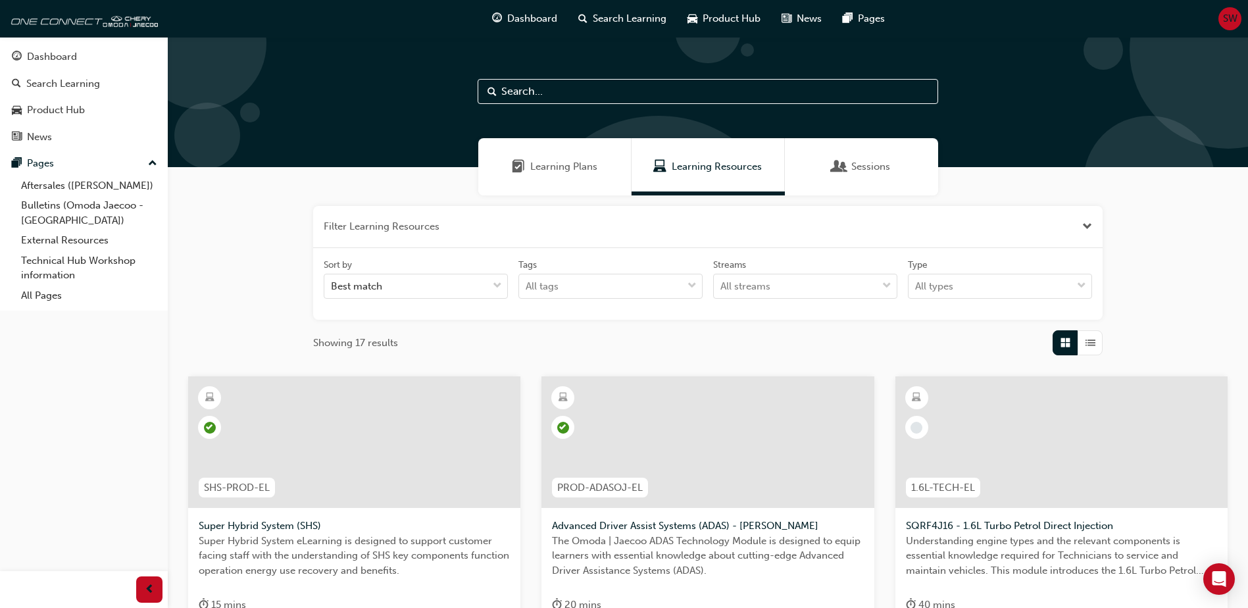
click at [1090, 226] on span "Close the filter" at bounding box center [1087, 226] width 10 height 15
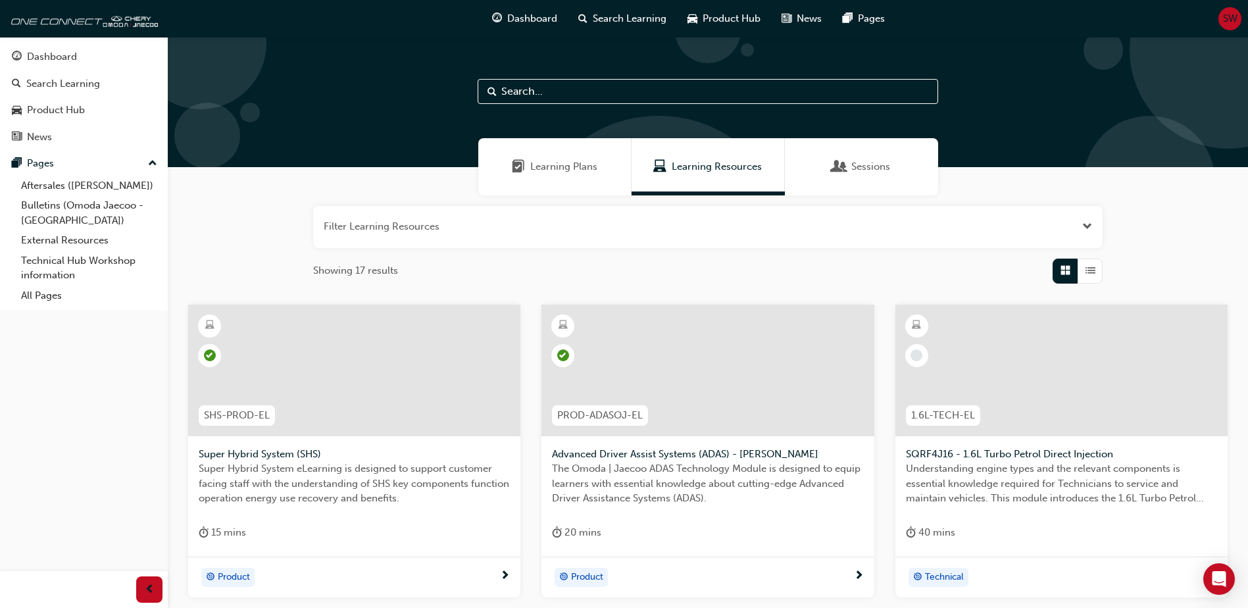
click at [1090, 226] on span "Open the filter" at bounding box center [1087, 226] width 10 height 15
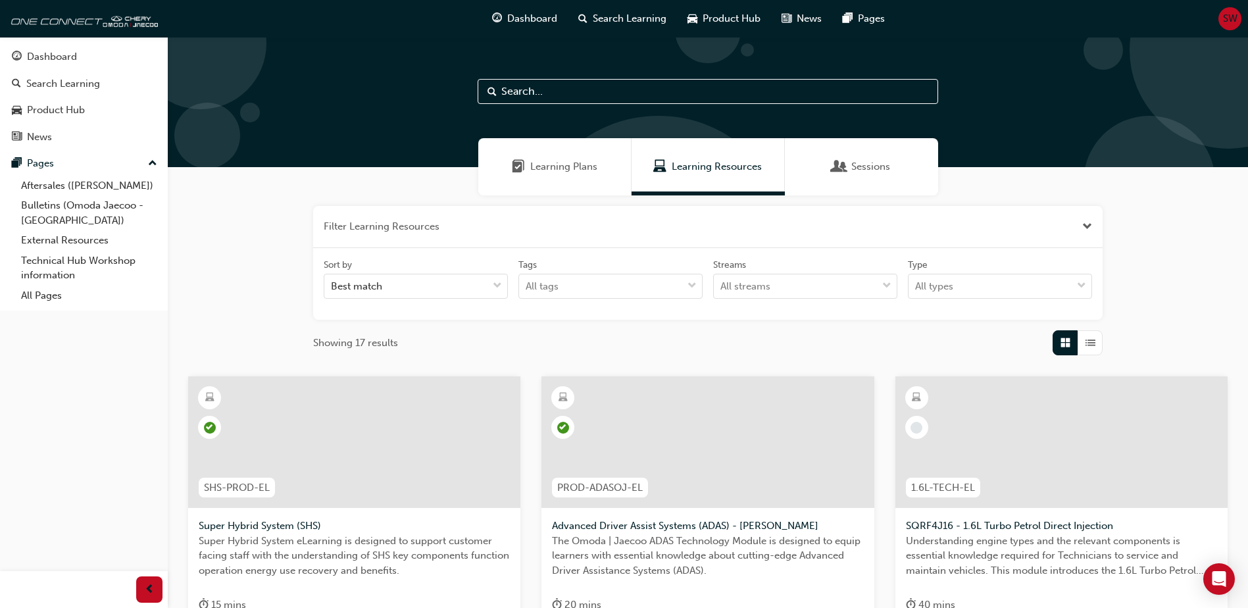
click at [1090, 226] on span "Close the filter" at bounding box center [1087, 226] width 10 height 15
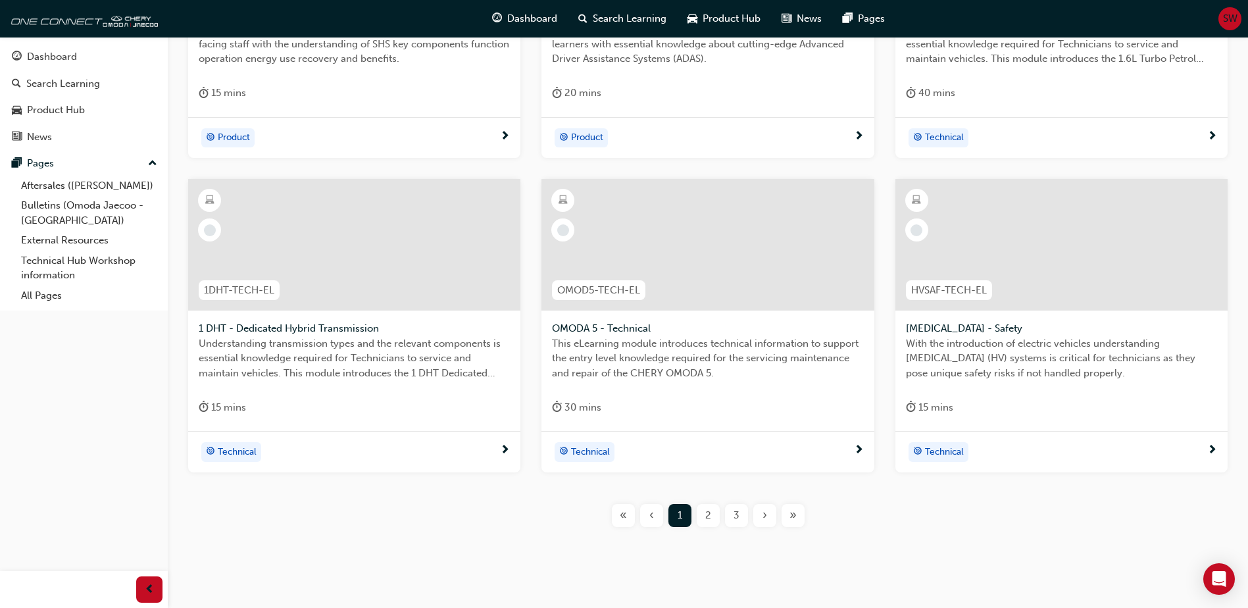
scroll to position [465, 0]
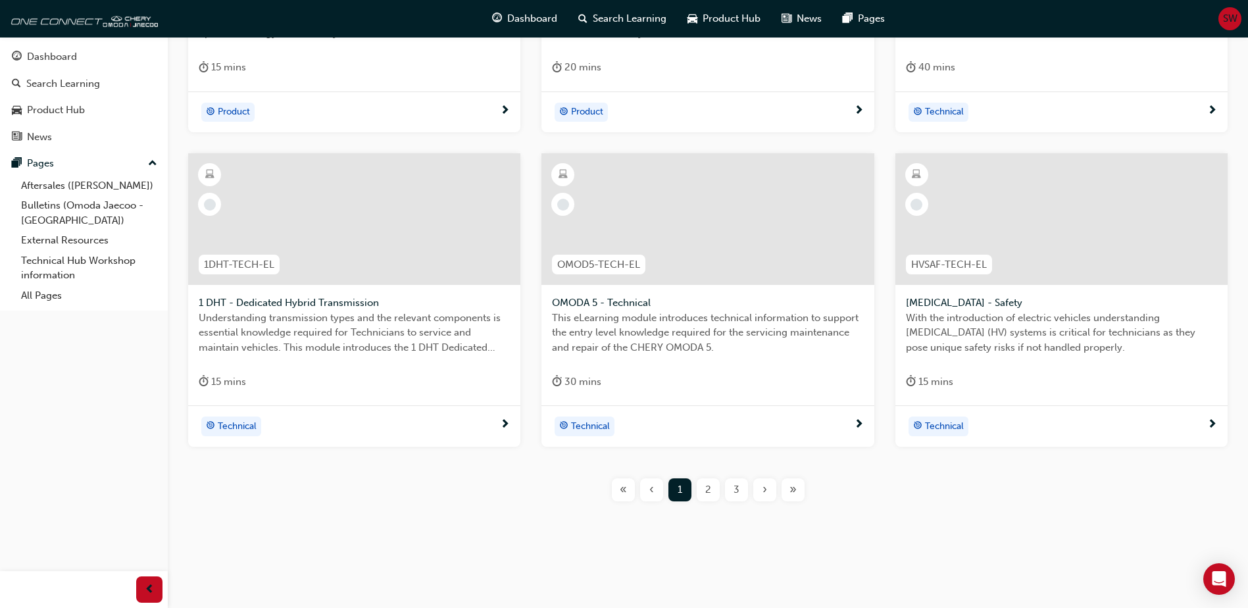
click at [708, 493] on span "2" at bounding box center [708, 489] width 6 height 15
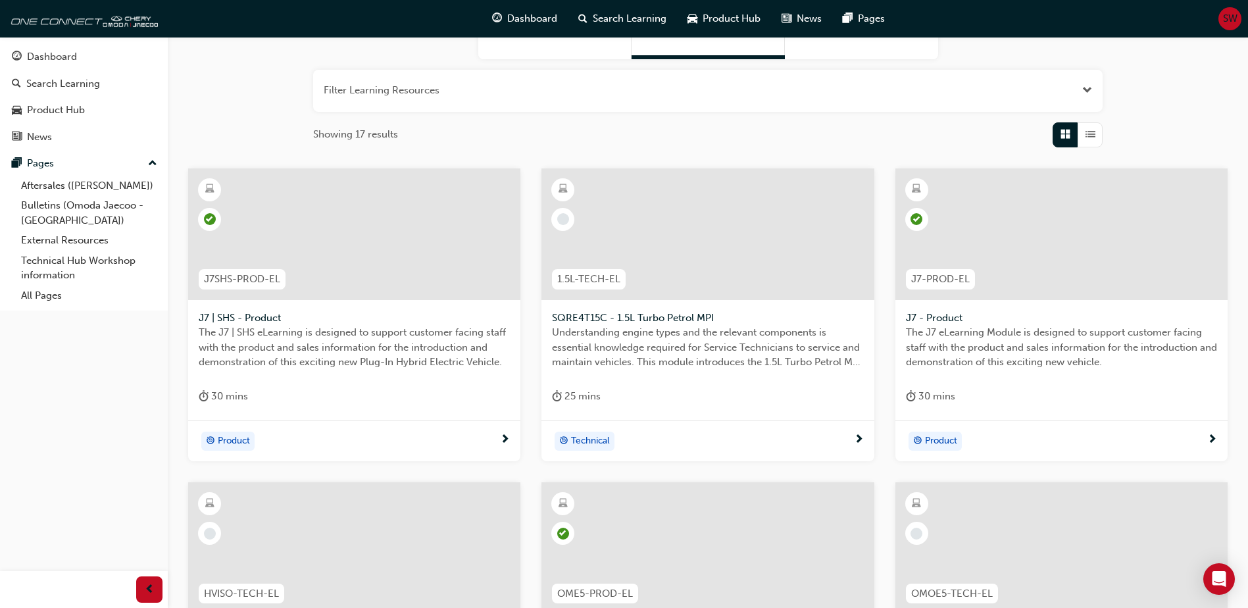
scroll to position [465, 0]
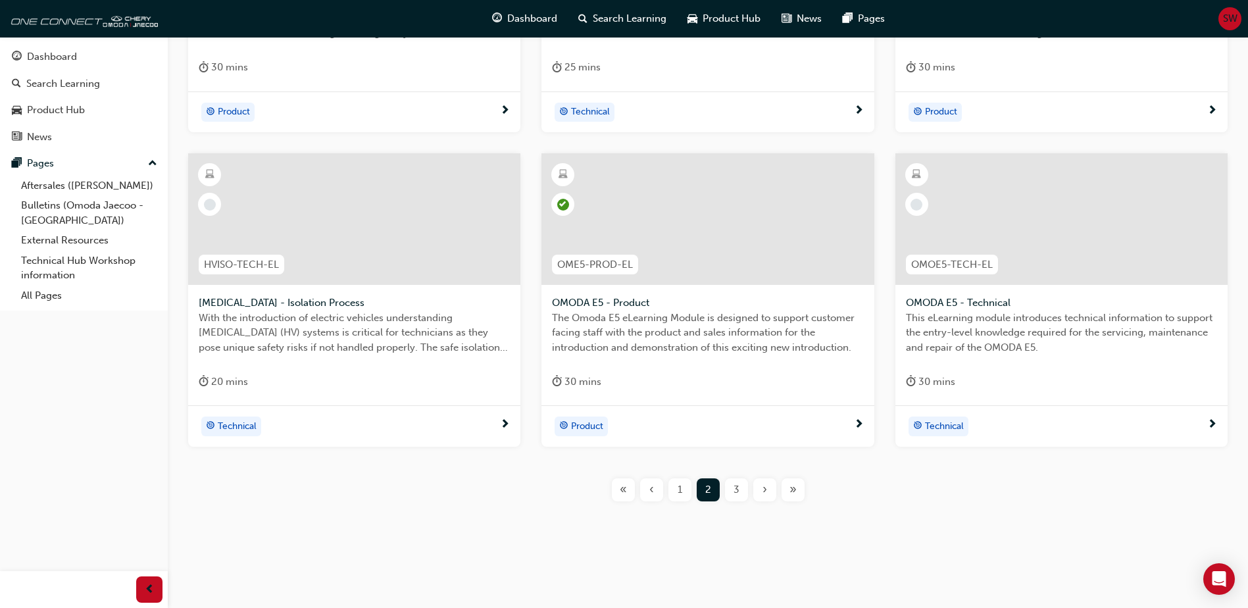
click at [739, 494] on span "3" at bounding box center [736, 489] width 6 height 15
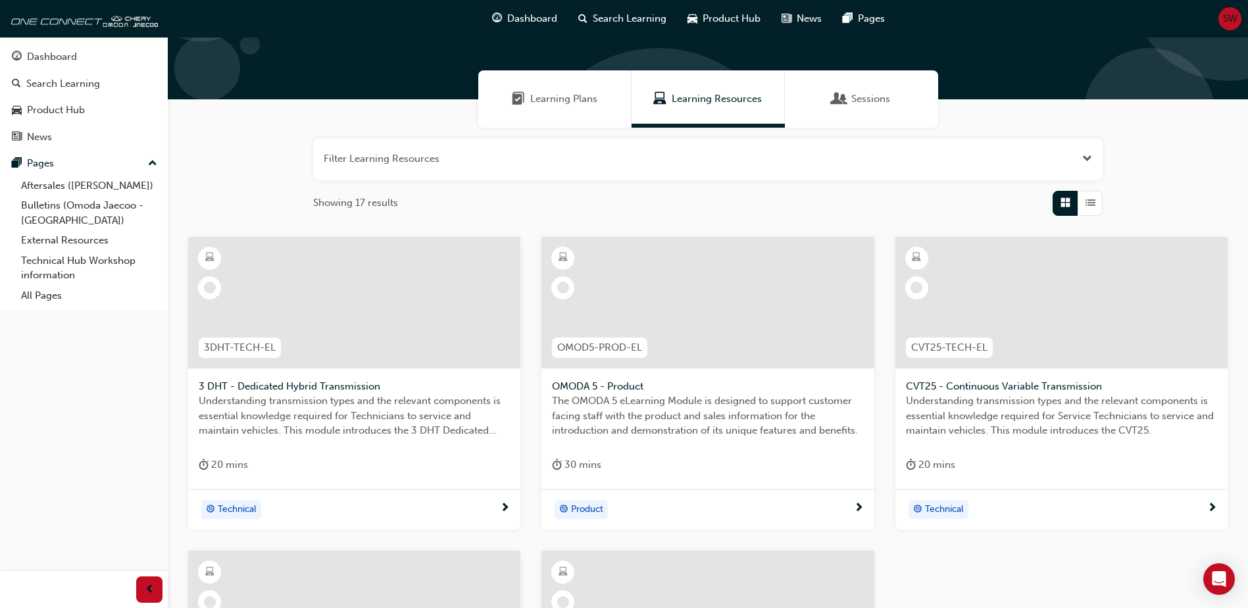
scroll to position [395, 0]
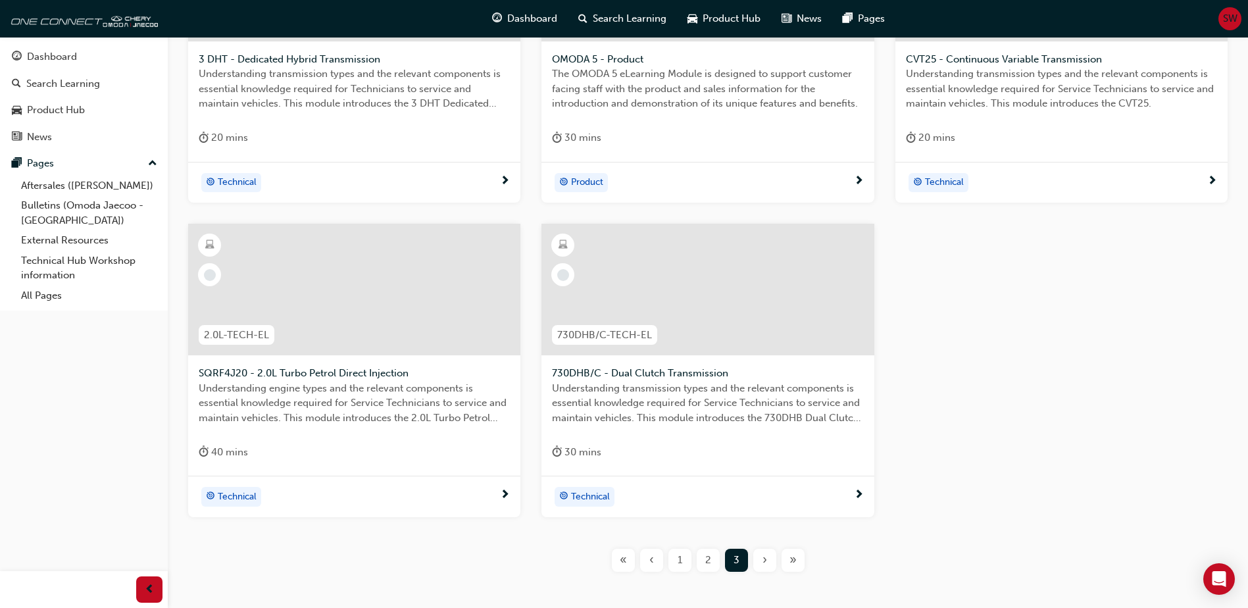
click at [681, 561] on span "1" at bounding box center [679, 559] width 5 height 15
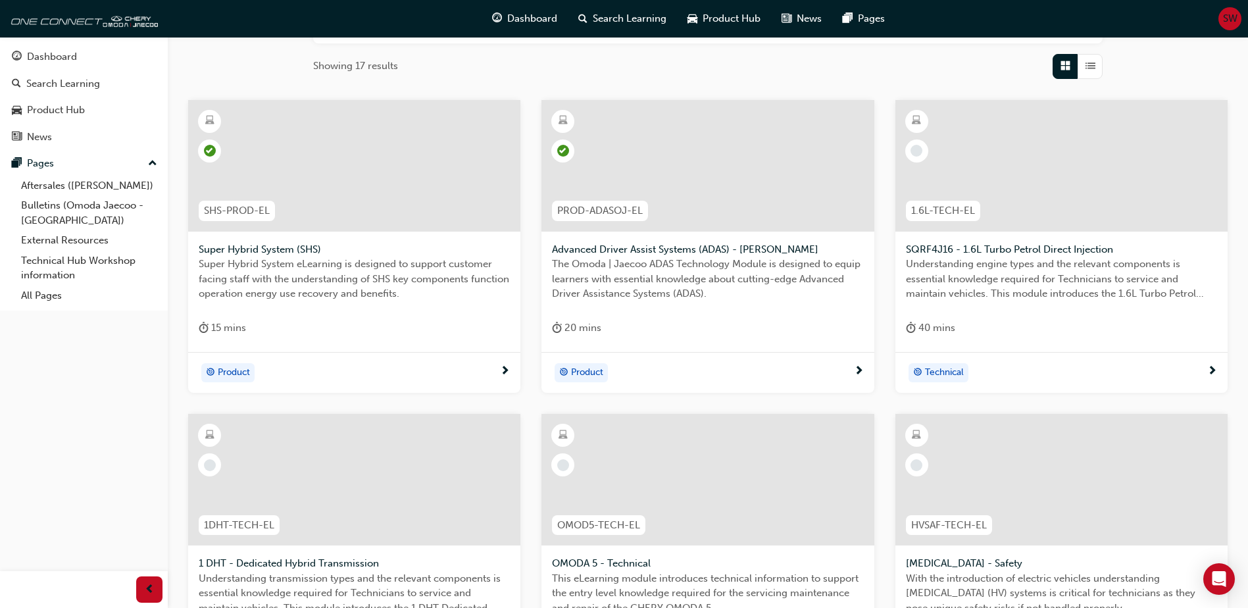
scroll to position [197, 0]
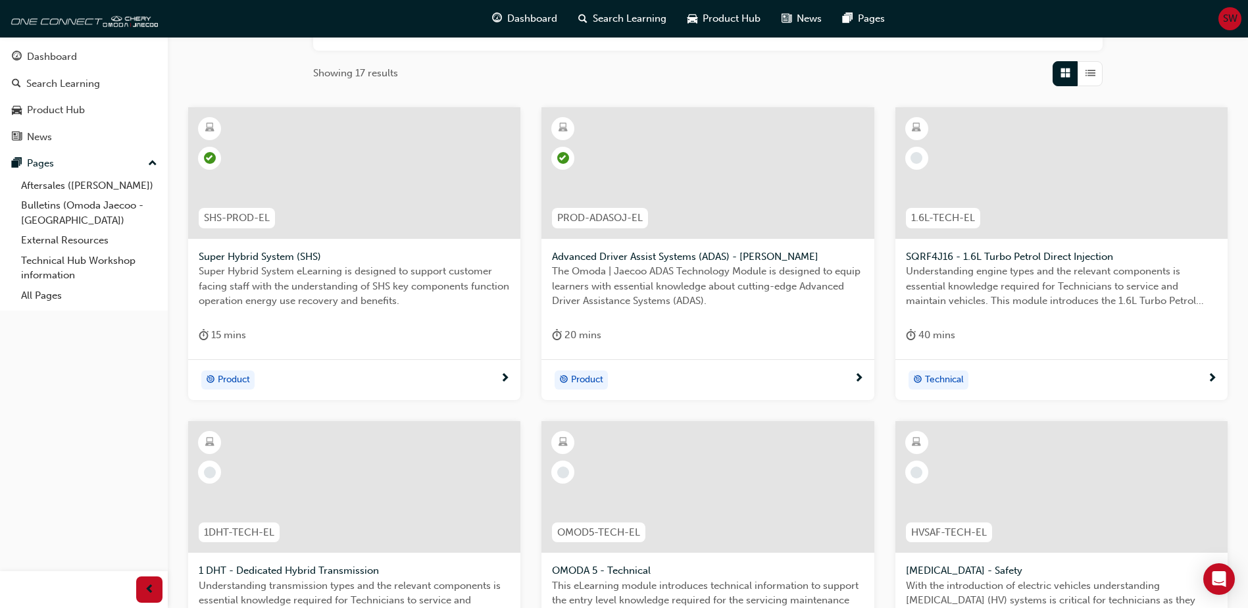
click at [936, 218] on span "1.6L-TECH-EL" at bounding box center [943, 217] width 64 height 15
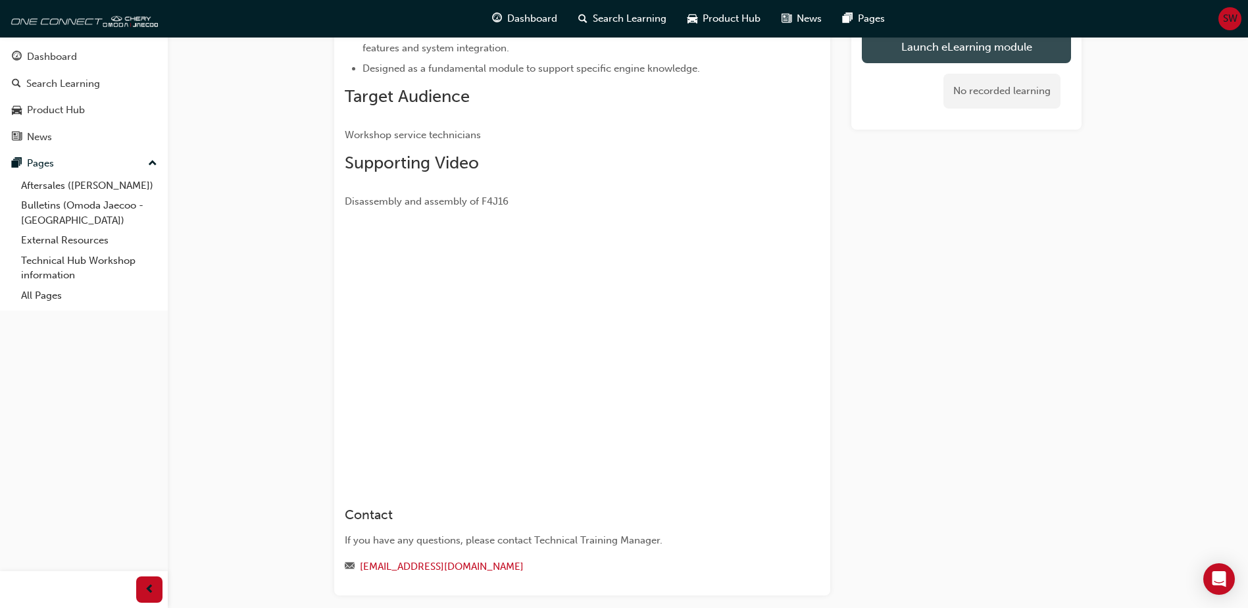
click at [956, 47] on link "Launch eLearning module" at bounding box center [966, 46] width 209 height 33
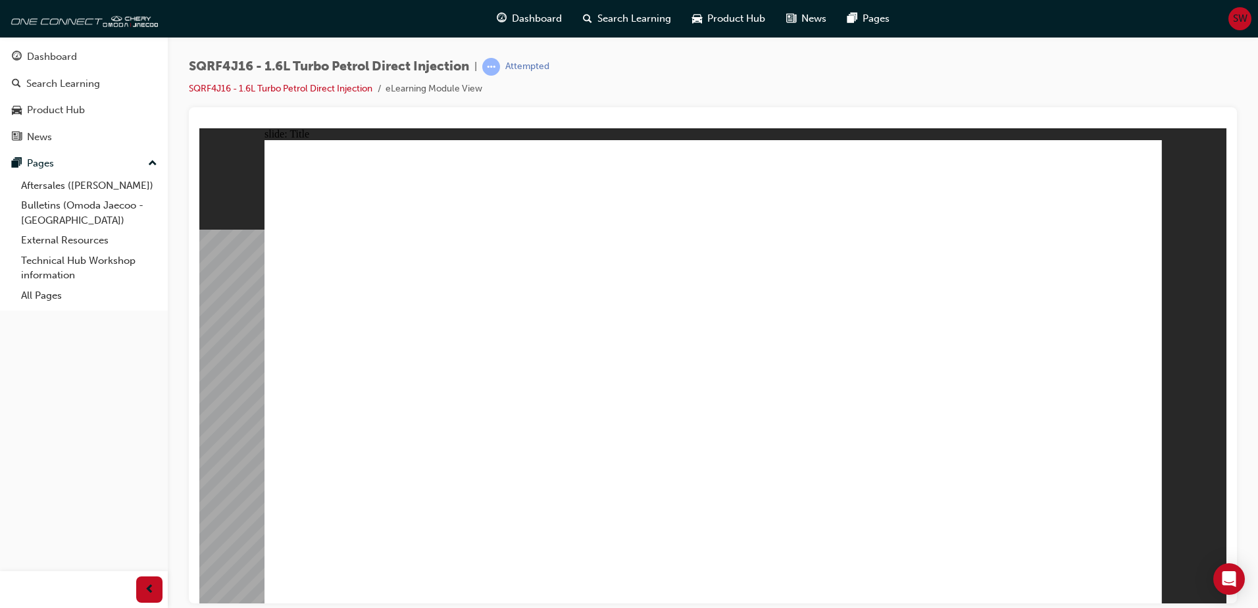
click at [414, 88] on li "eLearning Module View" at bounding box center [433, 89] width 97 height 15
click at [74, 82] on div "Search Learning" at bounding box center [63, 83] width 74 height 15
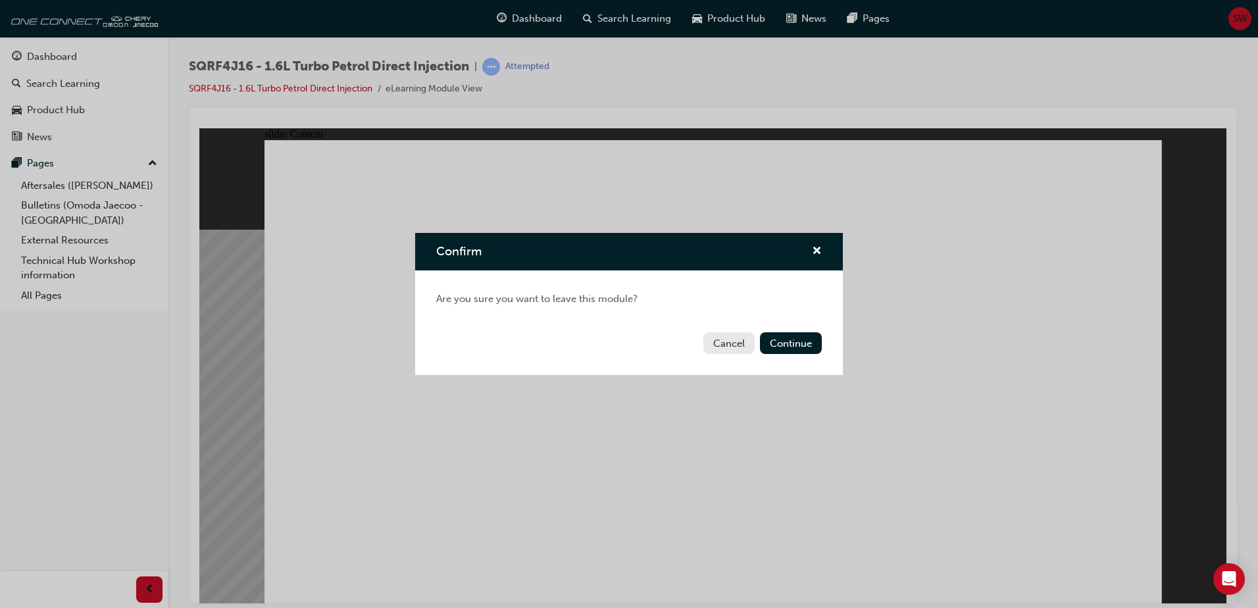
click at [720, 345] on button "Cancel" at bounding box center [728, 343] width 51 height 22
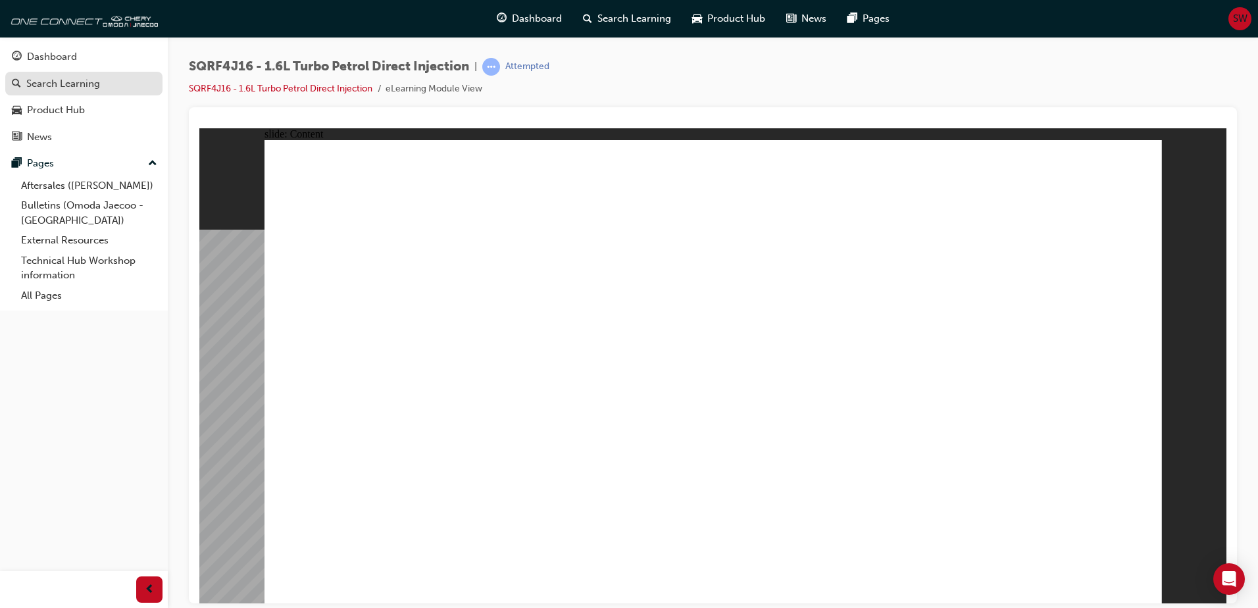
click at [58, 84] on div "Search Learning" at bounding box center [63, 83] width 74 height 15
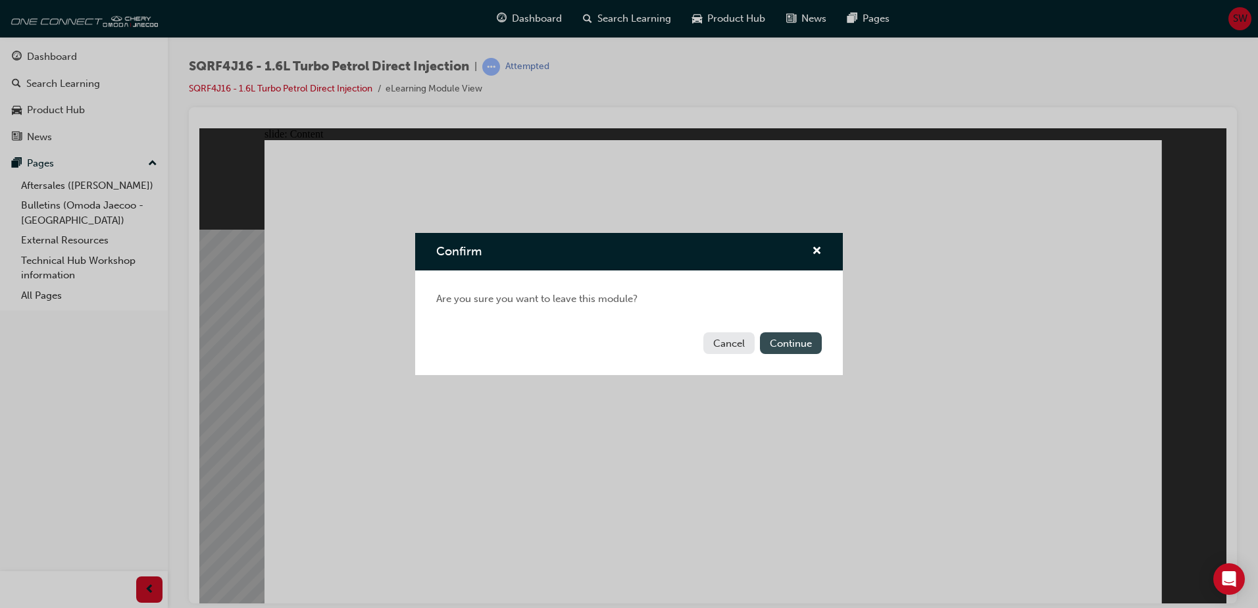
click at [806, 344] on button "Continue" at bounding box center [791, 343] width 62 height 22
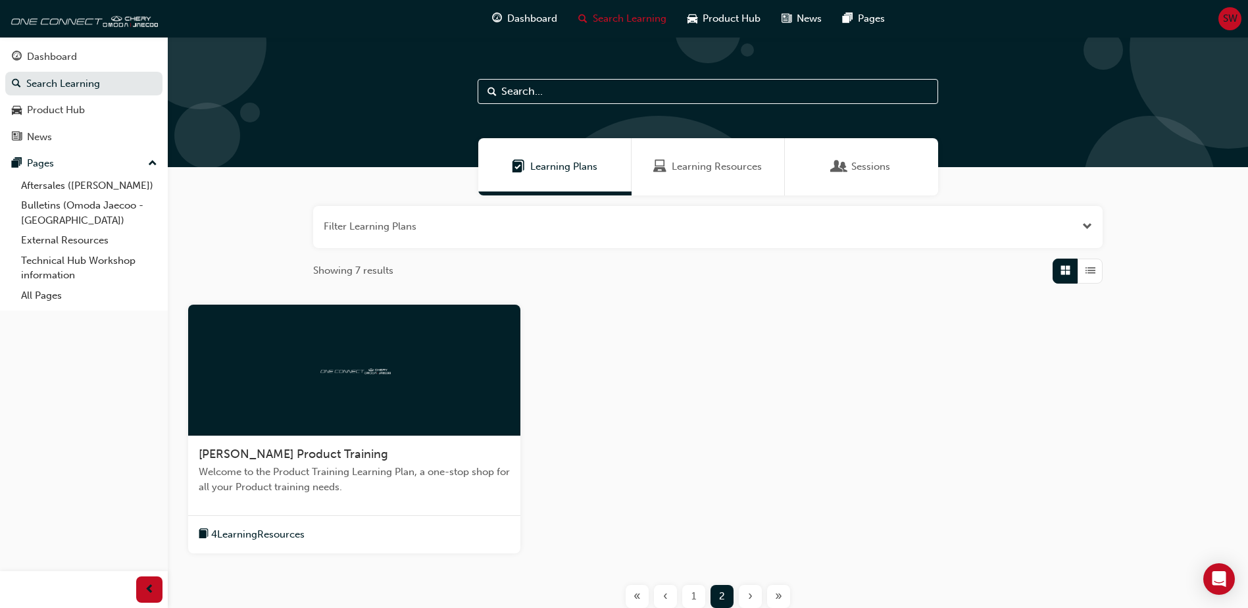
click at [696, 597] on div "1" at bounding box center [693, 596] width 23 height 23
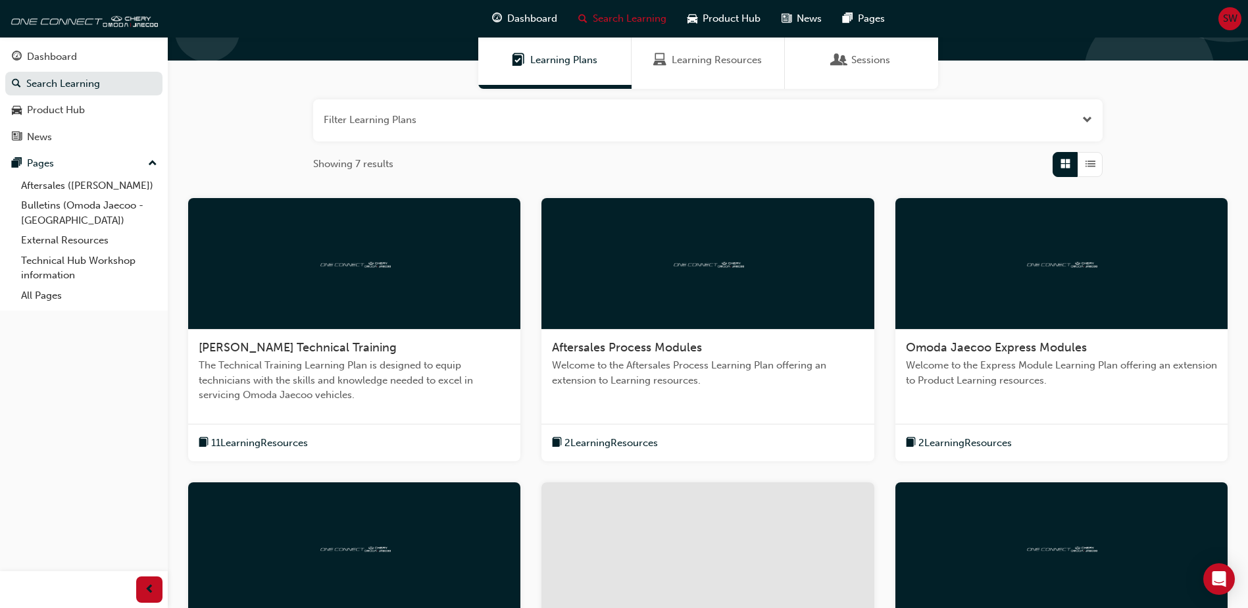
scroll to position [197, 0]
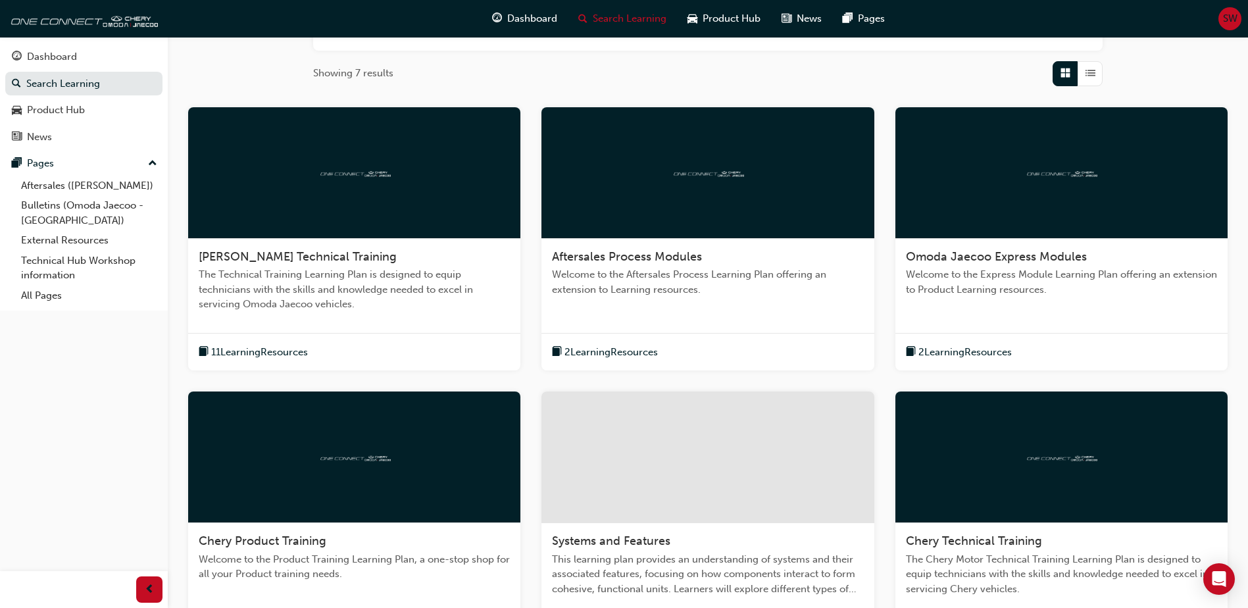
click at [632, 351] on span "2 Learning Resources" at bounding box center [610, 352] width 93 height 15
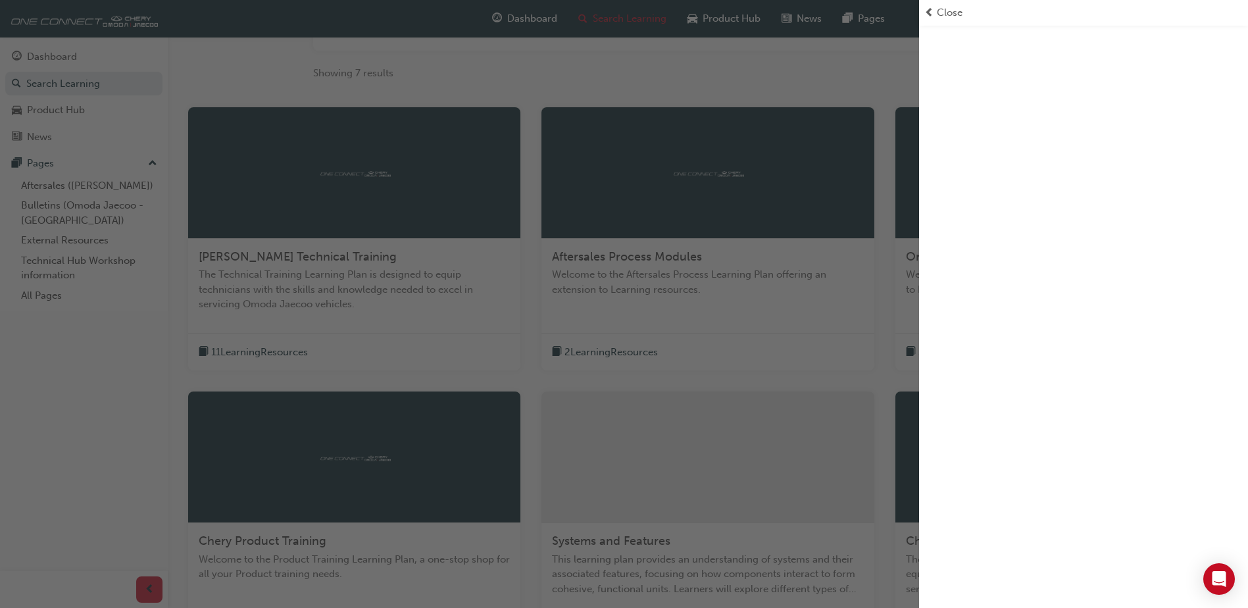
click at [936, 12] on div "Close" at bounding box center [1083, 12] width 318 height 15
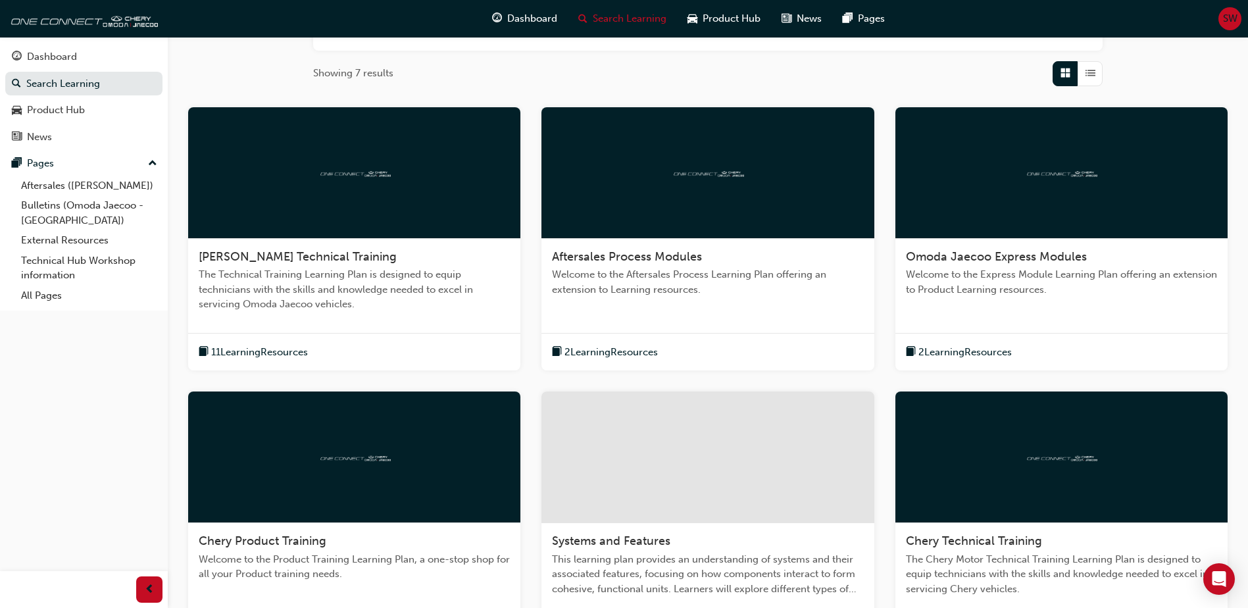
click at [685, 155] on div at bounding box center [707, 173] width 332 height 132
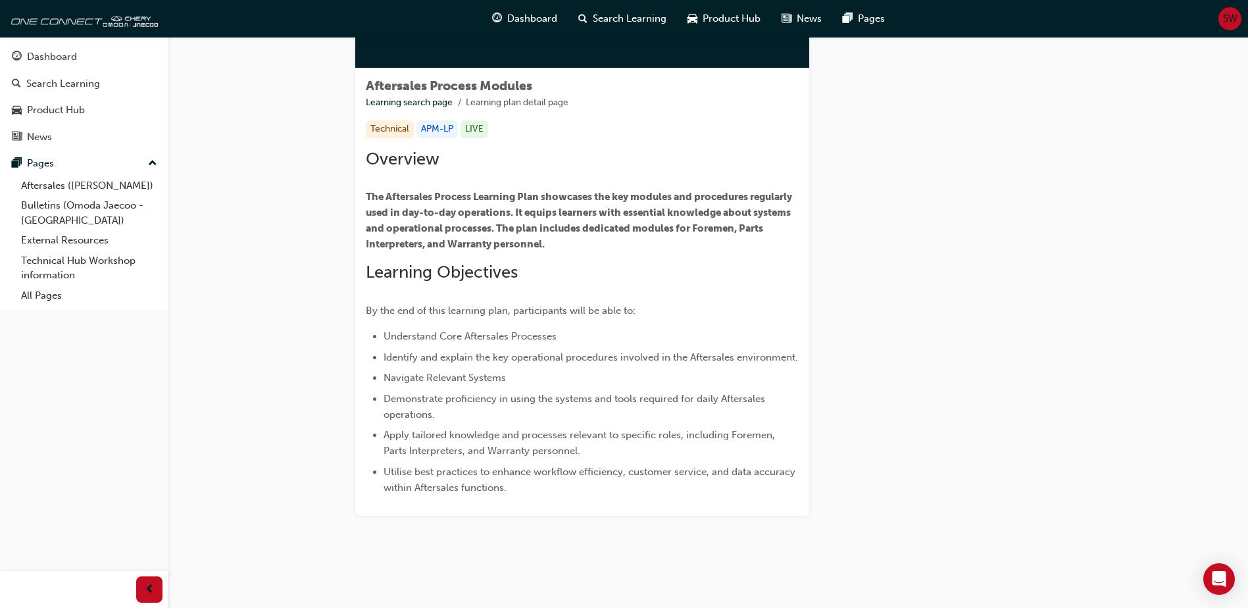
scroll to position [201, 0]
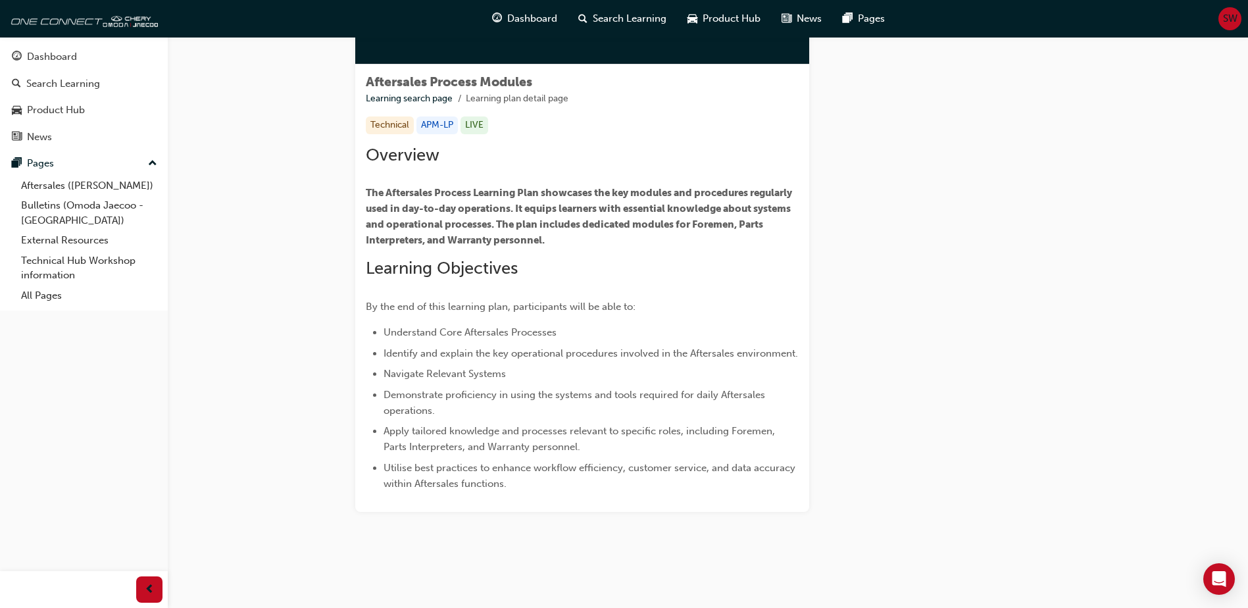
click at [392, 126] on div "Technical" at bounding box center [390, 125] width 48 height 18
click at [476, 127] on div "LIVE" at bounding box center [474, 125] width 28 height 18
click at [572, 246] on span "The Aftersales Process Learning Plan showcases the key modules and procedures r…" at bounding box center [580, 216] width 428 height 59
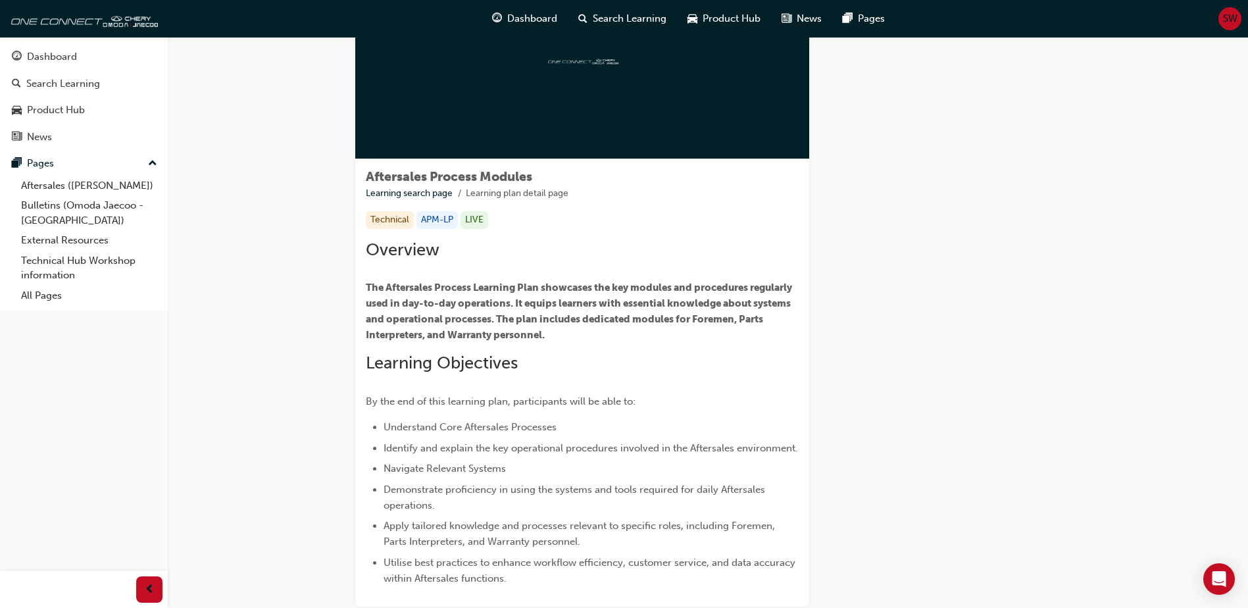
scroll to position [0, 0]
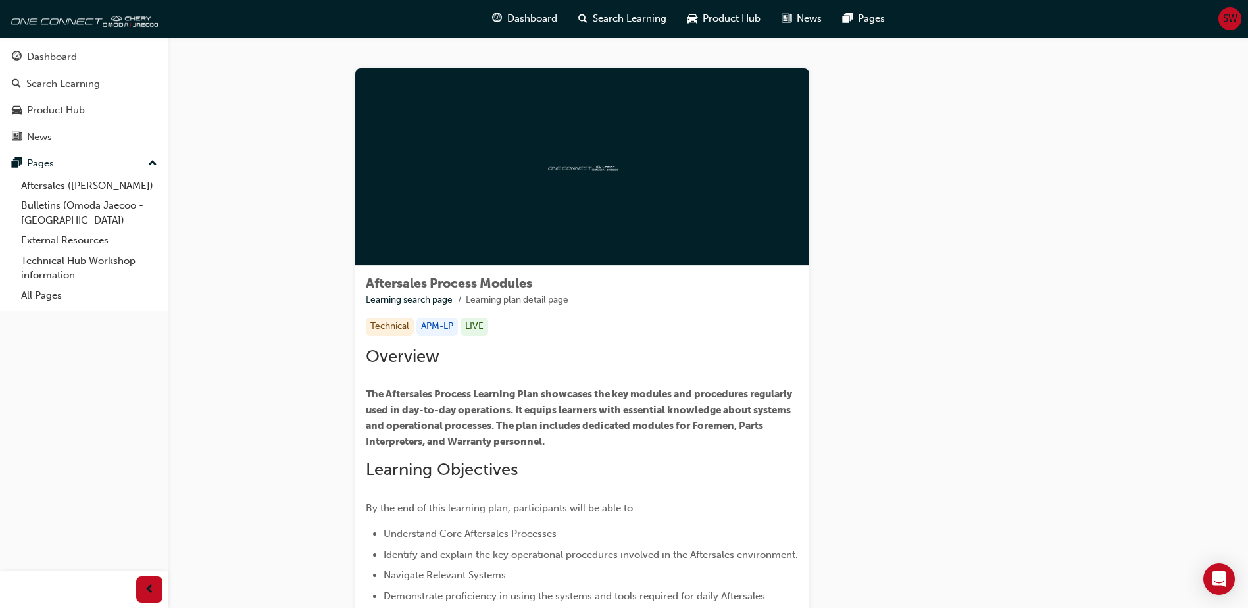
click at [616, 160] on img at bounding box center [582, 166] width 72 height 12
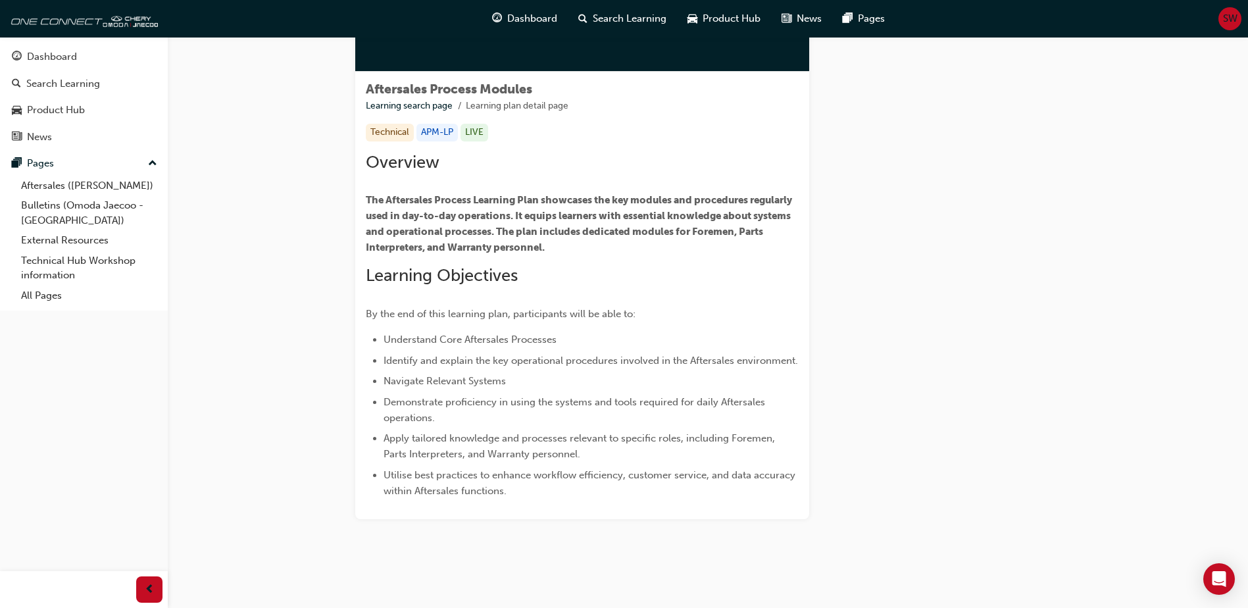
scroll to position [201, 0]
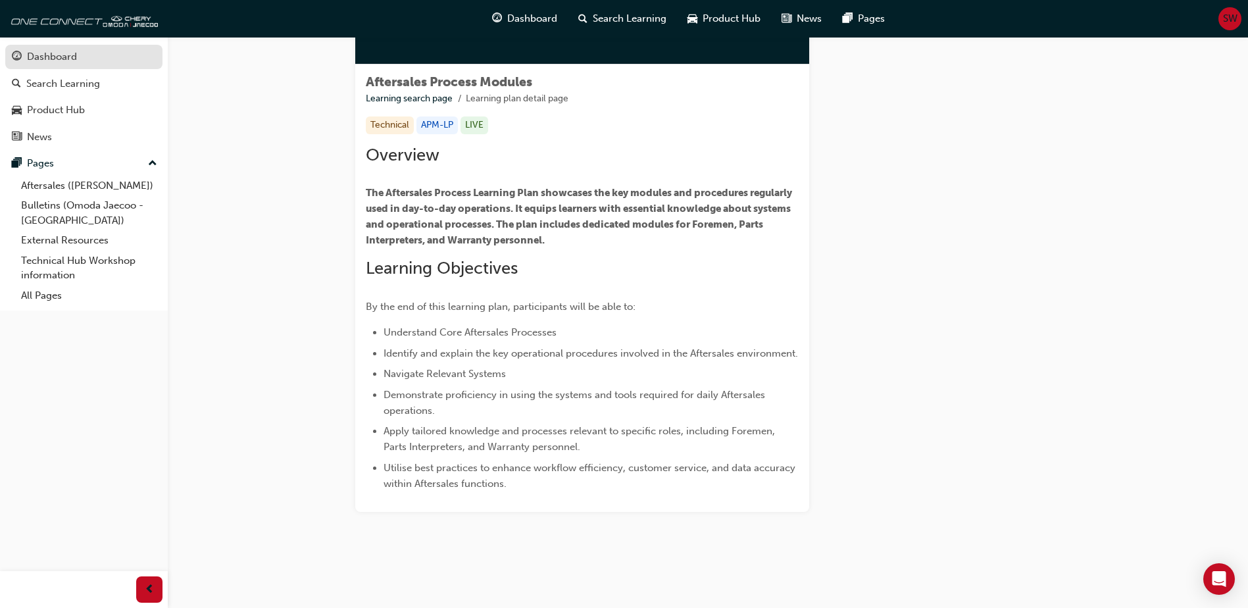
click at [57, 55] on div "Dashboard" at bounding box center [52, 56] width 50 height 15
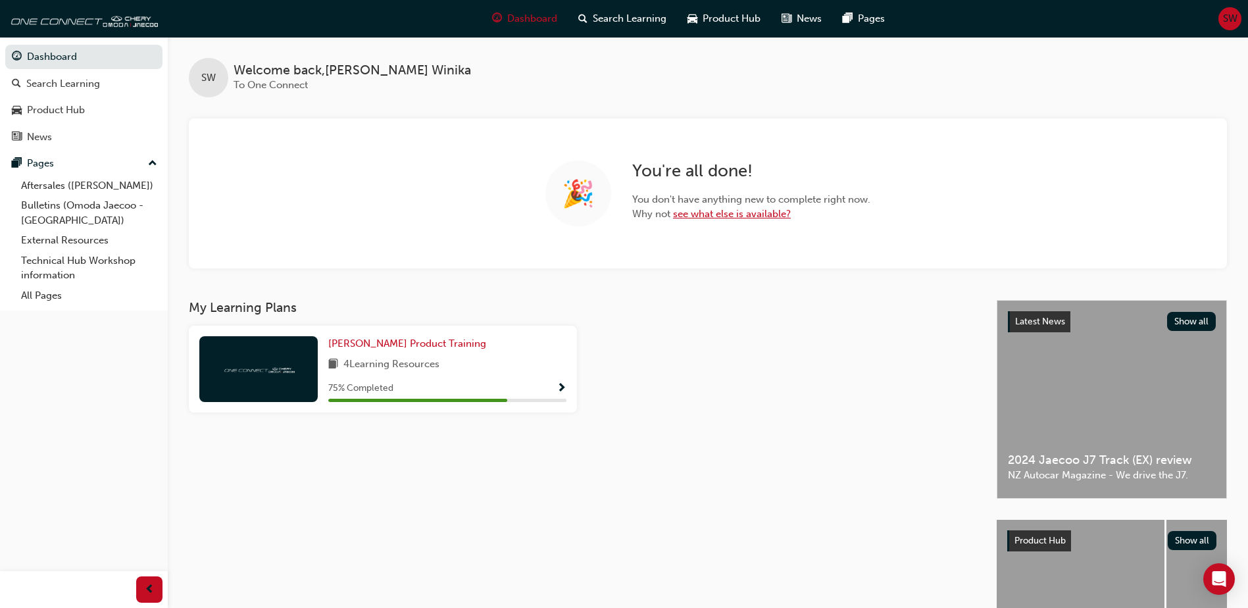
click at [731, 217] on link "see what else is available?" at bounding box center [732, 214] width 118 height 12
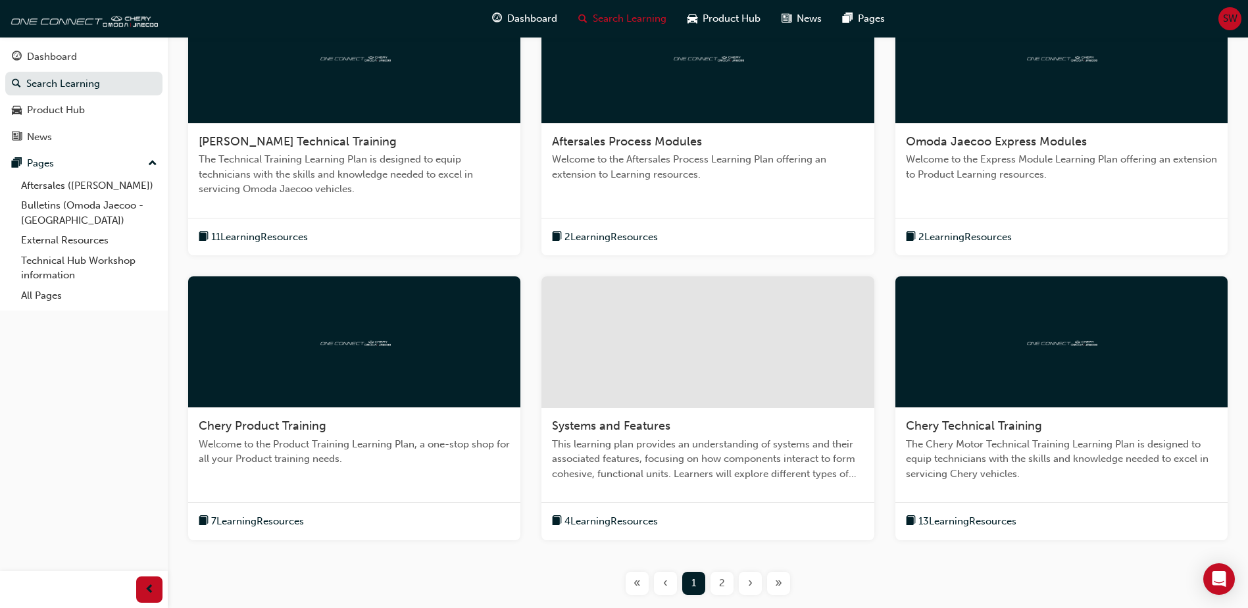
scroll to position [406, 0]
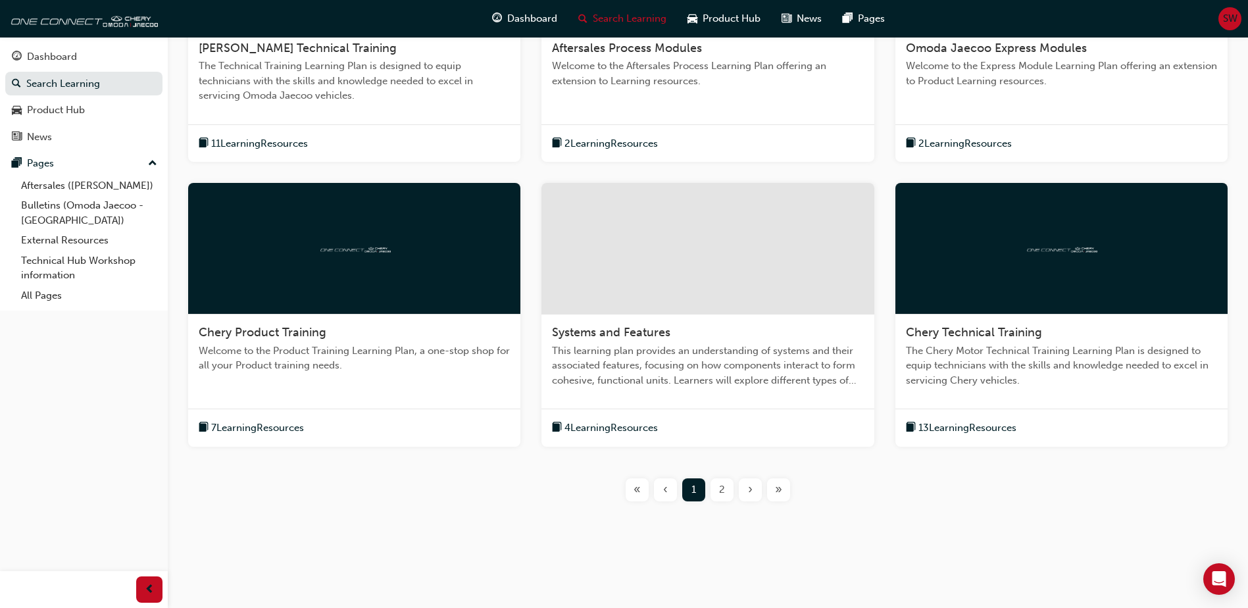
click at [278, 426] on span "7 Learning Resources" at bounding box center [257, 427] width 93 height 15
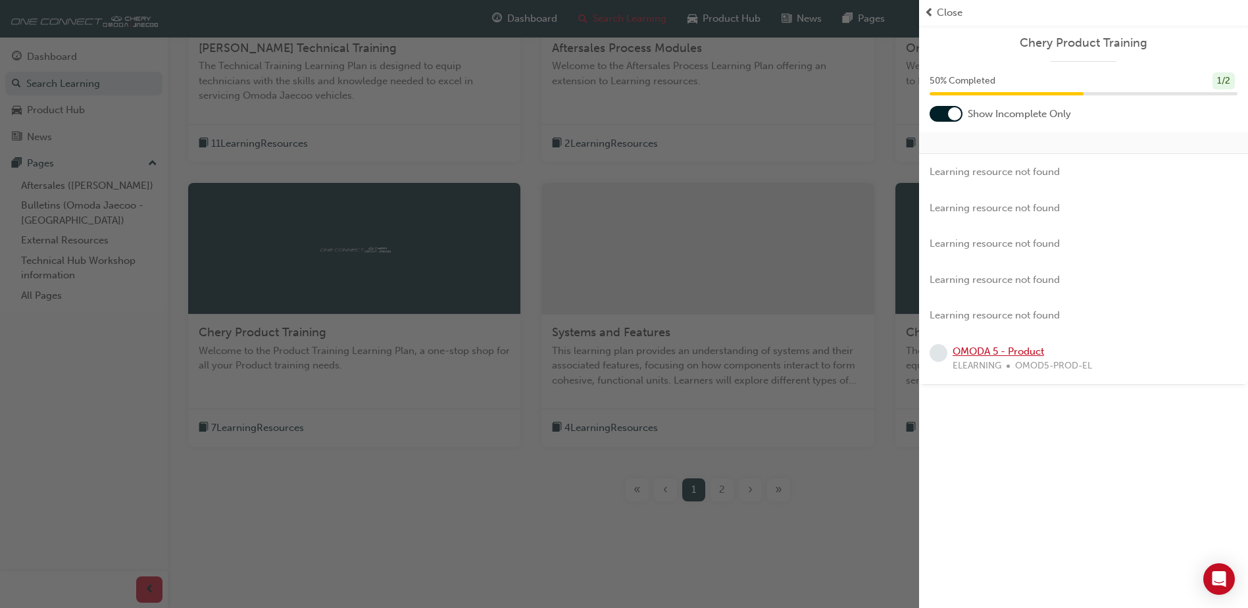
click at [970, 353] on link "OMODA 5 - Product" at bounding box center [997, 351] width 91 height 12
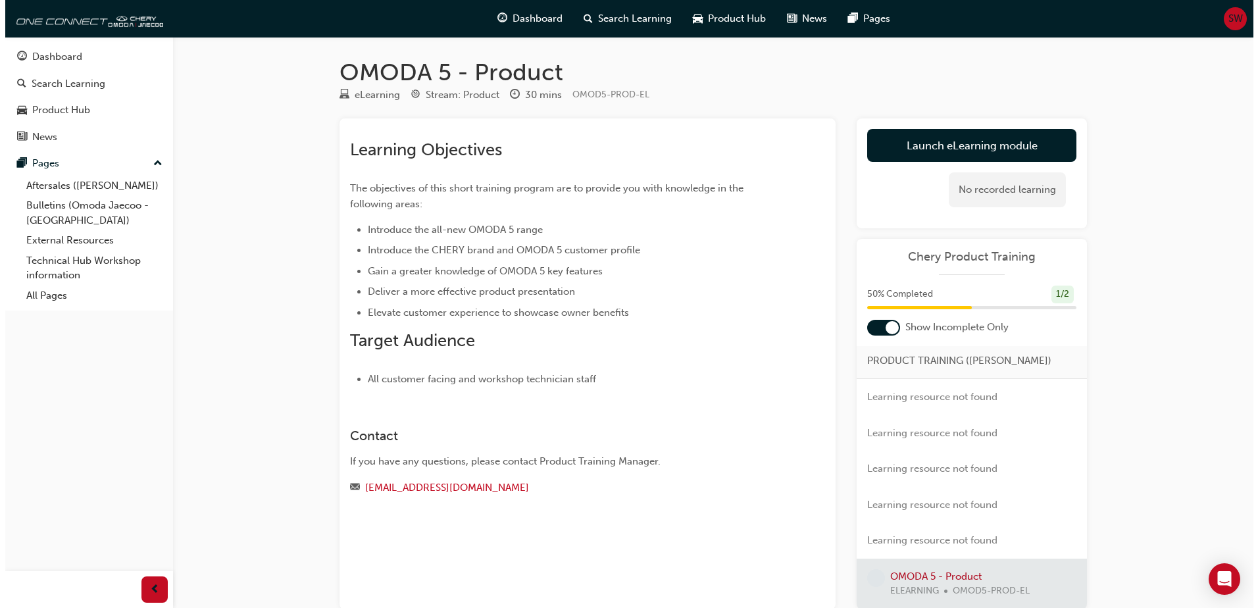
scroll to position [4, 0]
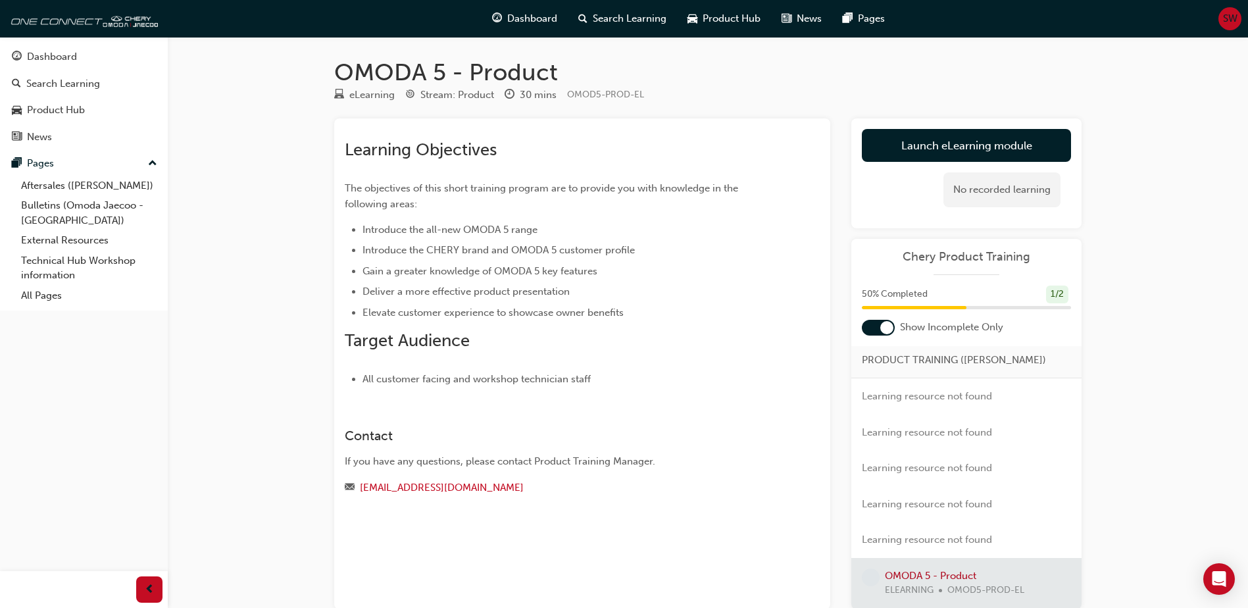
click at [910, 579] on div at bounding box center [966, 583] width 230 height 51
click at [974, 138] on link "Launch eLearning module" at bounding box center [966, 145] width 209 height 33
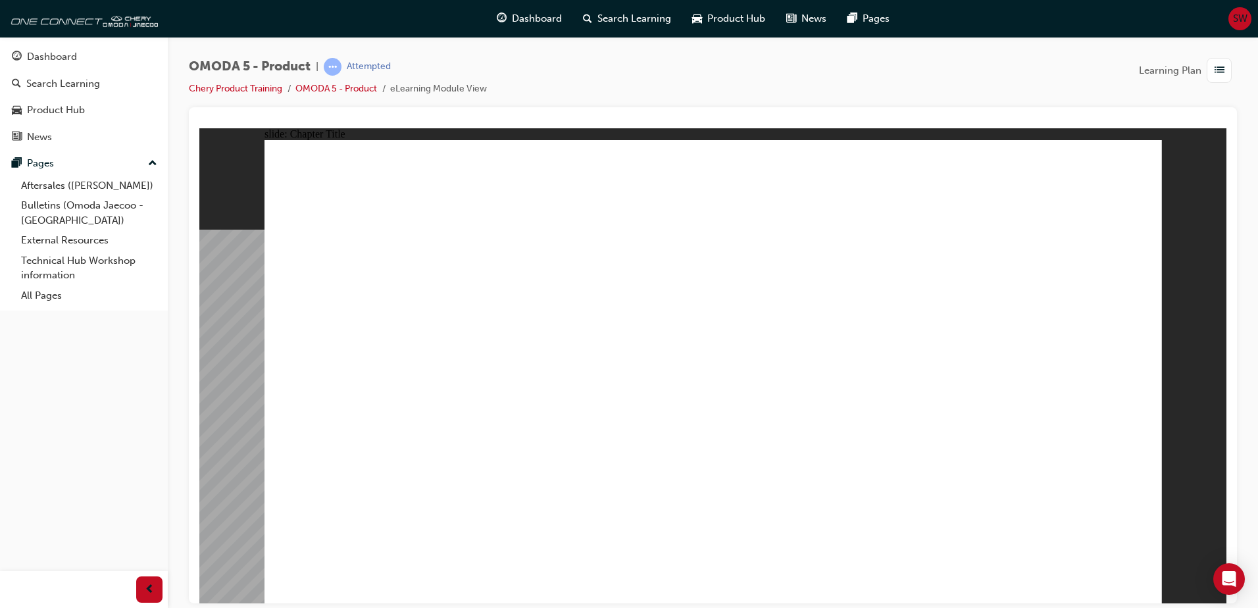
click at [1174, 176] on div "slide: Video Rectangle Rectangle 1 OMODA 5 was developed within the framework o…" at bounding box center [712, 365] width 1027 height 475
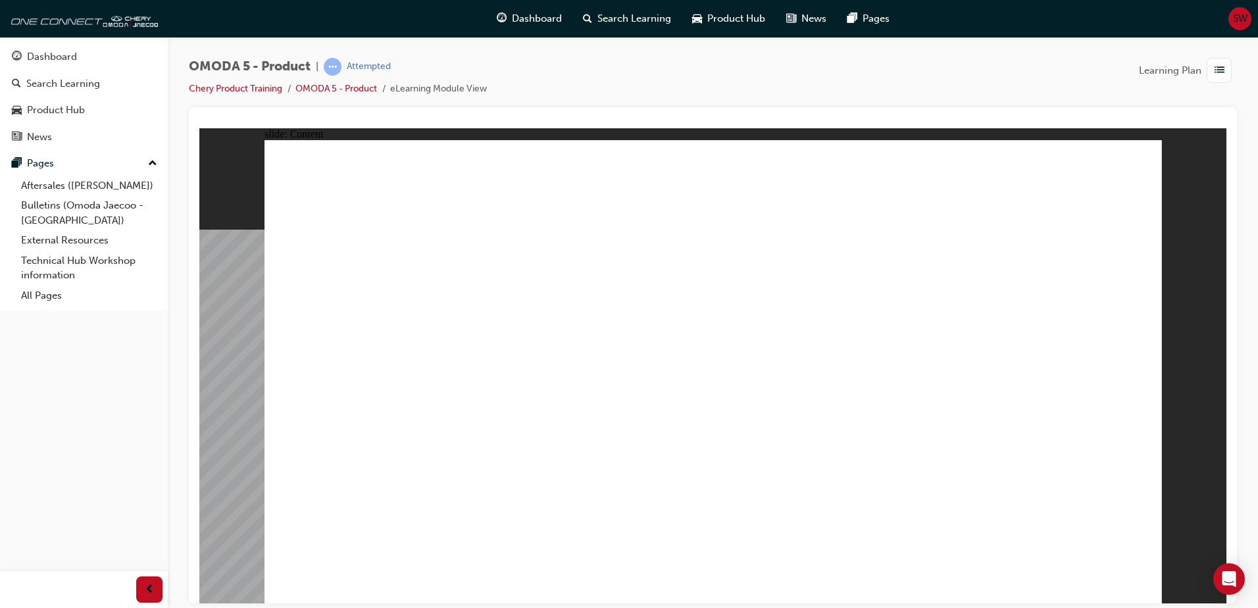
drag, startPoint x: 1129, startPoint y: 205, endPoint x: 1085, endPoint y: 232, distance: 51.7
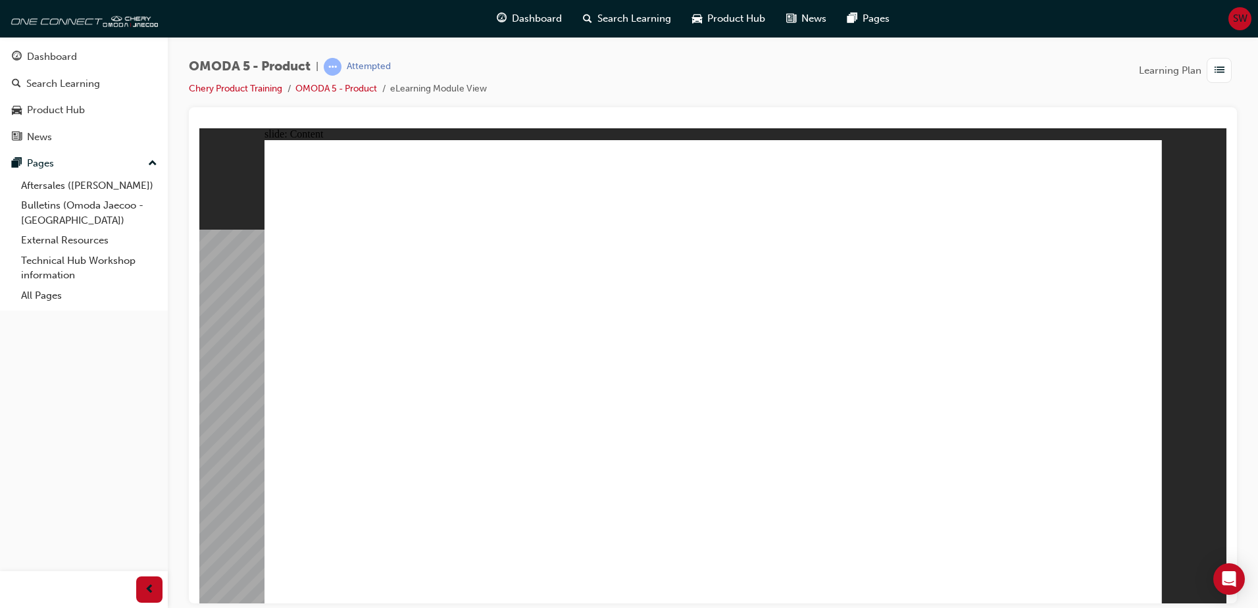
click at [199, 128] on image at bounding box center [199, 128] width 0 height 0
drag, startPoint x: 1015, startPoint y: 216, endPoint x: 566, endPoint y: 339, distance: 465.7
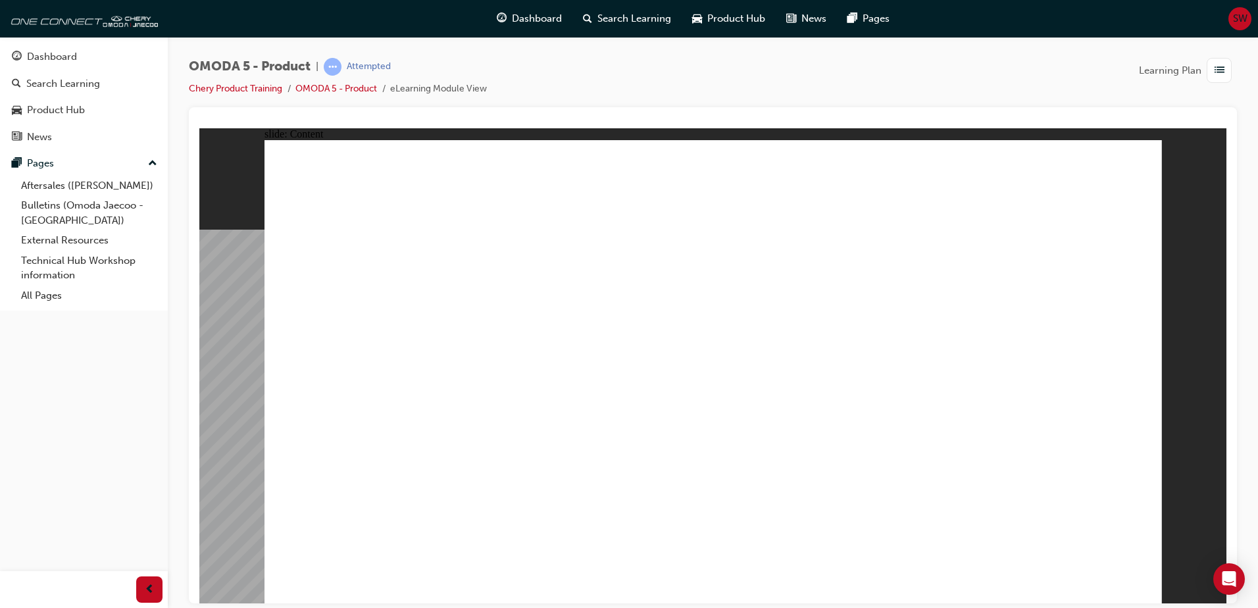
drag, startPoint x: 982, startPoint y: 188, endPoint x: 1036, endPoint y: 341, distance: 161.8
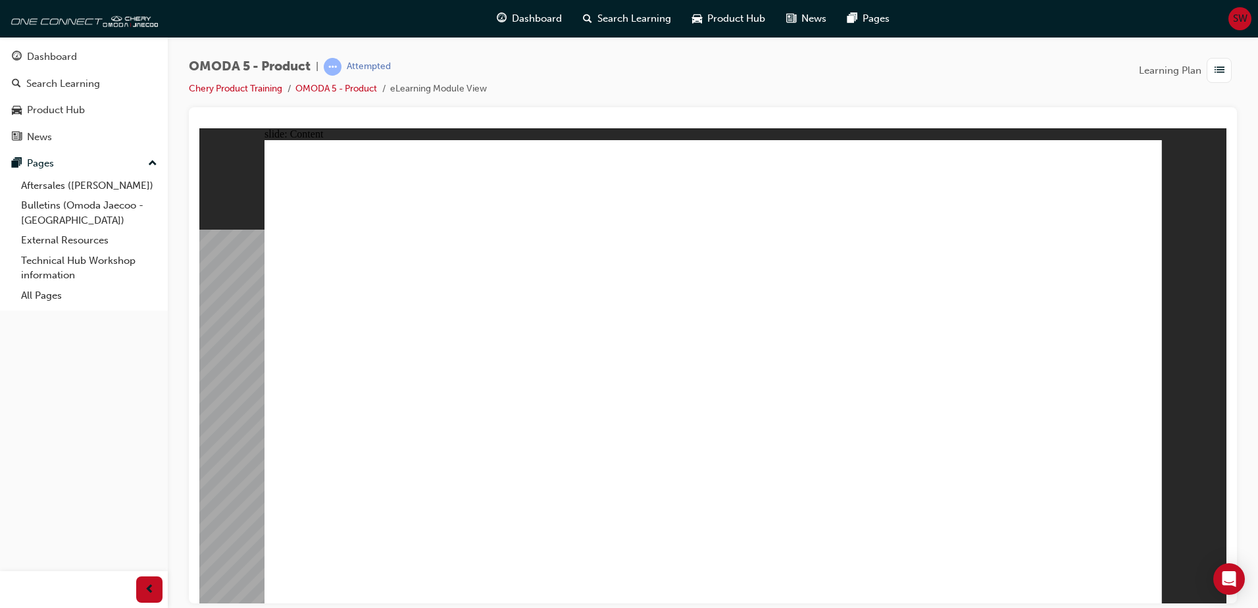
click at [199, 128] on image at bounding box center [199, 128] width 0 height 0
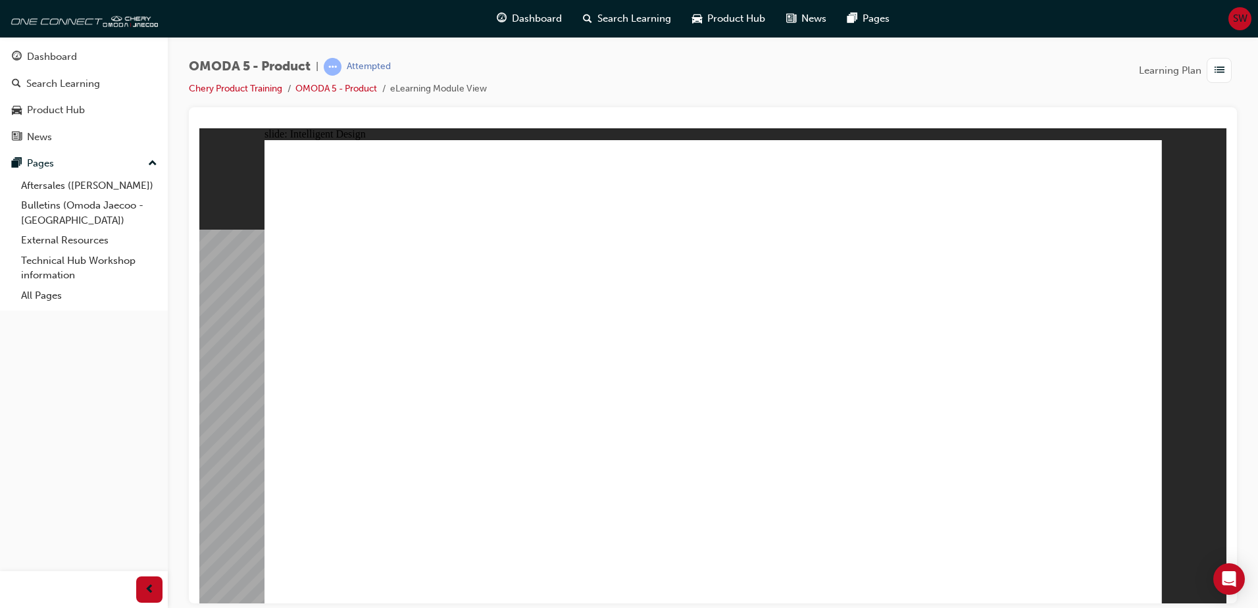
drag, startPoint x: 949, startPoint y: 414, endPoint x: 702, endPoint y: 434, distance: 248.1
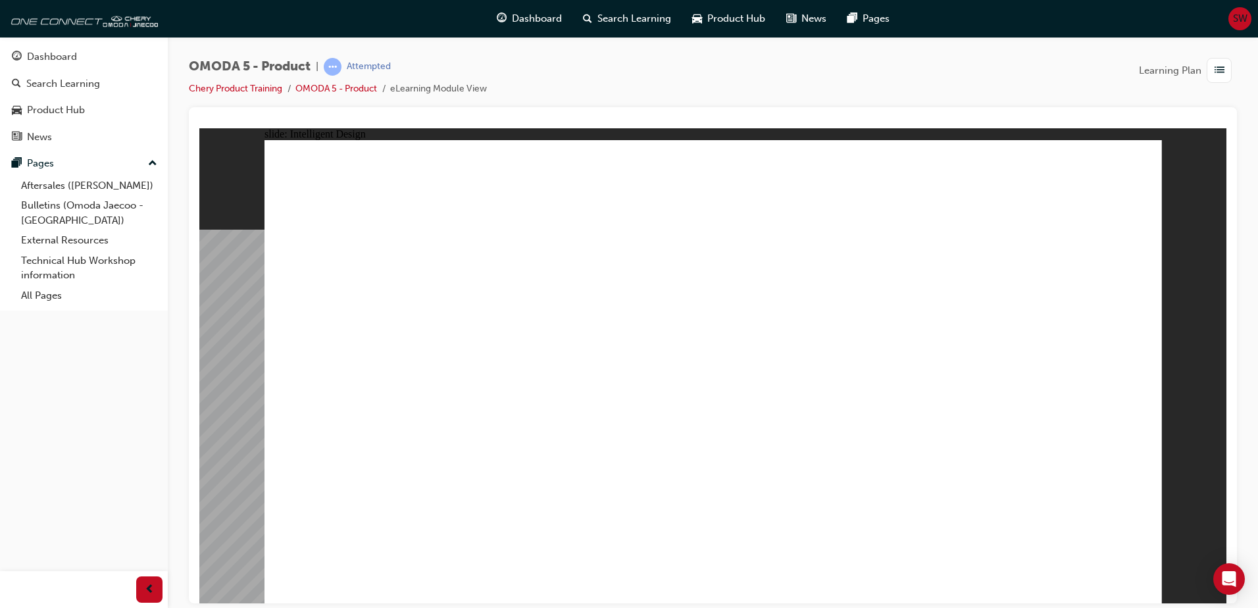
drag, startPoint x: 563, startPoint y: 235, endPoint x: 555, endPoint y: 236, distance: 8.0
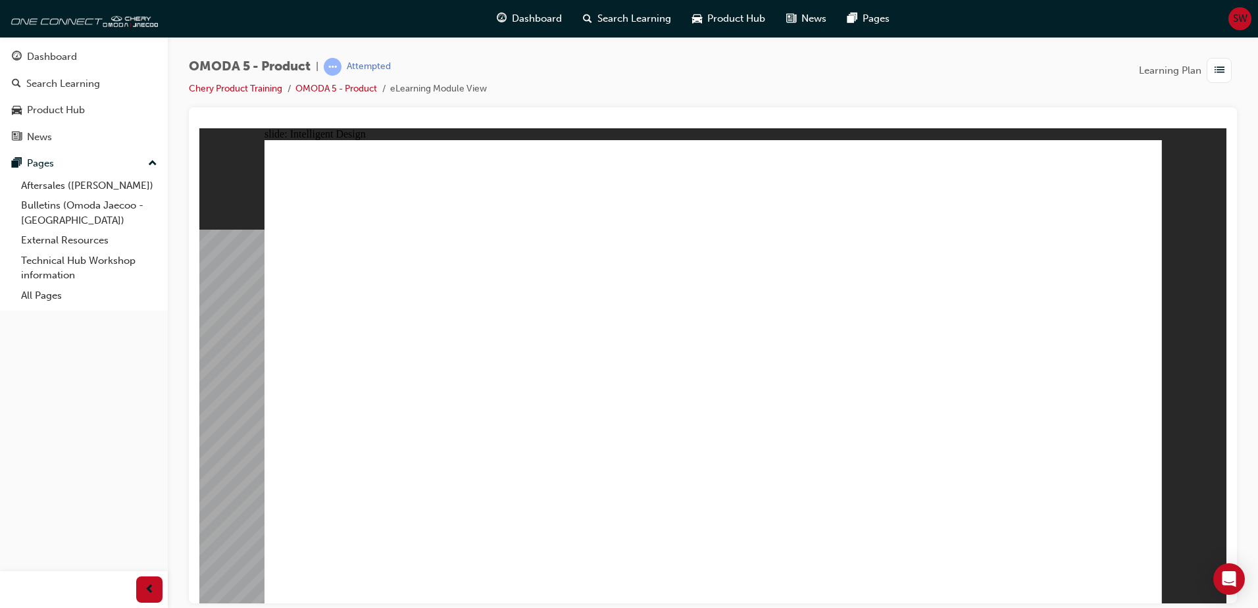
drag, startPoint x: 490, startPoint y: 244, endPoint x: 477, endPoint y: 250, distance: 13.8
drag, startPoint x: 1040, startPoint y: 253, endPoint x: 1032, endPoint y: 253, distance: 8.5
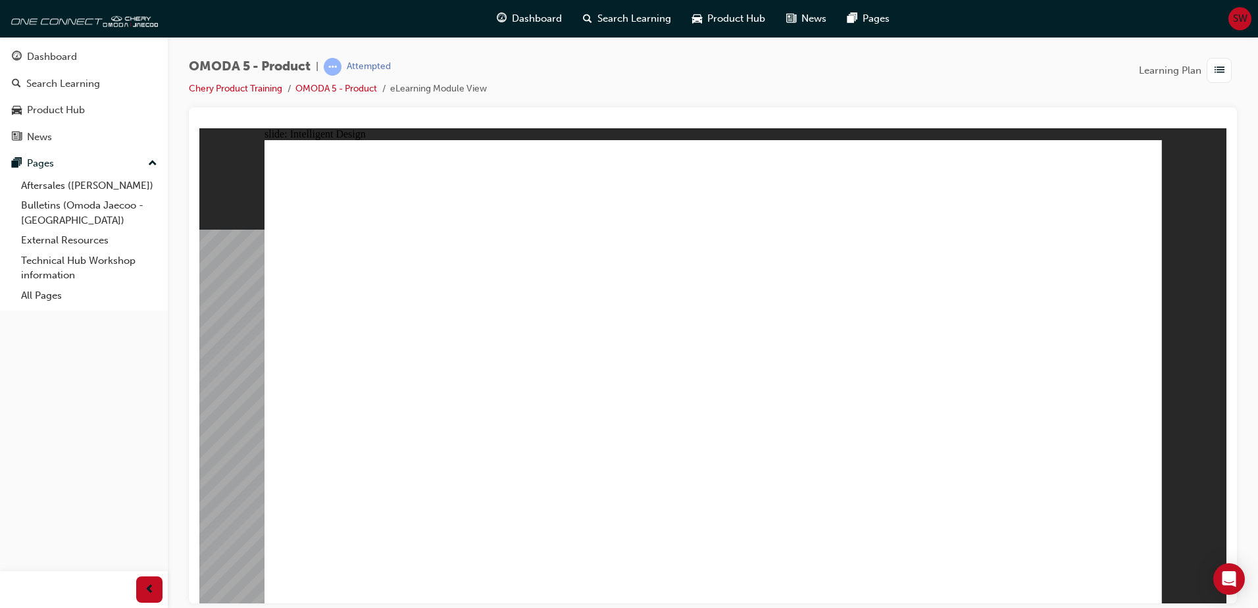
drag, startPoint x: 631, startPoint y: 287, endPoint x: 721, endPoint y: 349, distance: 109.3
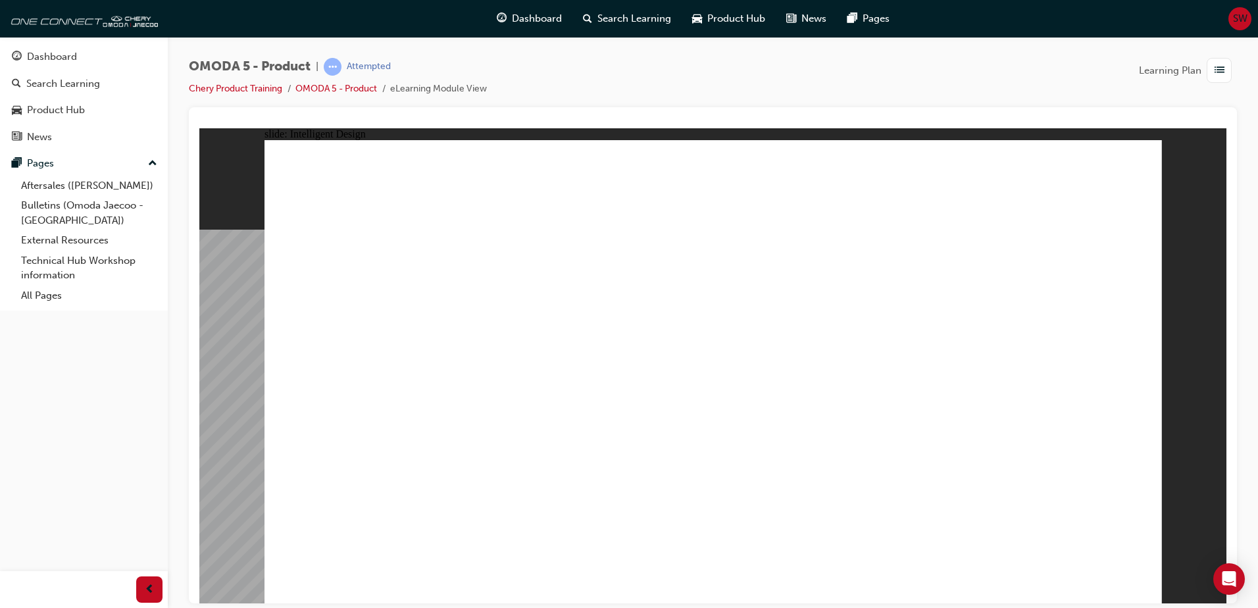
drag, startPoint x: 384, startPoint y: 463, endPoint x: 383, endPoint y: 480, distance: 17.1
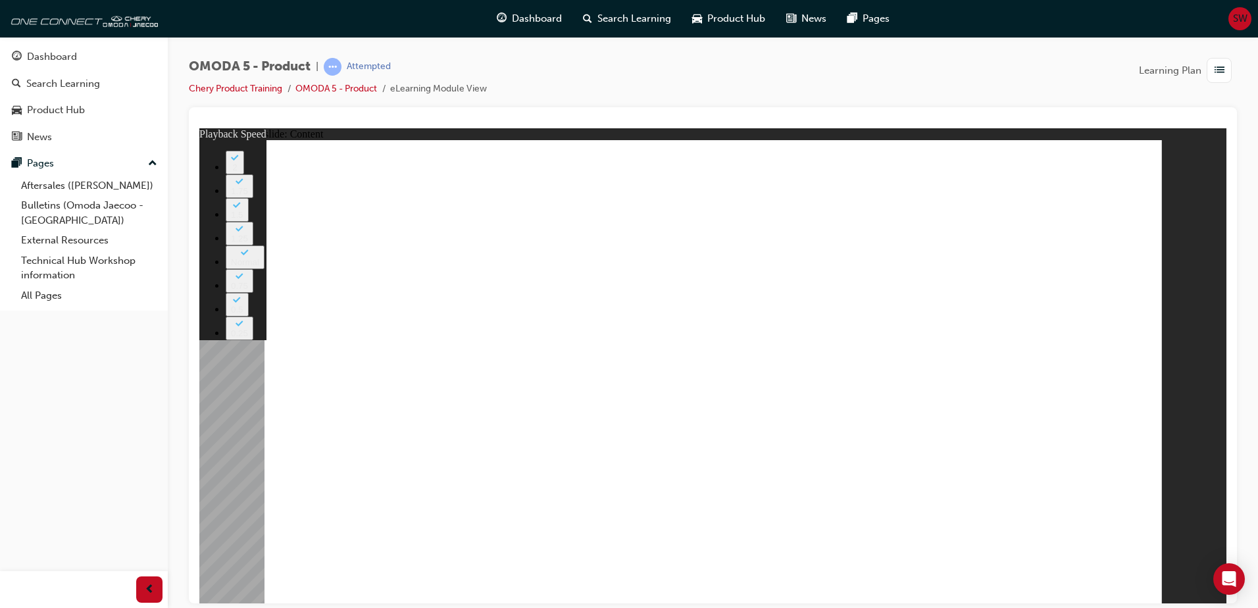
type input "0"
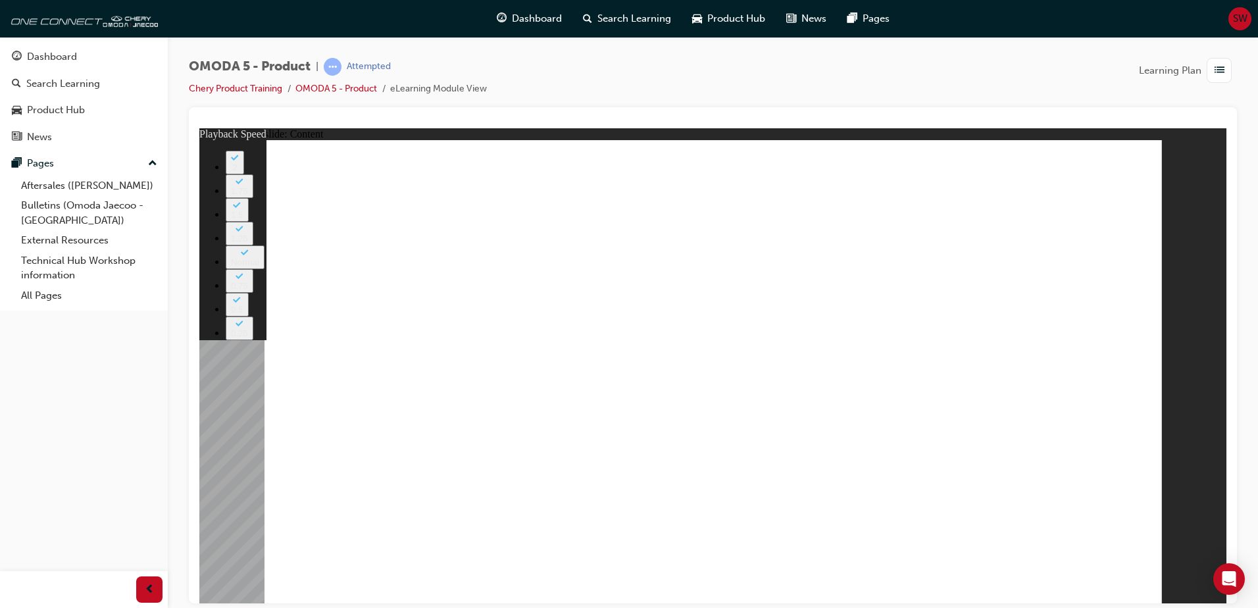
click at [199, 128] on image at bounding box center [199, 128] width 0 height 0
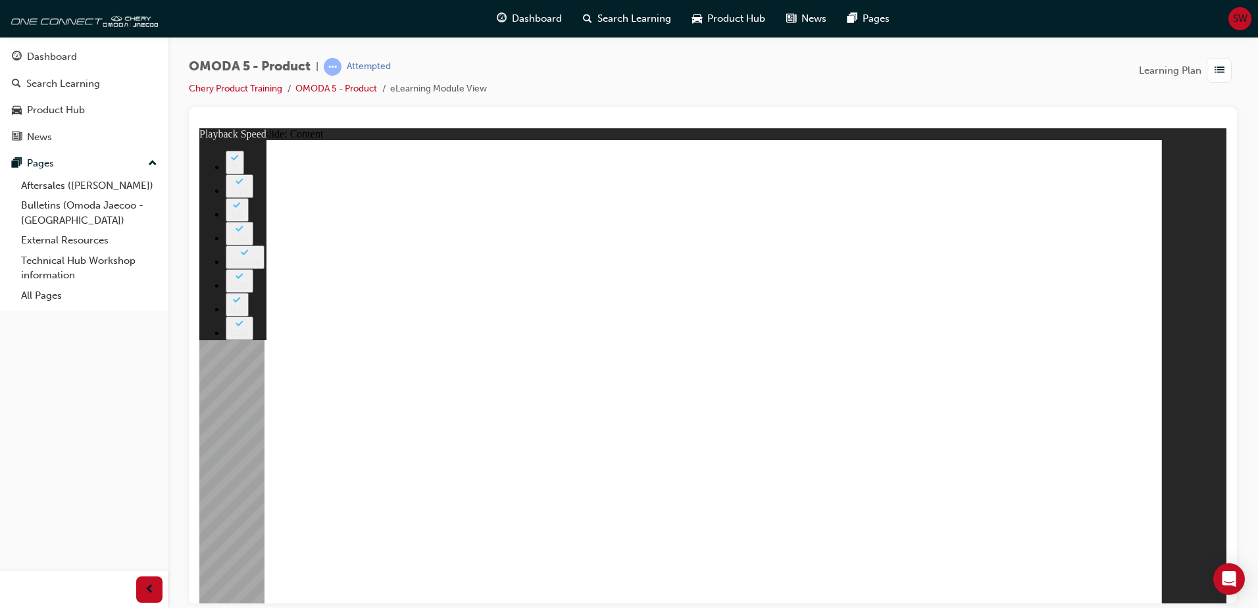
drag, startPoint x: 545, startPoint y: 219, endPoint x: 549, endPoint y: 227, distance: 9.1
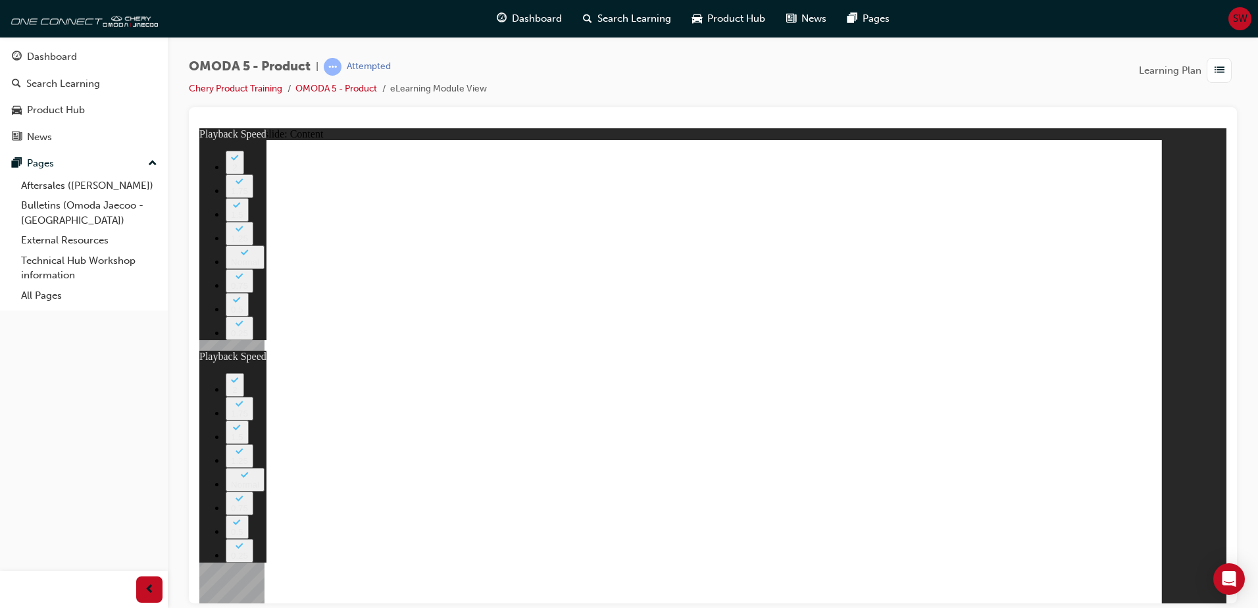
type input "0"
drag, startPoint x: 1008, startPoint y: 354, endPoint x: 874, endPoint y: 406, distance: 143.9
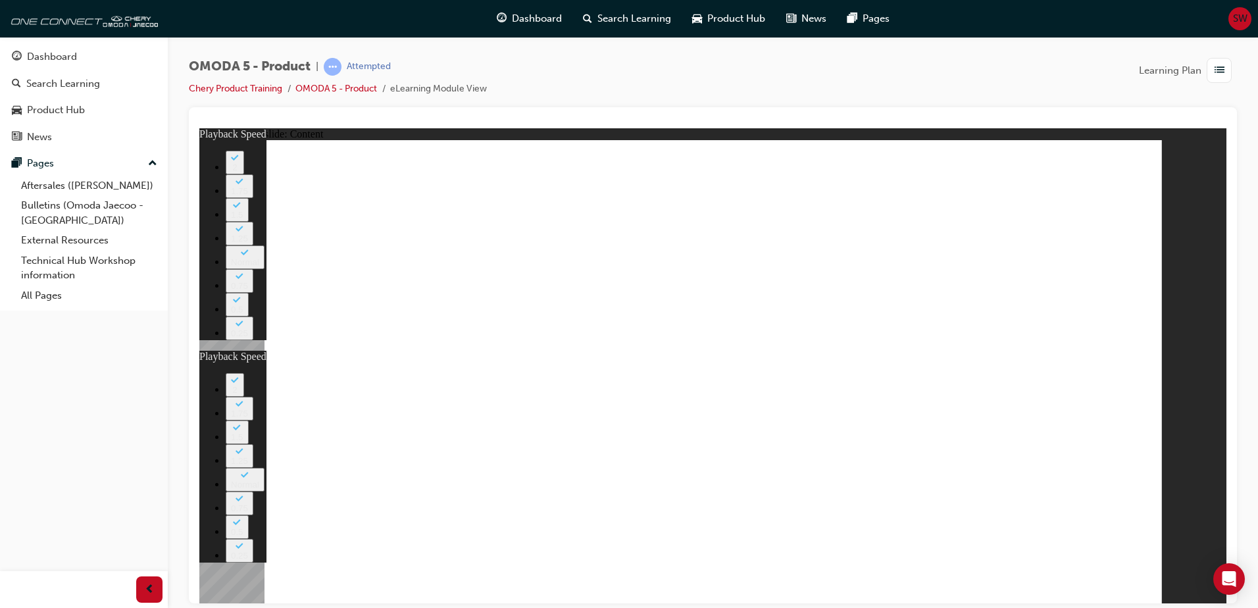
click at [199, 128] on image at bounding box center [199, 128] width 0 height 0
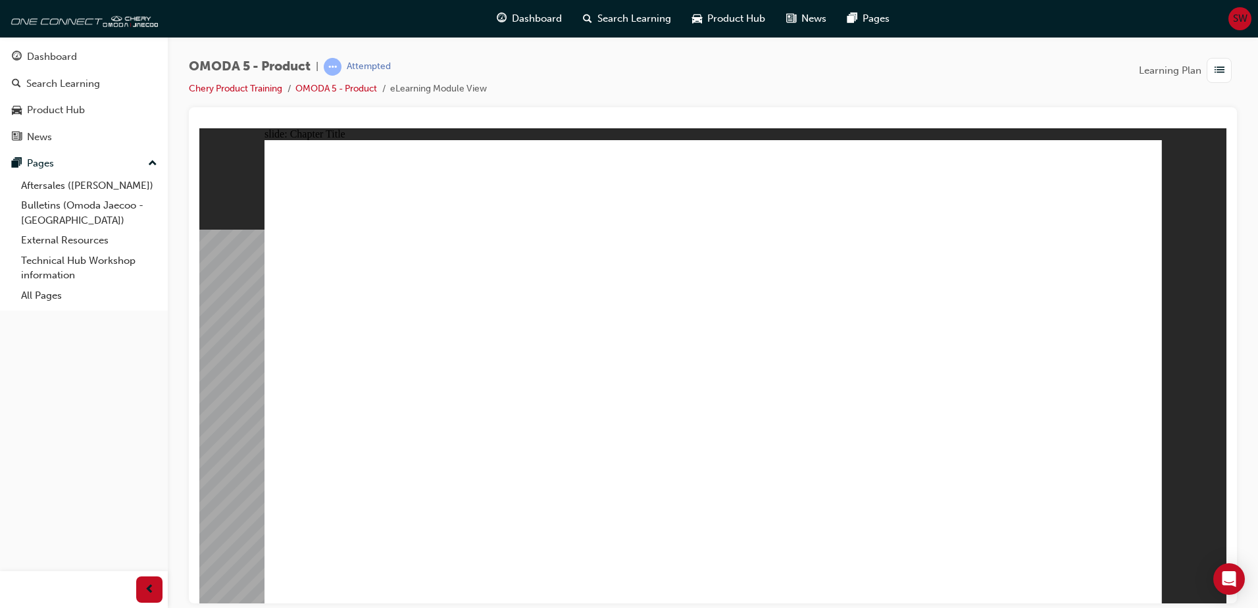
radio input "true"
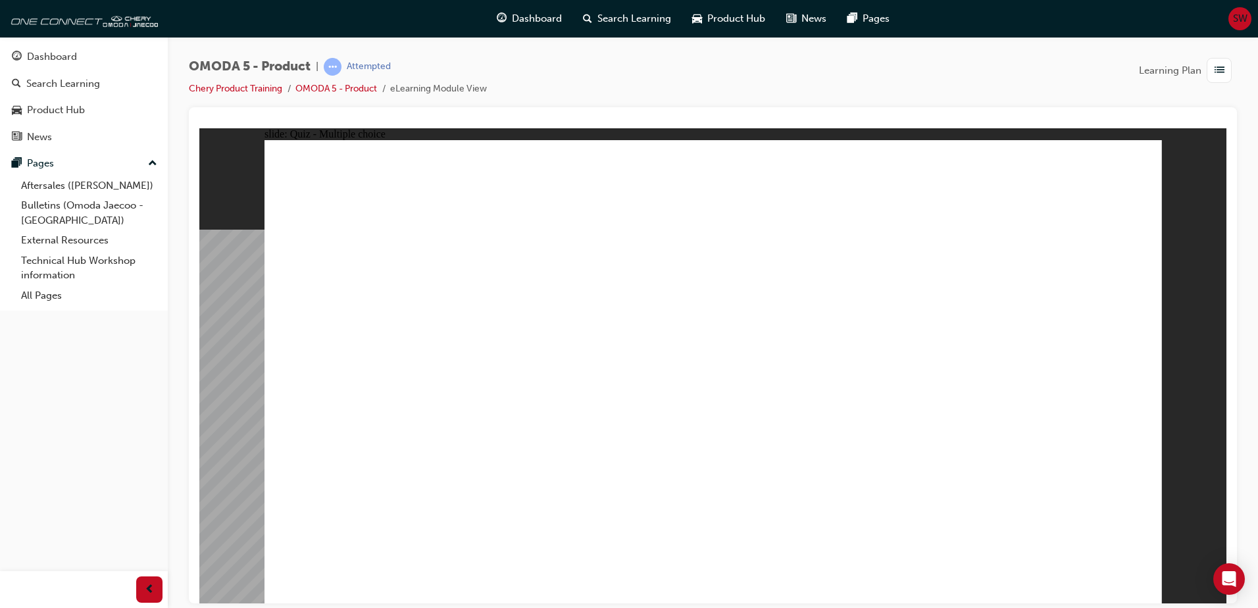
radio input "true"
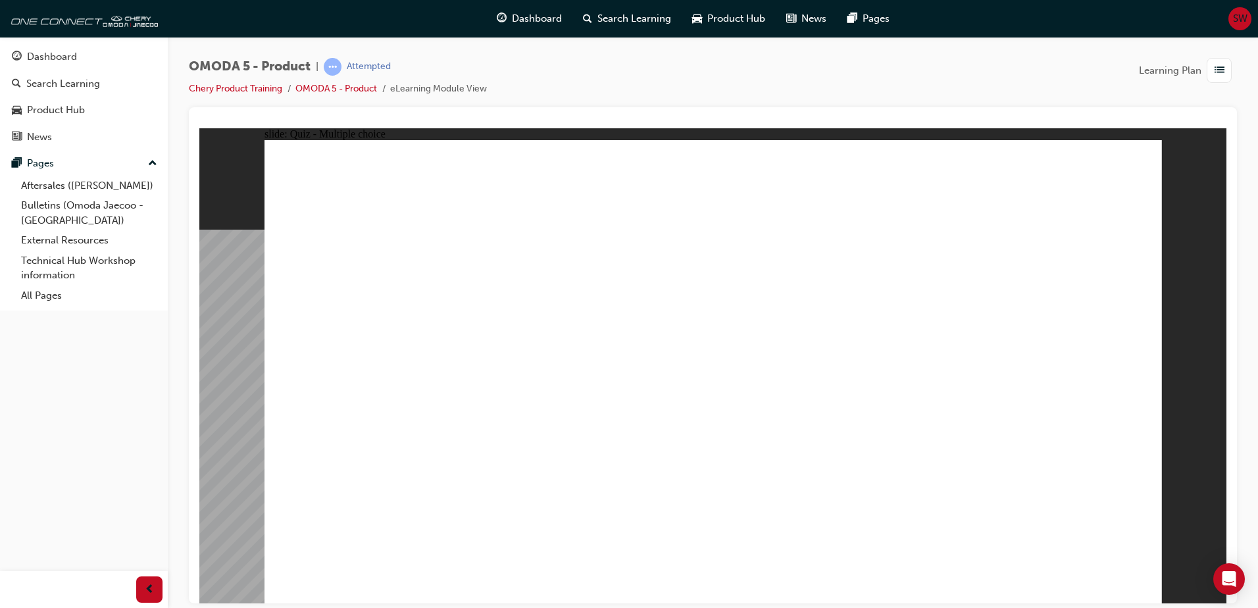
radio input "true"
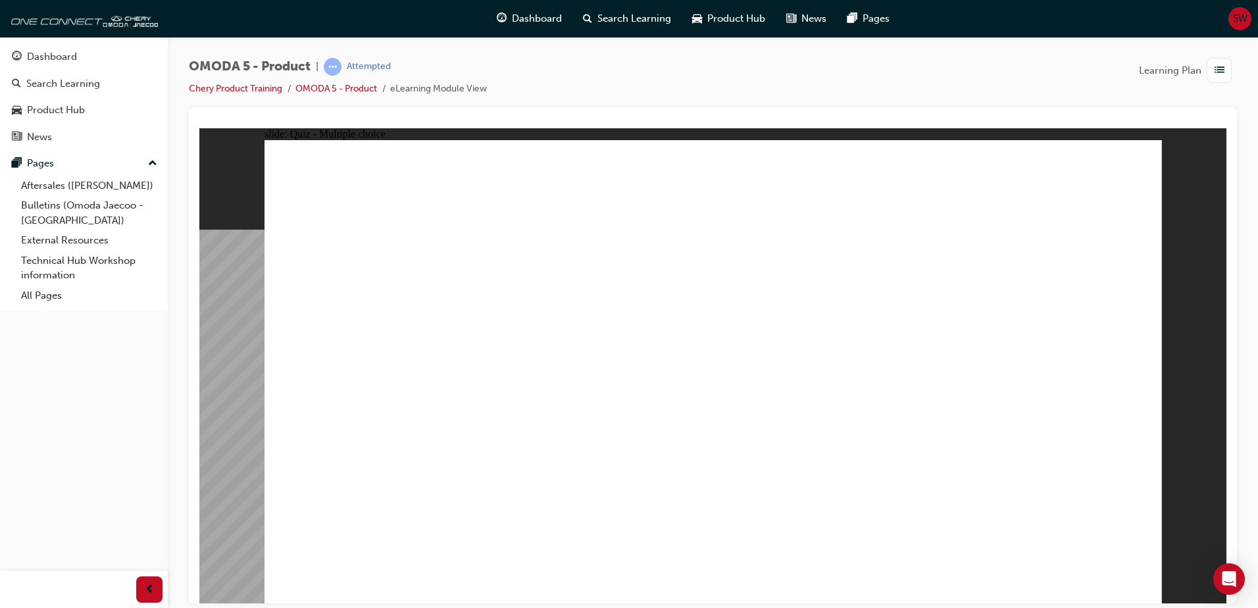
radio input "true"
drag, startPoint x: 700, startPoint y: 183, endPoint x: 362, endPoint y: 471, distance: 444.1
drag, startPoint x: 1061, startPoint y: 259, endPoint x: 768, endPoint y: 456, distance: 353.5
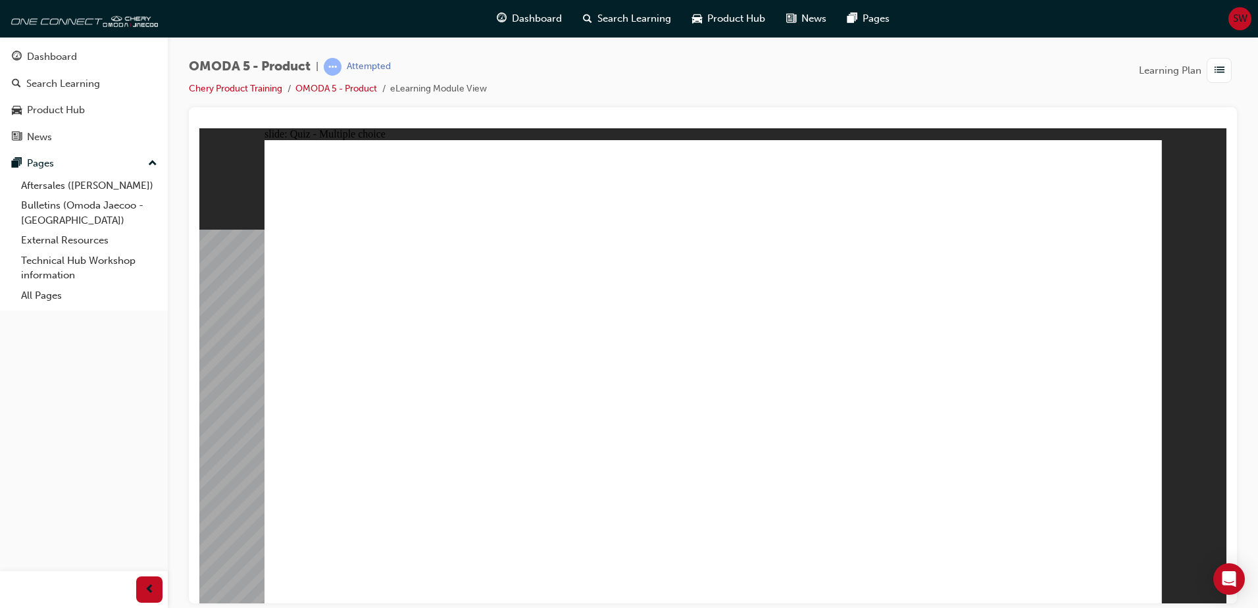
drag, startPoint x: 708, startPoint y: 328, endPoint x: 575, endPoint y: 452, distance: 181.5
drag, startPoint x: 1021, startPoint y: 160, endPoint x: 550, endPoint y: 466, distance: 561.1
drag, startPoint x: 1042, startPoint y: 218, endPoint x: 362, endPoint y: 464, distance: 723.8
drag, startPoint x: 1060, startPoint y: 303, endPoint x: 948, endPoint y: 458, distance: 190.8
drag, startPoint x: 891, startPoint y: 356, endPoint x: 756, endPoint y: 464, distance: 172.7
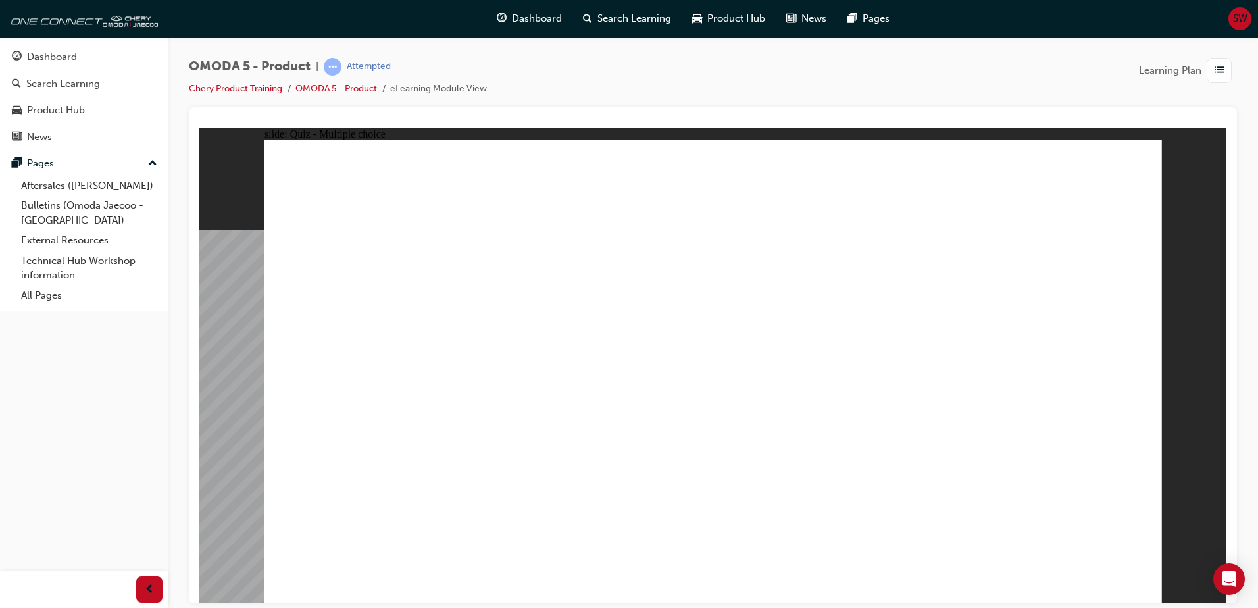
drag, startPoint x: 718, startPoint y: 351, endPoint x: 554, endPoint y: 467, distance: 200.5
drag, startPoint x: 713, startPoint y: 265, endPoint x: 543, endPoint y: 466, distance: 263.7
drag, startPoint x: 721, startPoint y: 216, endPoint x: 563, endPoint y: 464, distance: 294.3
drag, startPoint x: 923, startPoint y: 170, endPoint x: 962, endPoint y: 470, distance: 303.0
drag, startPoint x: 877, startPoint y: 199, endPoint x: 909, endPoint y: 341, distance: 145.5
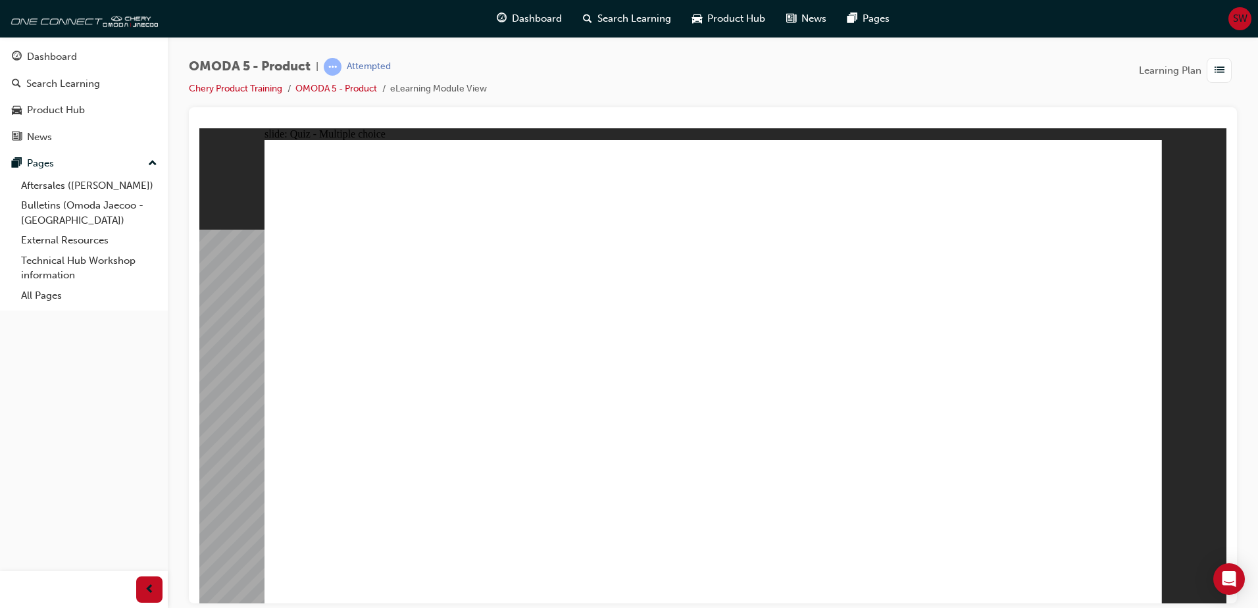
drag, startPoint x: 885, startPoint y: 220, endPoint x: 936, endPoint y: 443, distance: 228.1
drag, startPoint x: 879, startPoint y: 276, endPoint x: 592, endPoint y: 466, distance: 344.6
drag, startPoint x: 904, startPoint y: 313, endPoint x: 945, endPoint y: 471, distance: 163.2
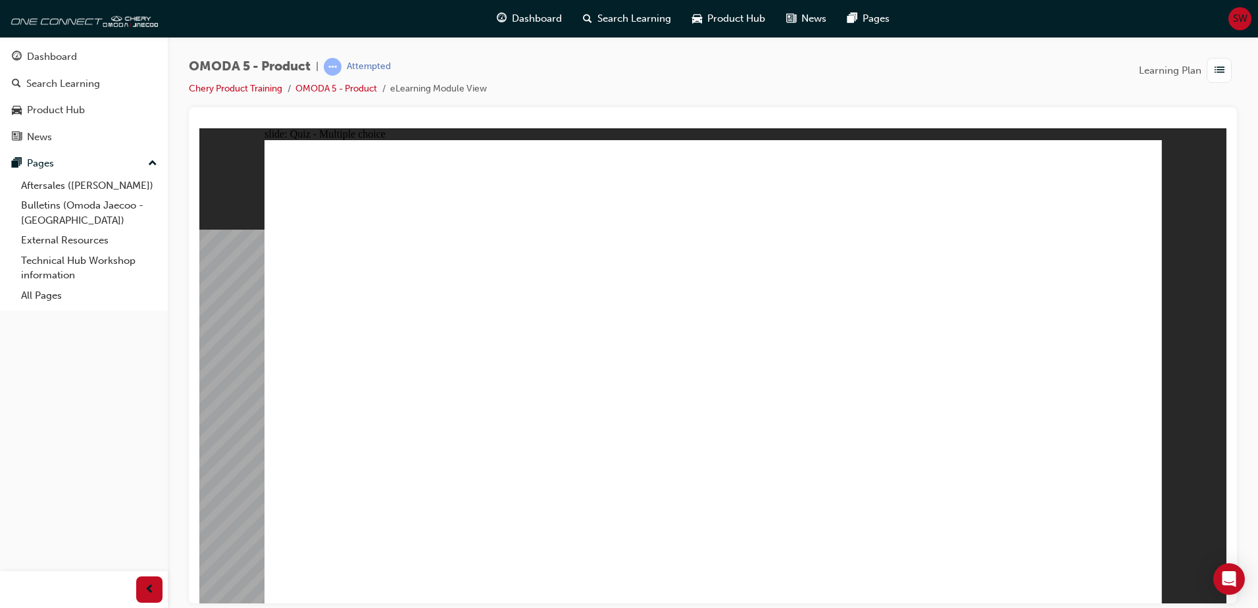
drag, startPoint x: 796, startPoint y: 338, endPoint x: 790, endPoint y: 347, distance: 11.3
radio input "true"
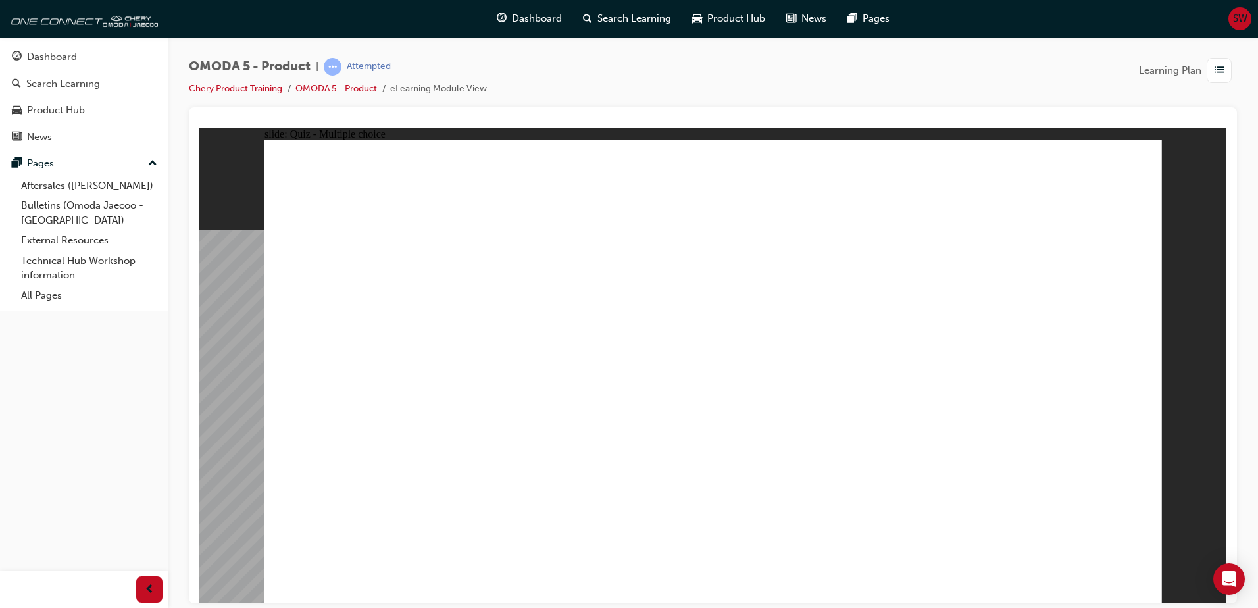
drag, startPoint x: 1014, startPoint y: 294, endPoint x: 397, endPoint y: 414, distance: 628.4
drag, startPoint x: 785, startPoint y: 295, endPoint x: 576, endPoint y: 422, distance: 244.1
drag, startPoint x: 813, startPoint y: 306, endPoint x: 775, endPoint y: 420, distance: 120.0
drag, startPoint x: 996, startPoint y: 268, endPoint x: 933, endPoint y: 414, distance: 159.1
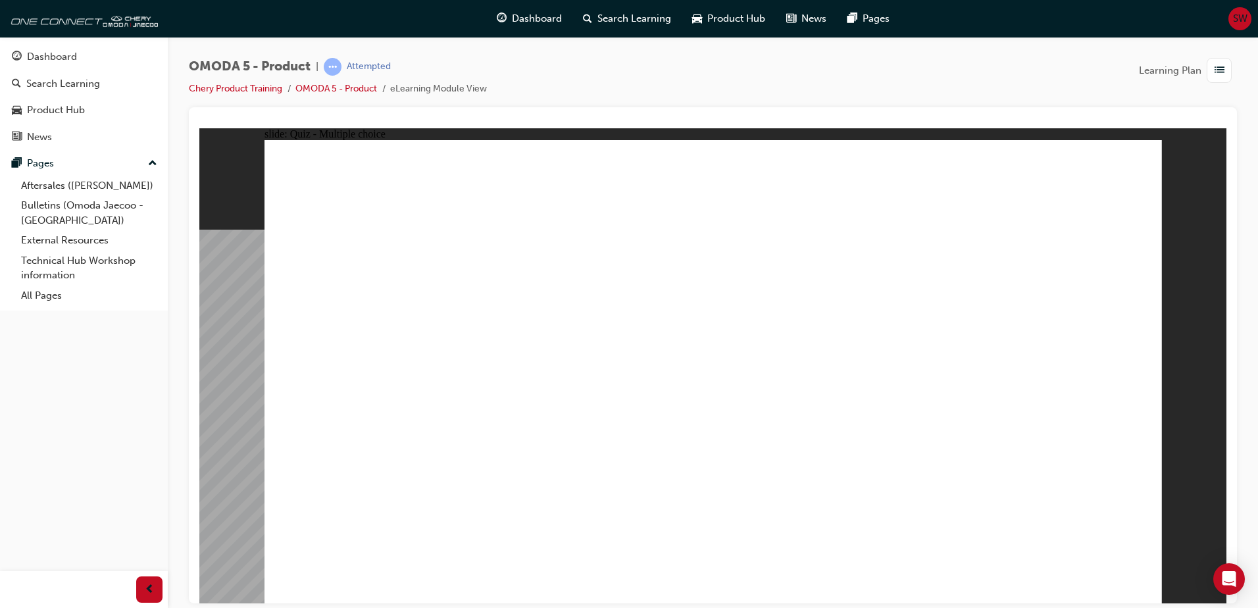
drag, startPoint x: 1024, startPoint y: 348, endPoint x: 1017, endPoint y: 359, distance: 13.0
radio input "true"
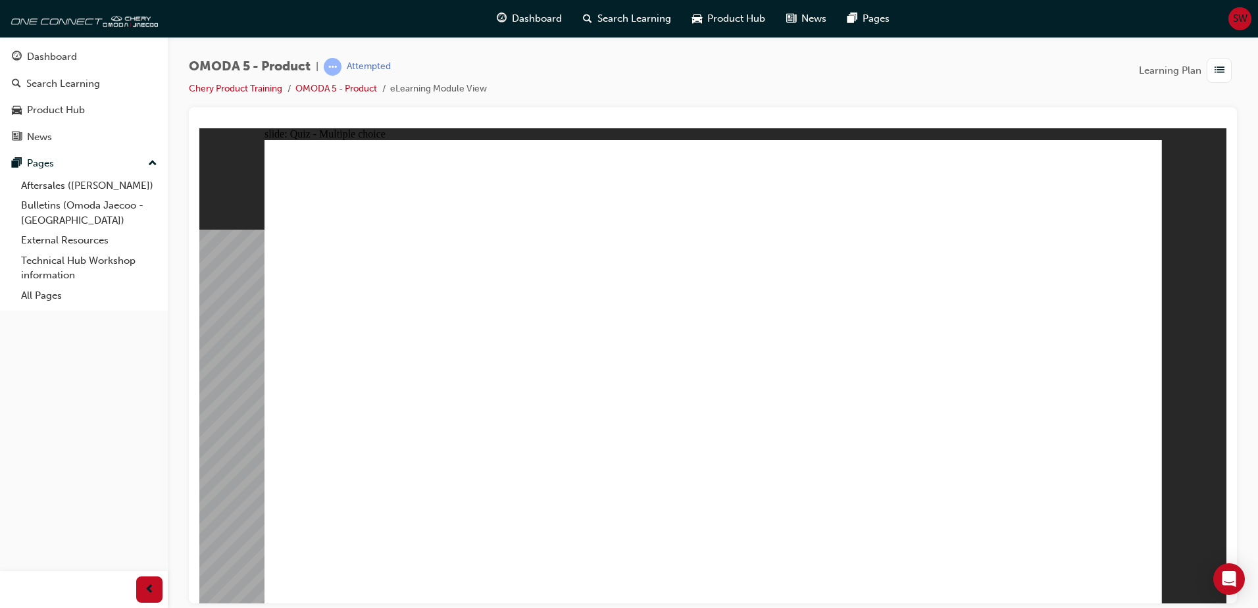
drag, startPoint x: 860, startPoint y: 176, endPoint x: 426, endPoint y: 368, distance: 475.3
drag, startPoint x: 838, startPoint y: 233, endPoint x: 497, endPoint y: 395, distance: 377.7
drag, startPoint x: 831, startPoint y: 285, endPoint x: 599, endPoint y: 370, distance: 247.2
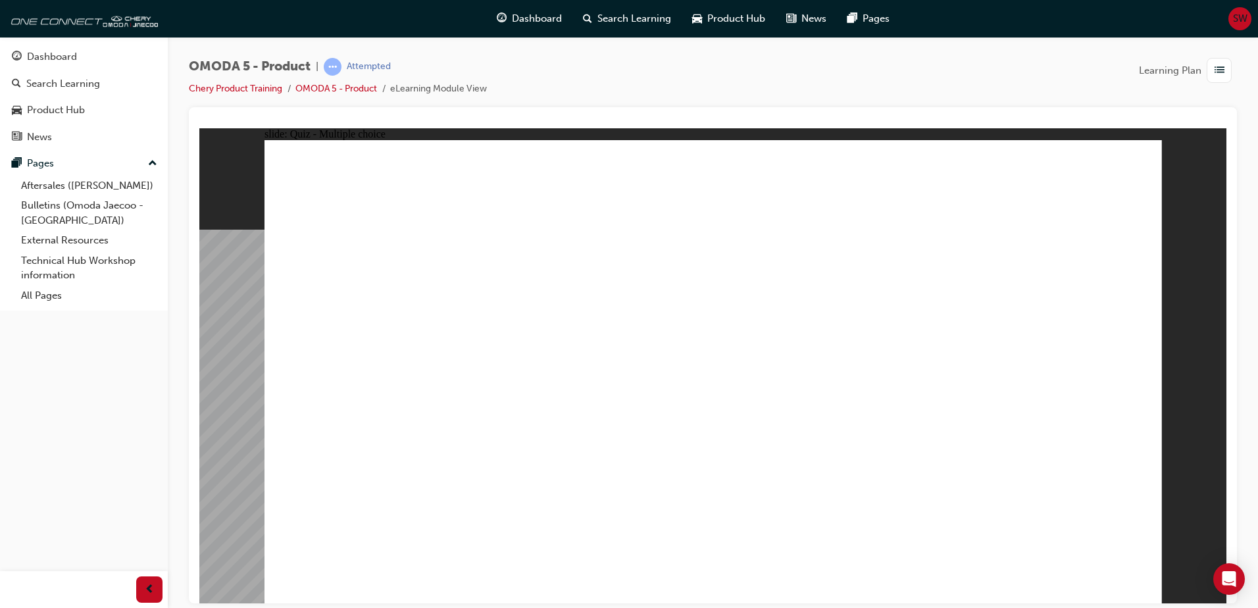
drag, startPoint x: 806, startPoint y: 338, endPoint x: 353, endPoint y: 393, distance: 457.1
drag, startPoint x: 648, startPoint y: 396, endPoint x: 446, endPoint y: 413, distance: 202.6
drag, startPoint x: 927, startPoint y: 385, endPoint x: 626, endPoint y: 387, distance: 301.2
drag, startPoint x: 948, startPoint y: 332, endPoint x: 277, endPoint y: 425, distance: 677.2
drag, startPoint x: 973, startPoint y: 289, endPoint x: 507, endPoint y: 415, distance: 482.3
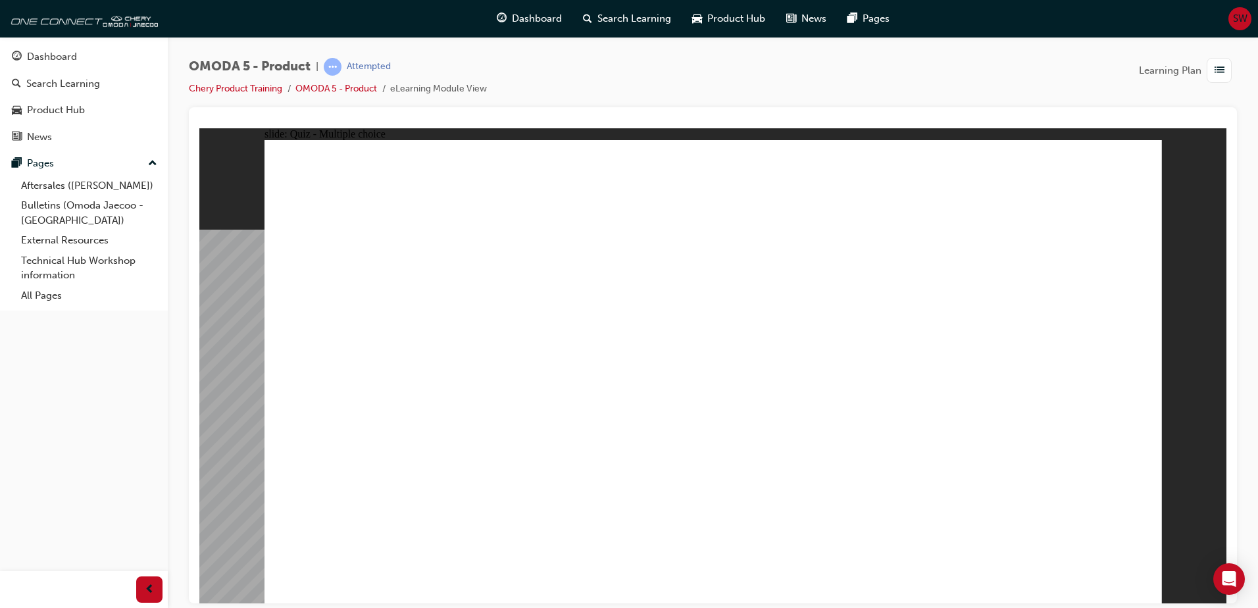
drag, startPoint x: 960, startPoint y: 237, endPoint x: 583, endPoint y: 441, distance: 428.5
drag, startPoint x: 958, startPoint y: 183, endPoint x: 460, endPoint y: 453, distance: 565.9
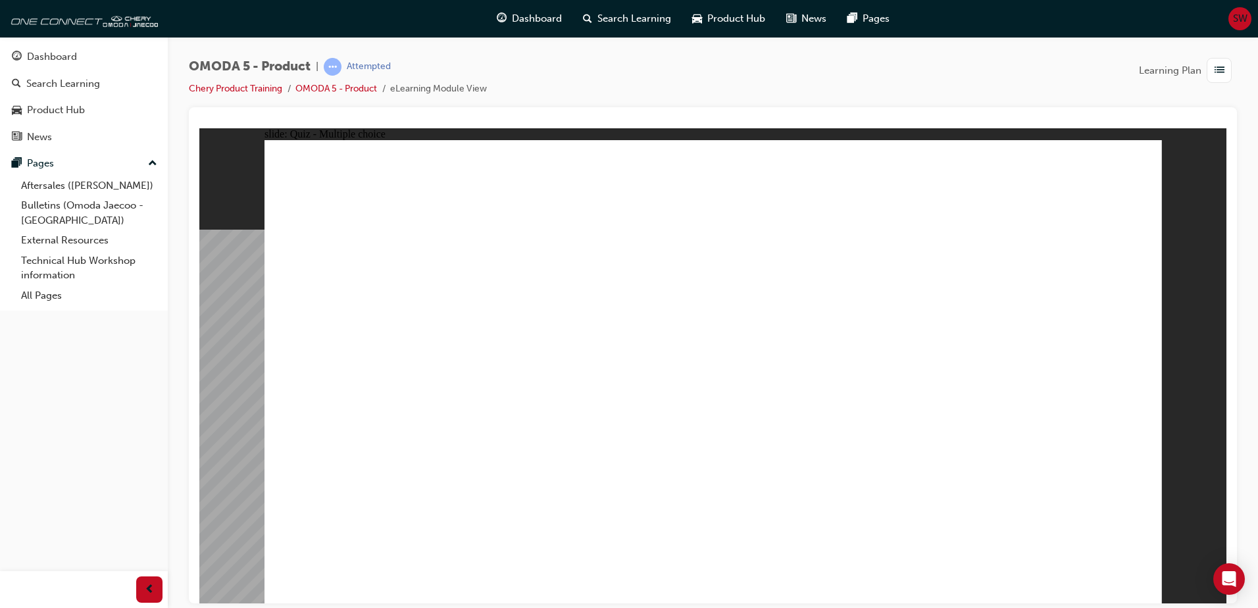
radio input "false"
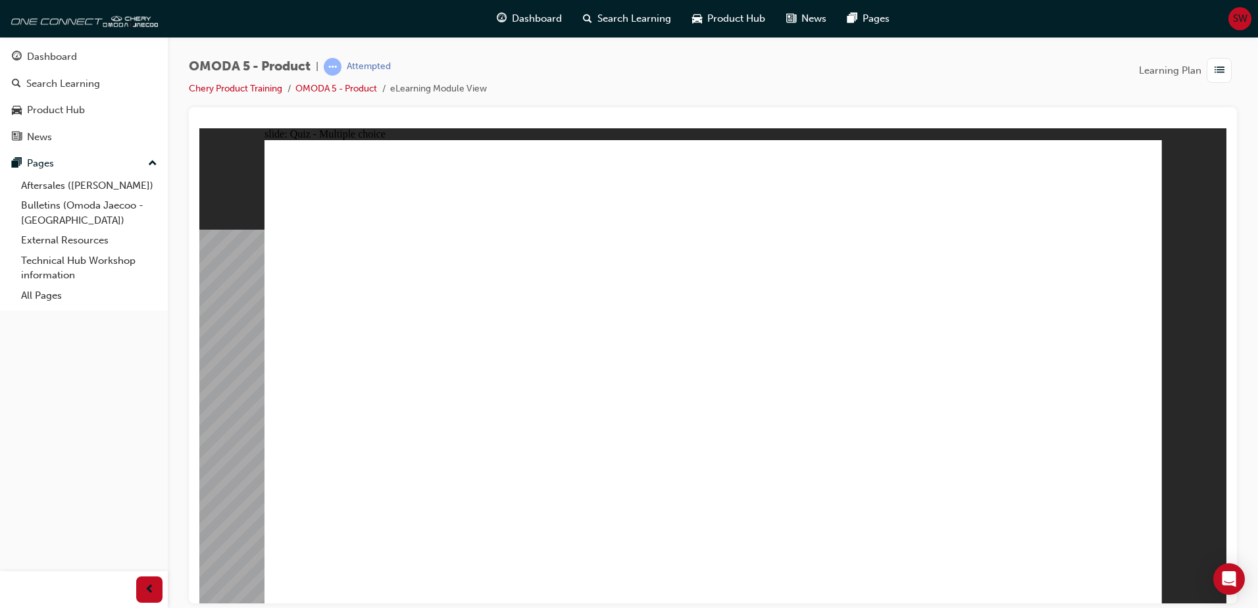
radio input "false"
radio input "true"
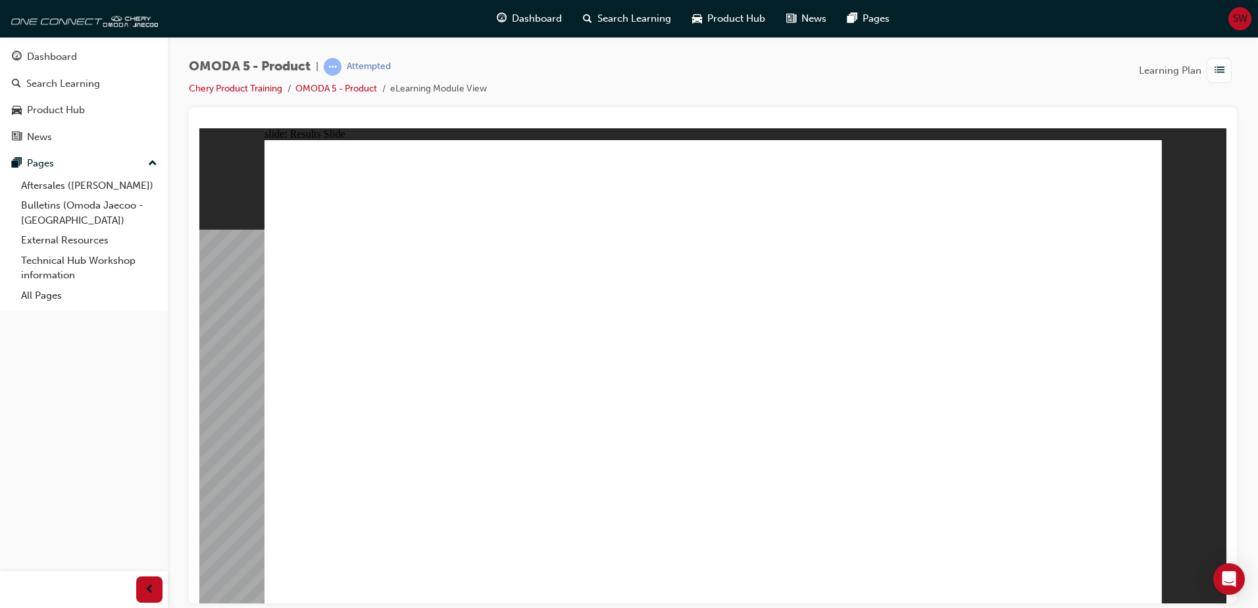
click at [302, 91] on link "OMODA 5 - Product" at bounding box center [336, 88] width 82 height 11
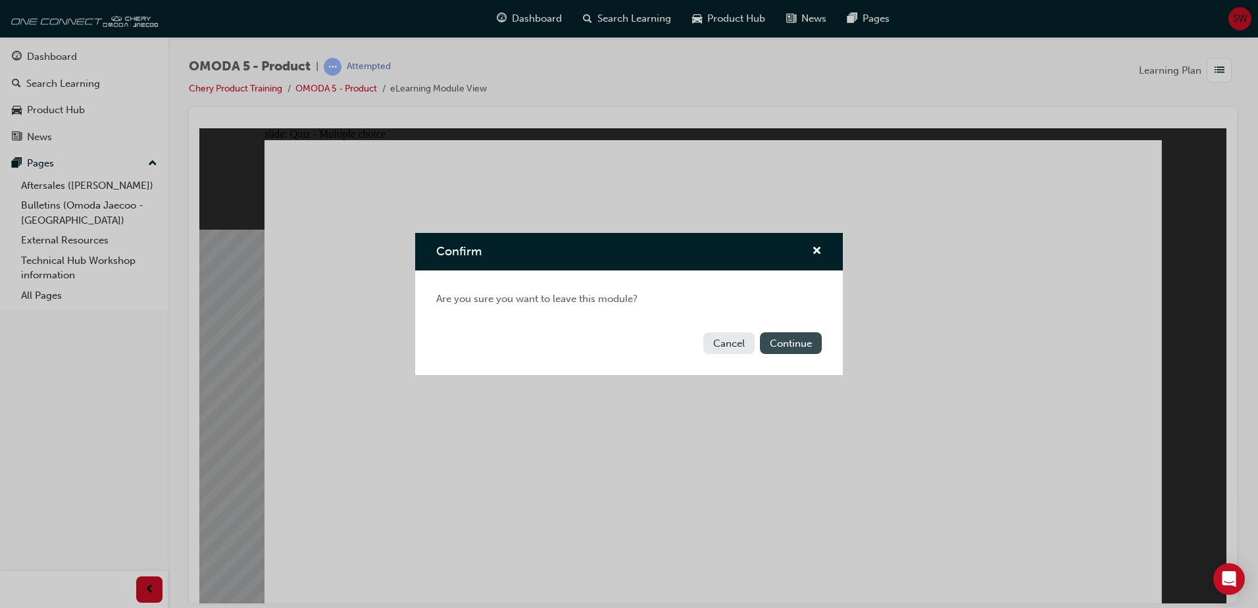
click at [798, 341] on button "Continue" at bounding box center [791, 343] width 62 height 22
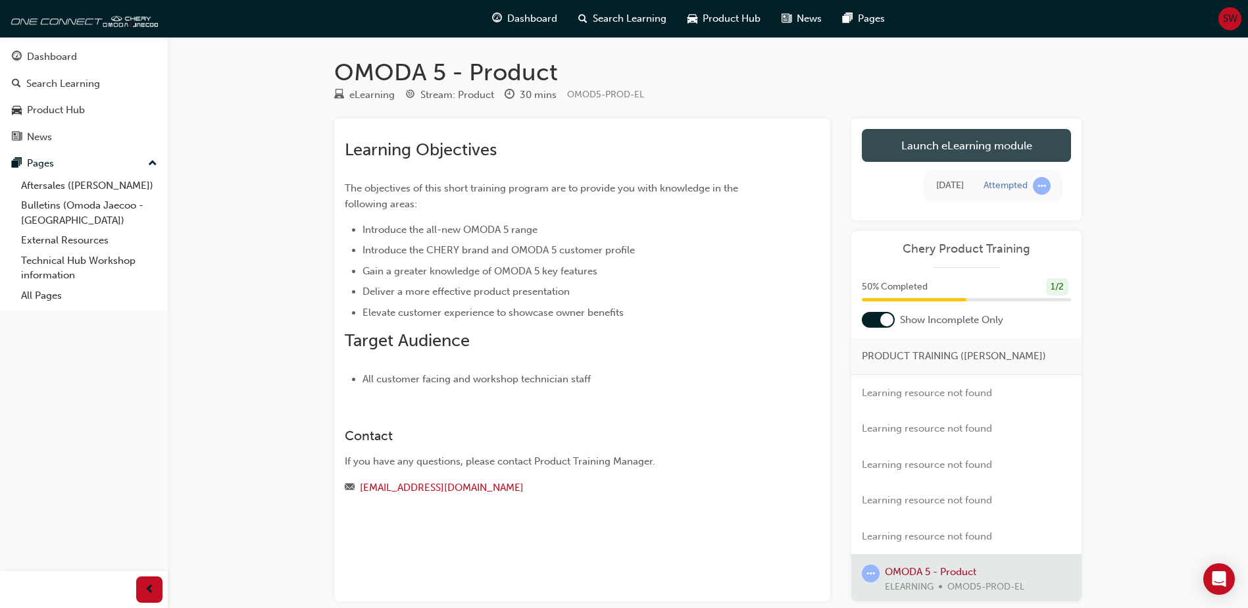
click at [965, 148] on link "Launch eLearning module" at bounding box center [966, 145] width 209 height 33
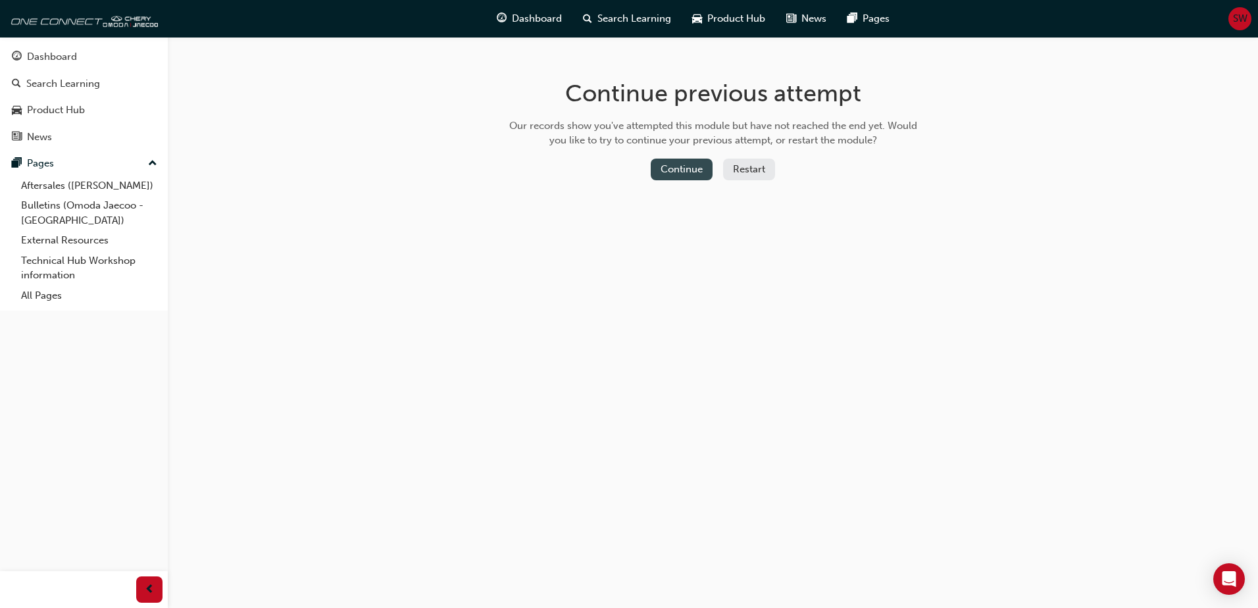
click at [666, 163] on button "Continue" at bounding box center [681, 170] width 62 height 22
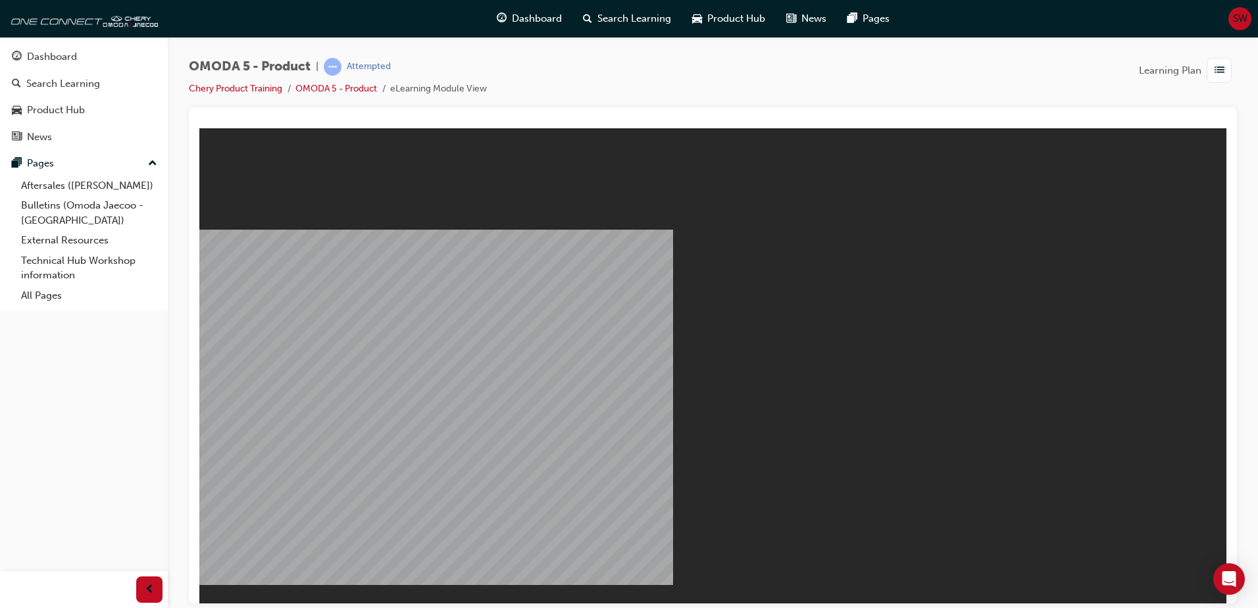
click at [249, 607] on button "Resume" at bounding box center [224, 618] width 50 height 16
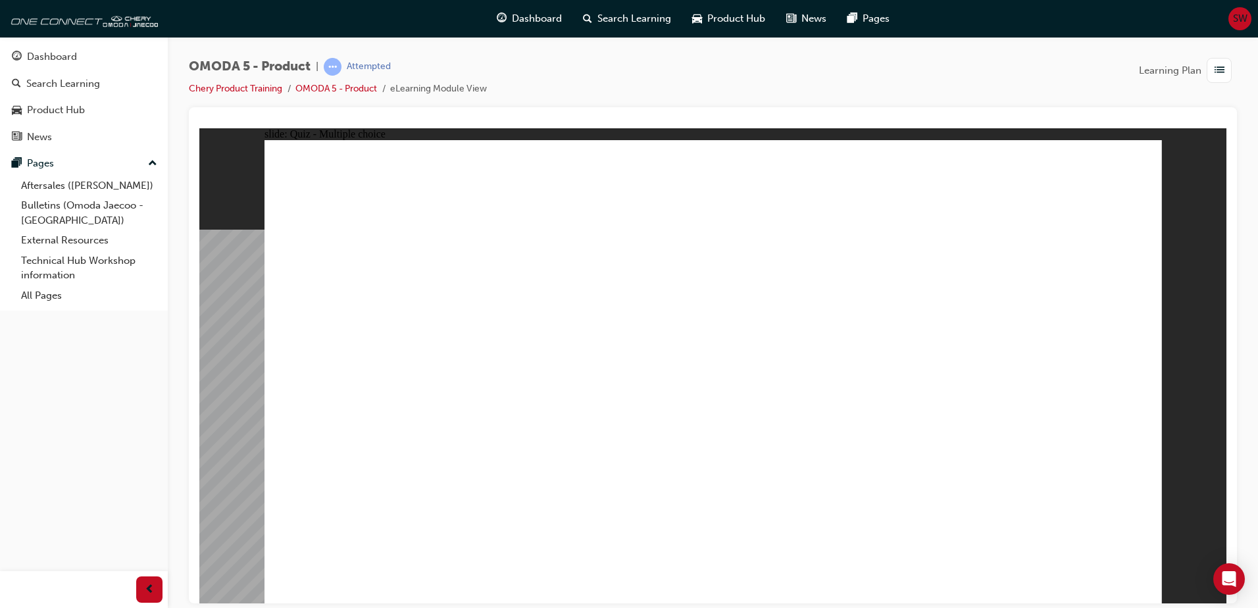
drag, startPoint x: 179, startPoint y: 85, endPoint x: 182, endPoint y: 93, distance: 8.5
click at [179, 85] on div "OMODA 5 - Product | Attempted Chery Product Training OMODA 5 - Product eLearnin…" at bounding box center [713, 306] width 1090 height 538
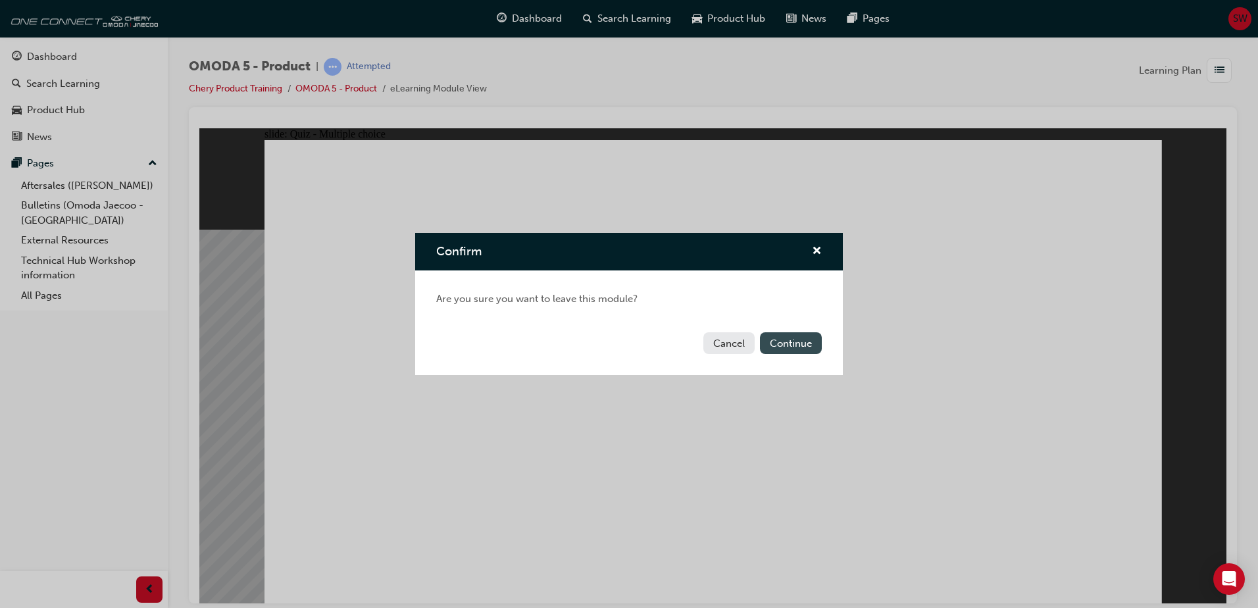
click at [798, 344] on button "Continue" at bounding box center [791, 343] width 62 height 22
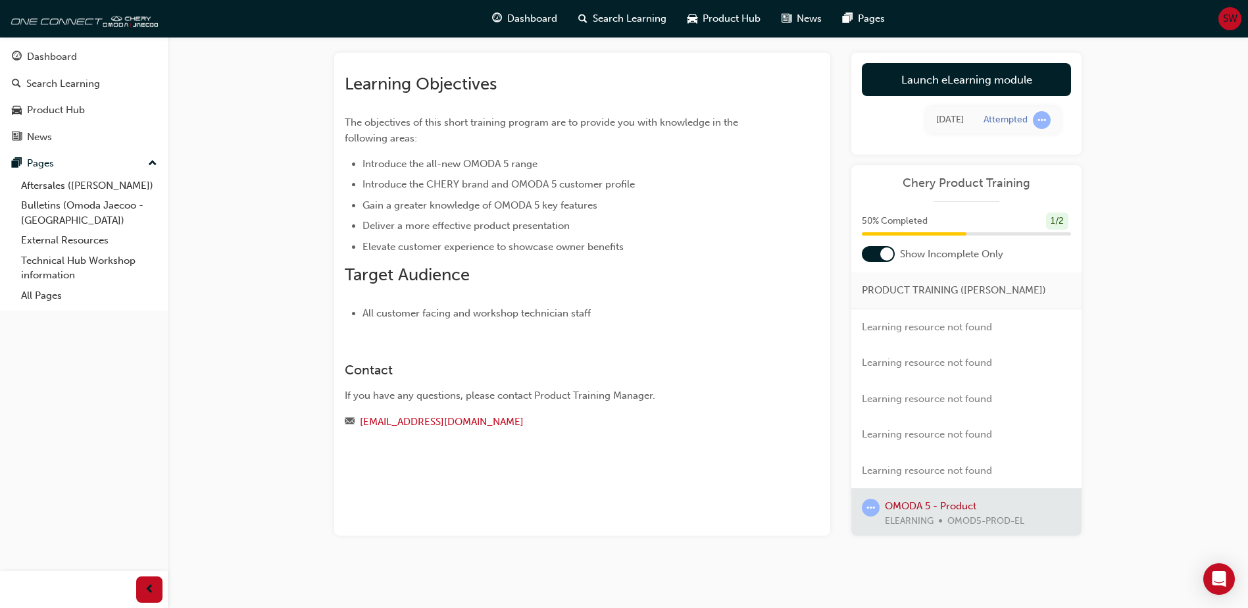
scroll to position [68, 0]
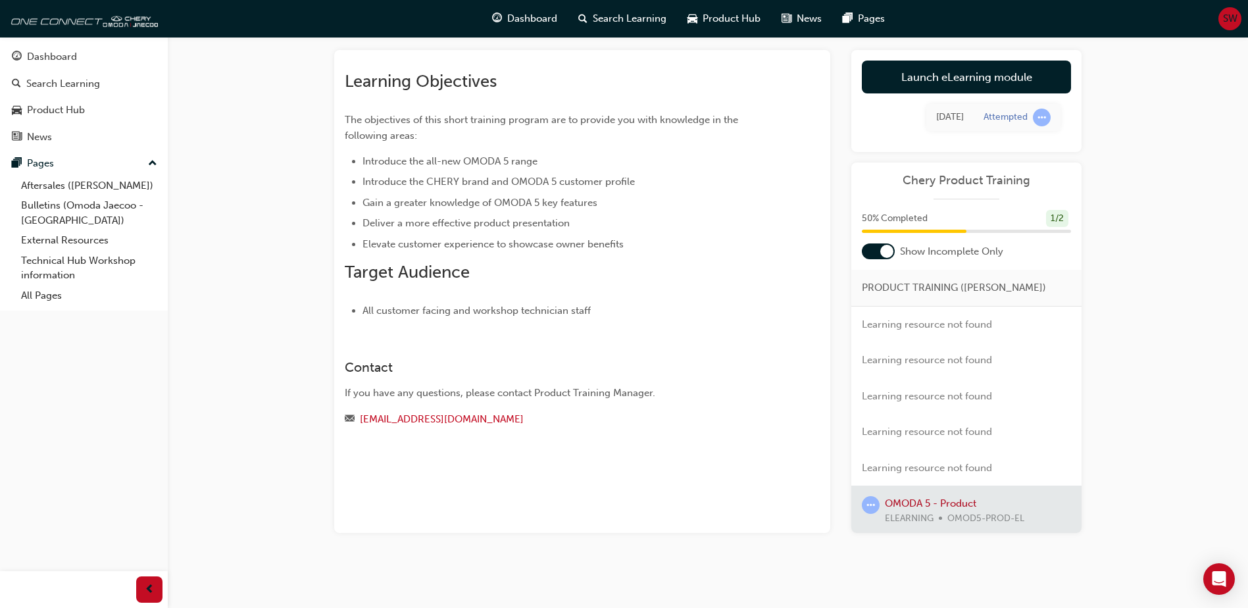
click at [947, 505] on div at bounding box center [966, 510] width 230 height 51
click at [885, 523] on div at bounding box center [966, 510] width 230 height 51
click at [869, 505] on span "learningRecordVerb_ATTEMPT-icon" at bounding box center [871, 505] width 18 height 18
click at [1020, 516] on div at bounding box center [966, 510] width 230 height 51
click at [983, 79] on link "Launch eLearning module" at bounding box center [966, 77] width 209 height 33
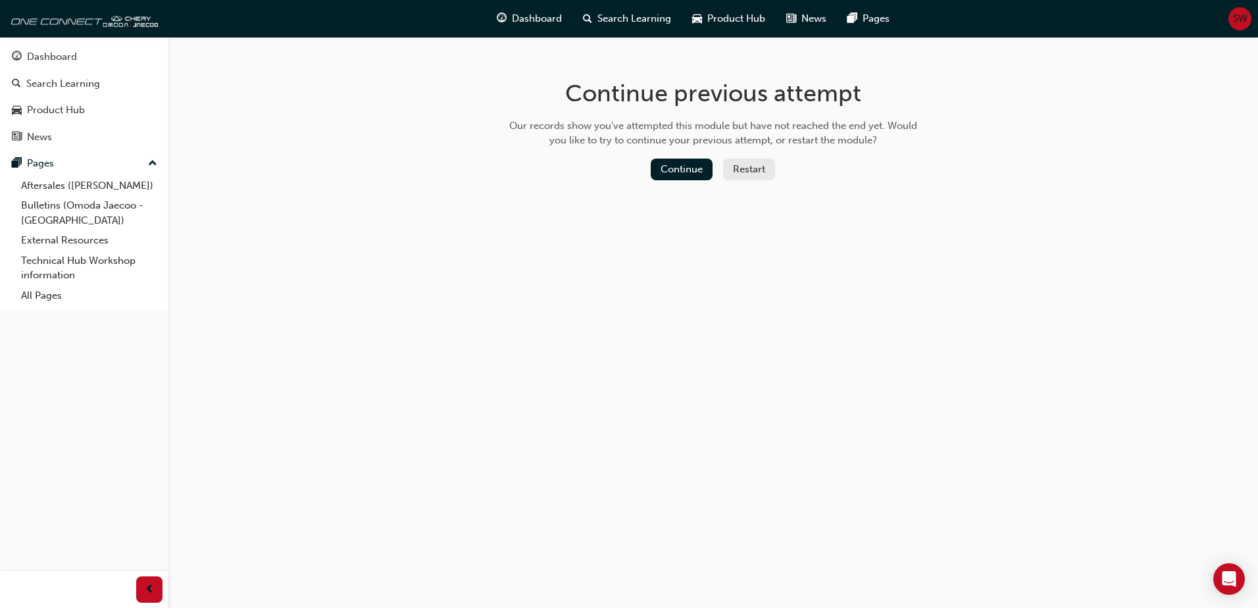
click at [763, 166] on button "Restart" at bounding box center [749, 170] width 52 height 22
